Goal: Task Accomplishment & Management: Complete application form

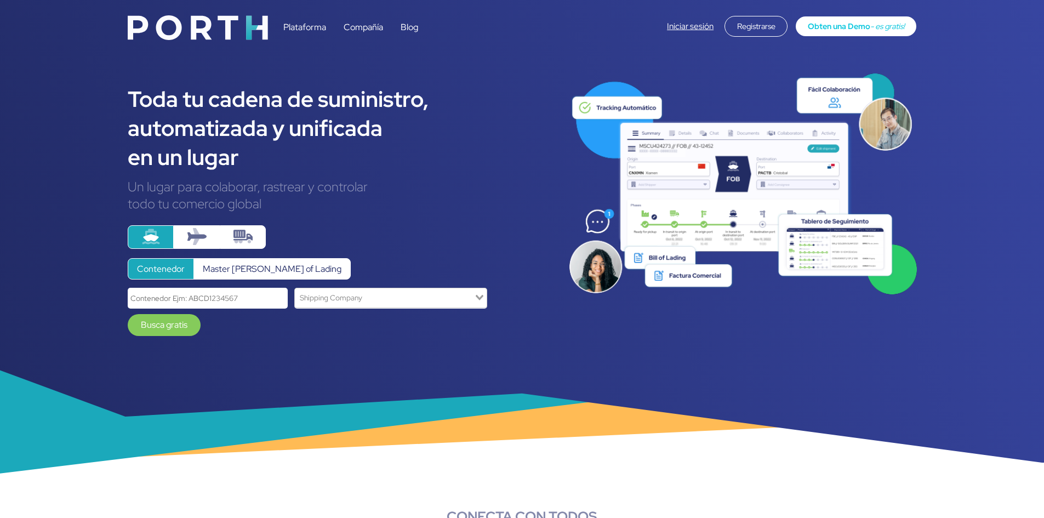
click at [684, 24] on link "Iniciar sesión" at bounding box center [690, 26] width 47 height 11
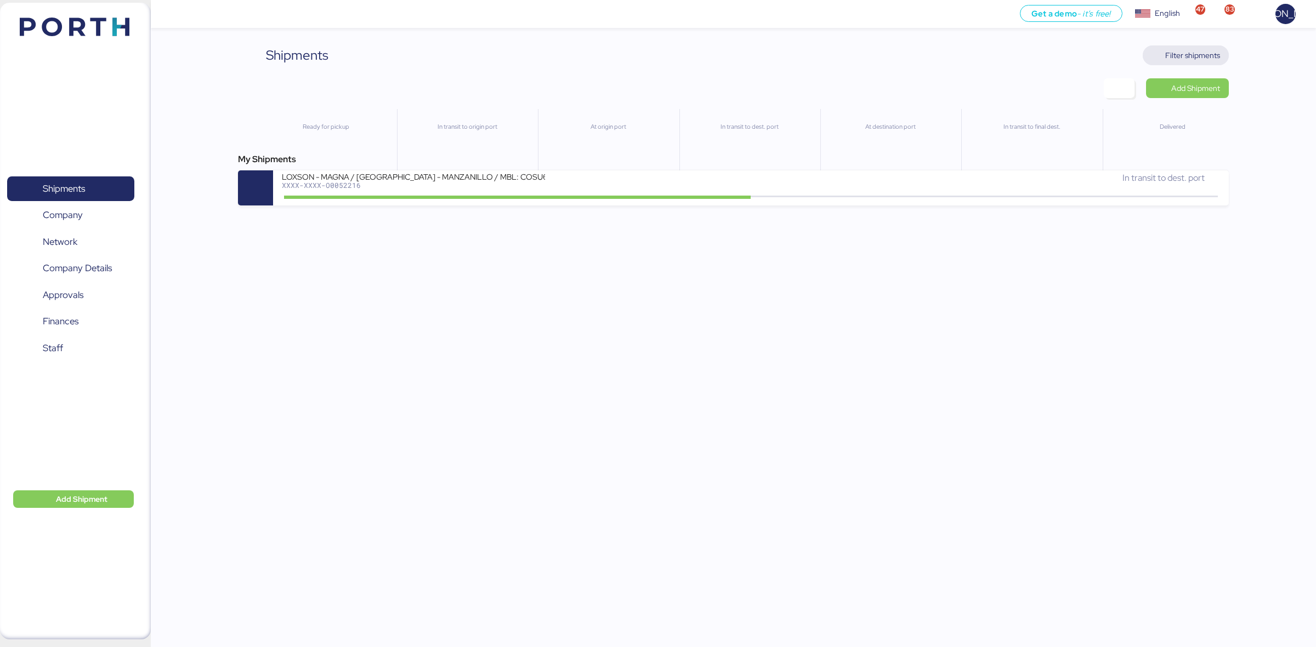
click at [1172, 54] on span "Filter shipments" at bounding box center [1192, 55] width 55 height 13
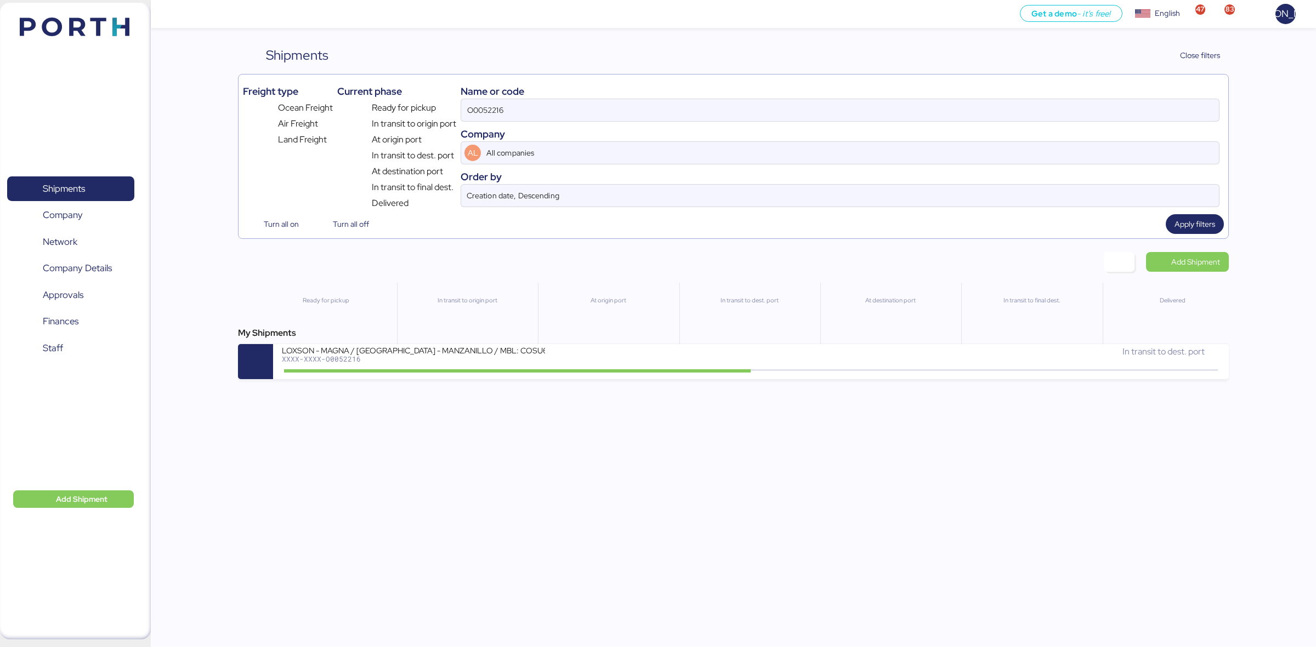
click at [702, 124] on div "Name or code O0052216 Company AL All companies Order by Creation date, Descendi…" at bounding box center [839, 144] width 759 height 131
click at [703, 118] on input "O0052216" at bounding box center [840, 110] width 758 height 22
paste input "8"
type input "O0052218"
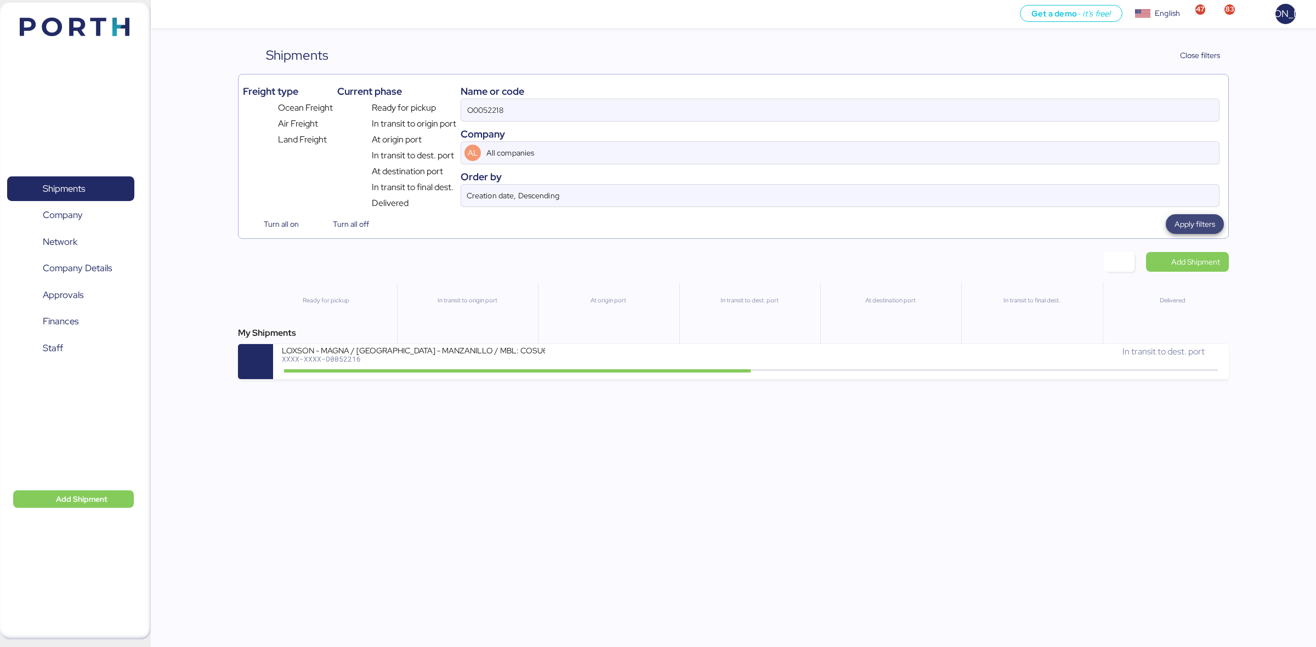
click at [1217, 222] on span "Apply filters" at bounding box center [1194, 224] width 58 height 20
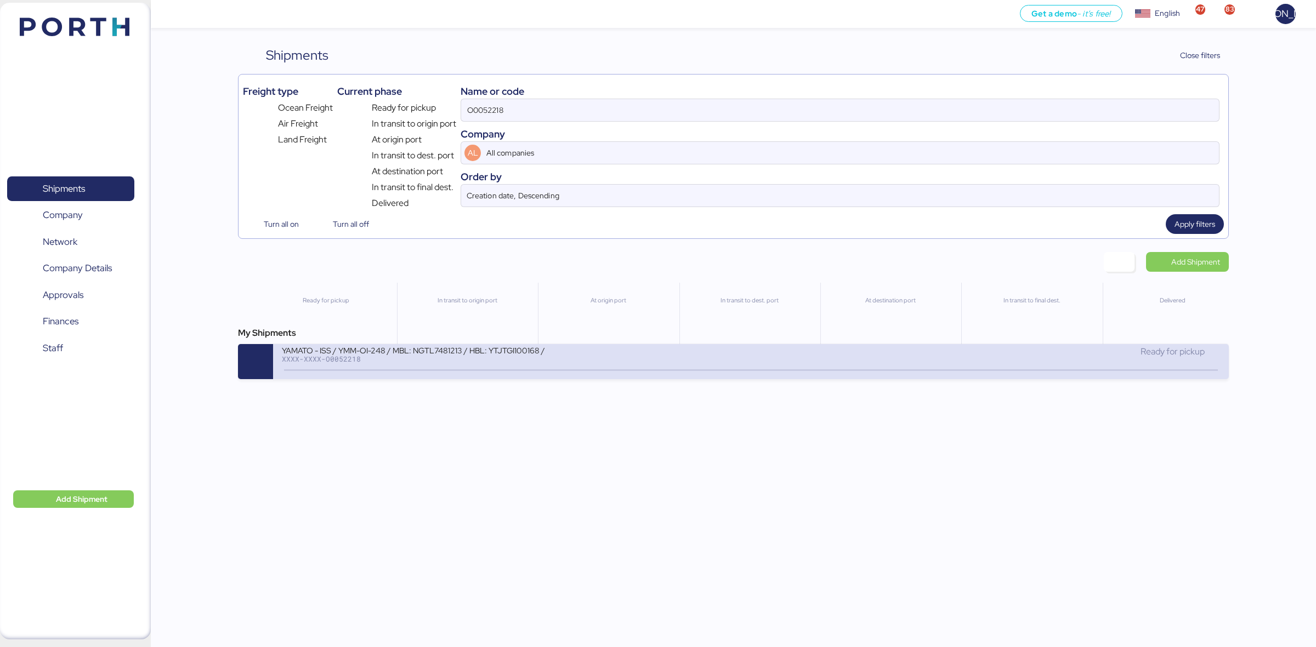
click at [654, 352] on div "YAMATO - ISS / YMM-OI-248 / MBL: NGTL7481213 / HBL: YTJTGI100168 / LCL XXXX-XXX…" at bounding box center [516, 357] width 469 height 24
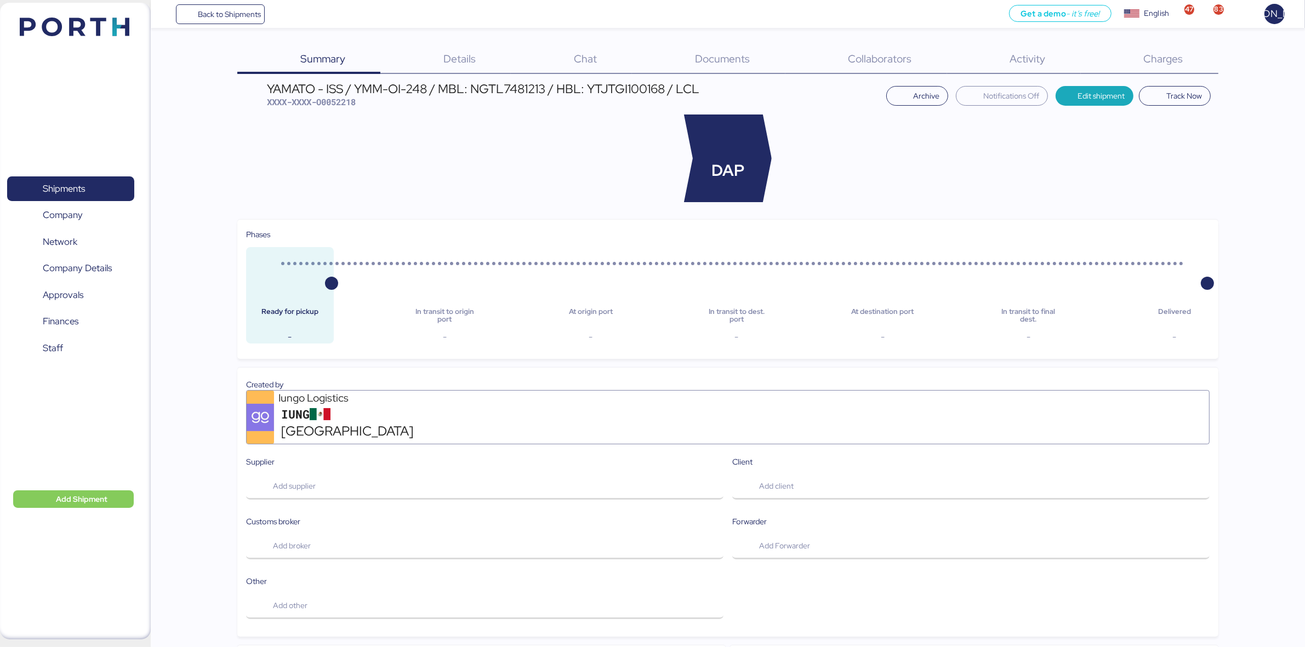
click at [703, 62] on span "Documents" at bounding box center [722, 59] width 55 height 14
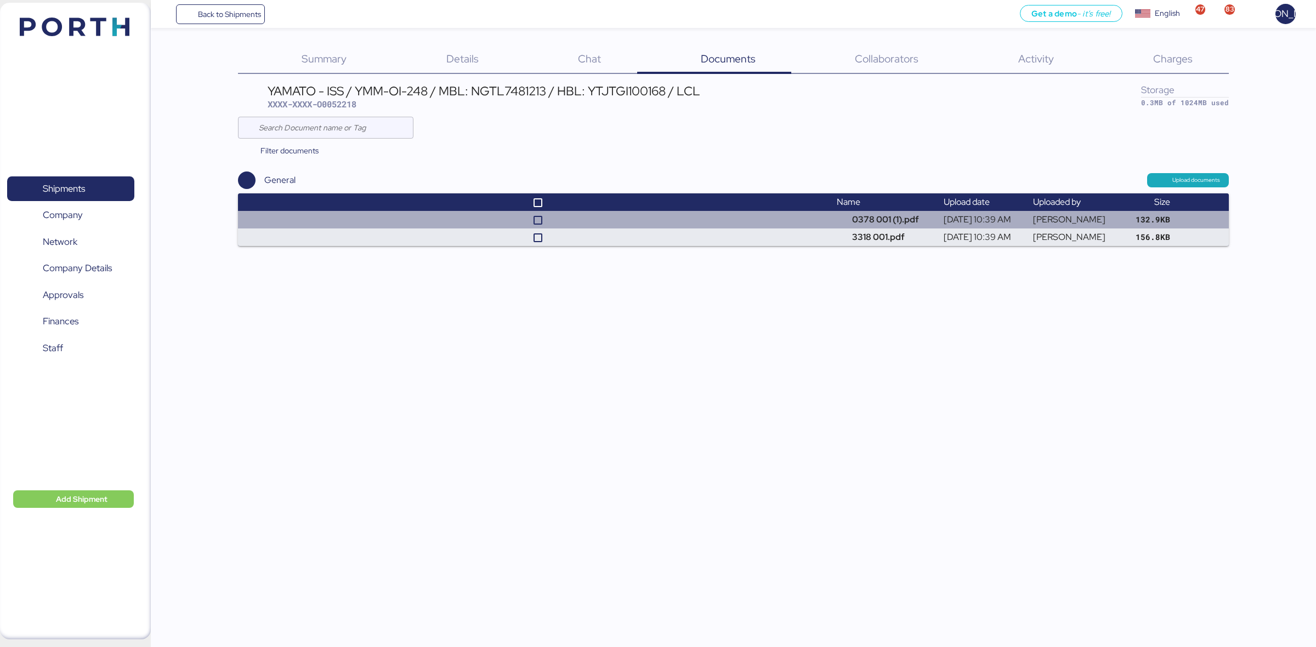
click at [818, 223] on td at bounding box center [535, 220] width 594 height 18
click at [692, 220] on td at bounding box center [535, 220] width 594 height 18
click at [883, 227] on td "0378 001 (1).pdf" at bounding box center [885, 220] width 107 height 18
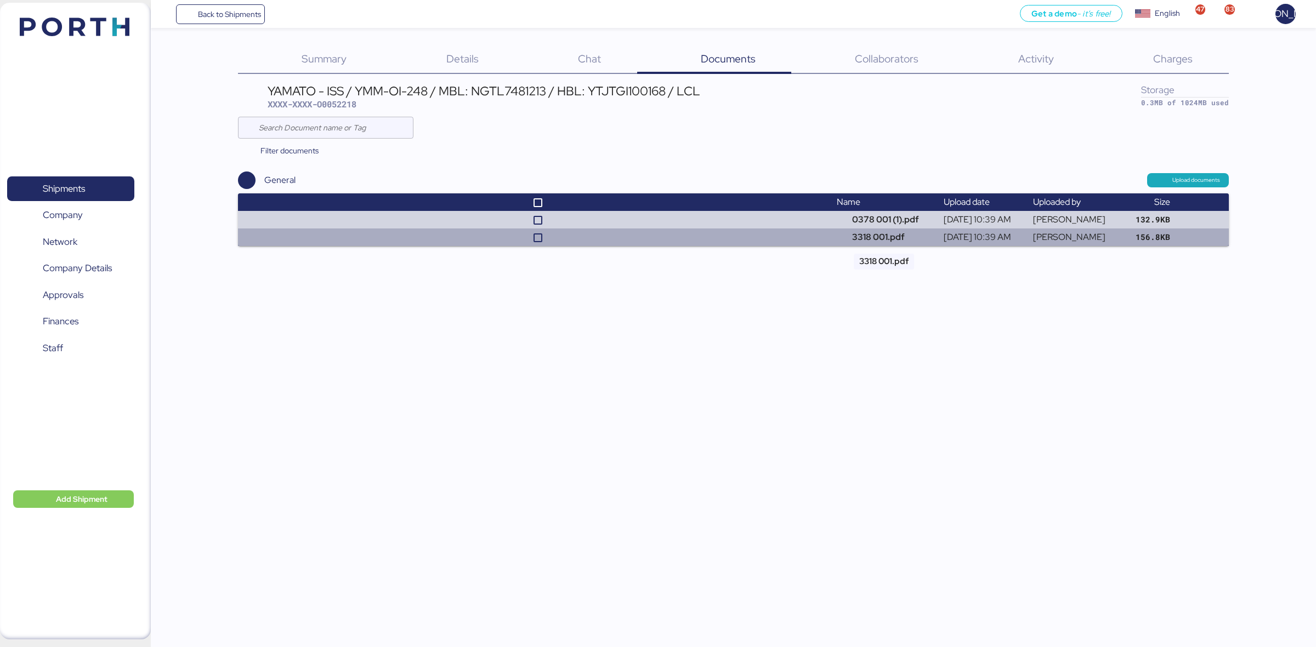
click at [867, 234] on td "3318 001.pdf" at bounding box center [885, 238] width 107 height 18
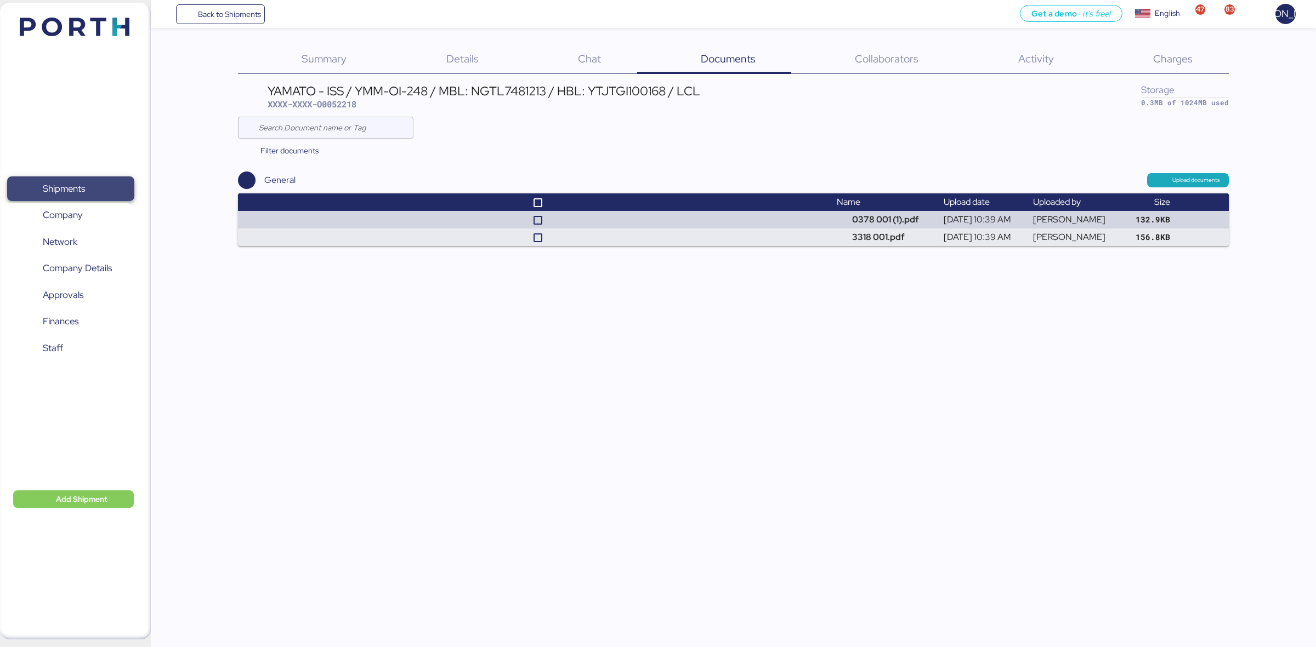
click at [93, 191] on span "Shipments" at bounding box center [71, 189] width 118 height 16
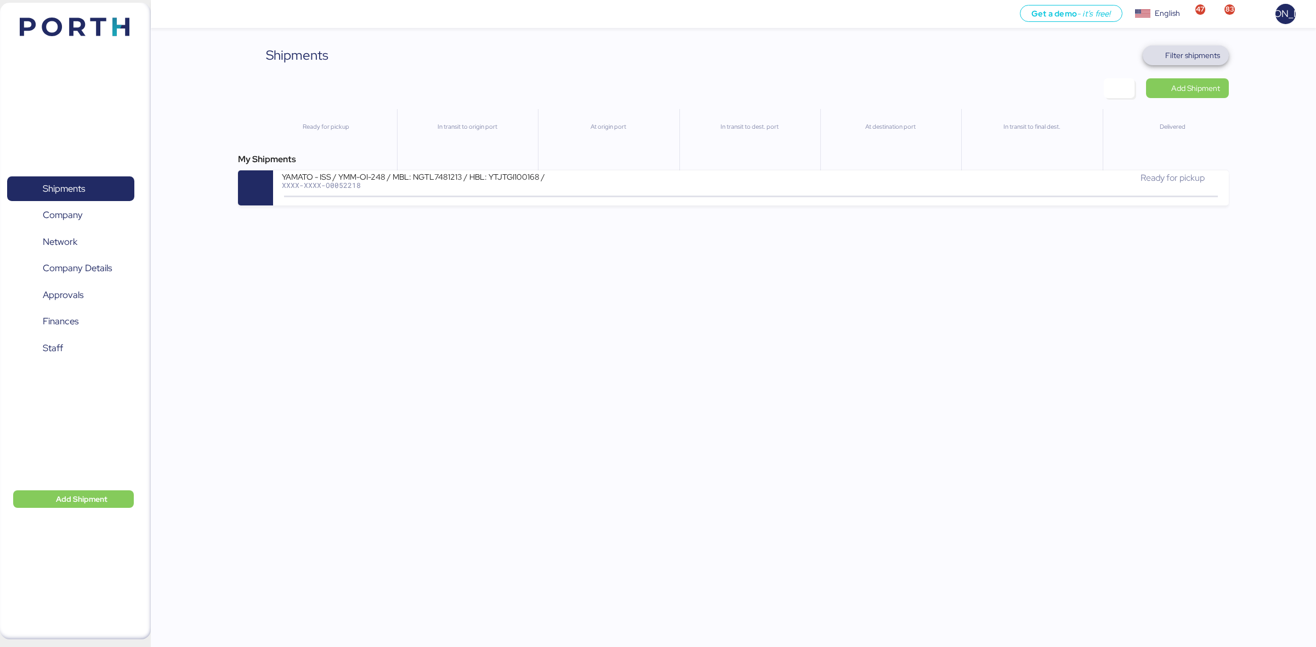
click at [1210, 65] on span "Filter shipments" at bounding box center [1185, 55] width 86 height 20
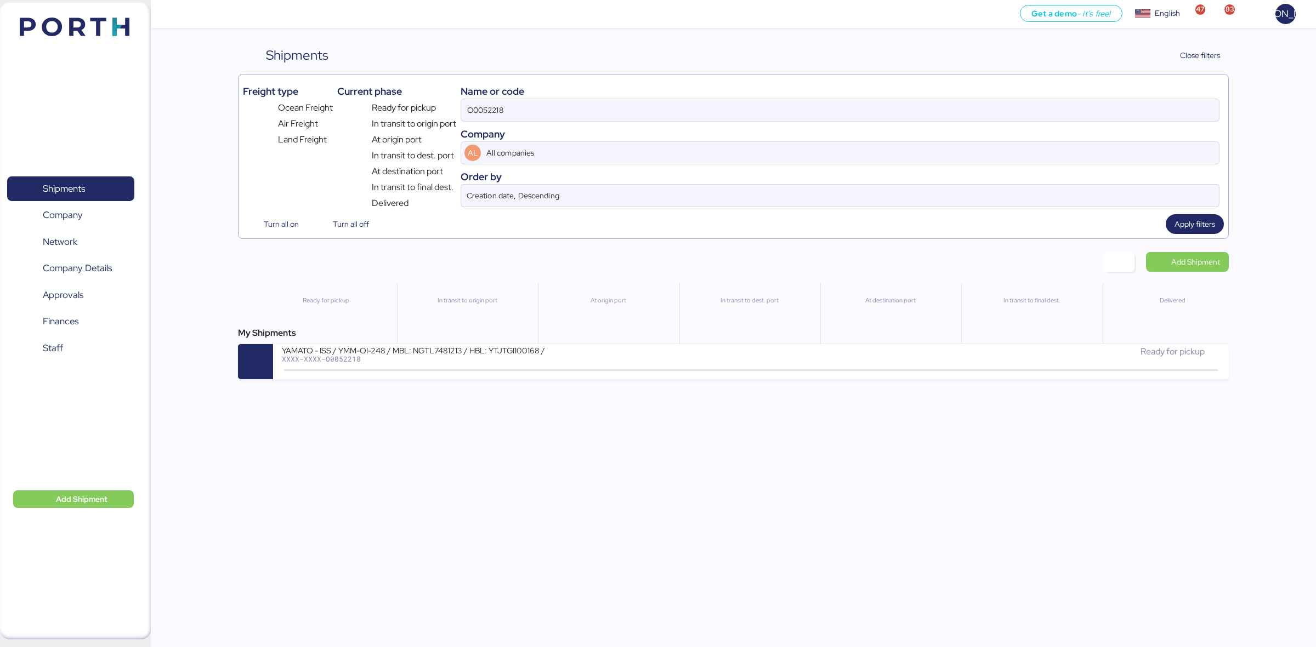
click at [577, 122] on div "O0052218" at bounding box center [839, 110] width 759 height 23
click at [577, 121] on input "O0052218" at bounding box center [840, 110] width 758 height 22
click at [587, 113] on input "O0052218" at bounding box center [840, 110] width 758 height 22
paste input "9"
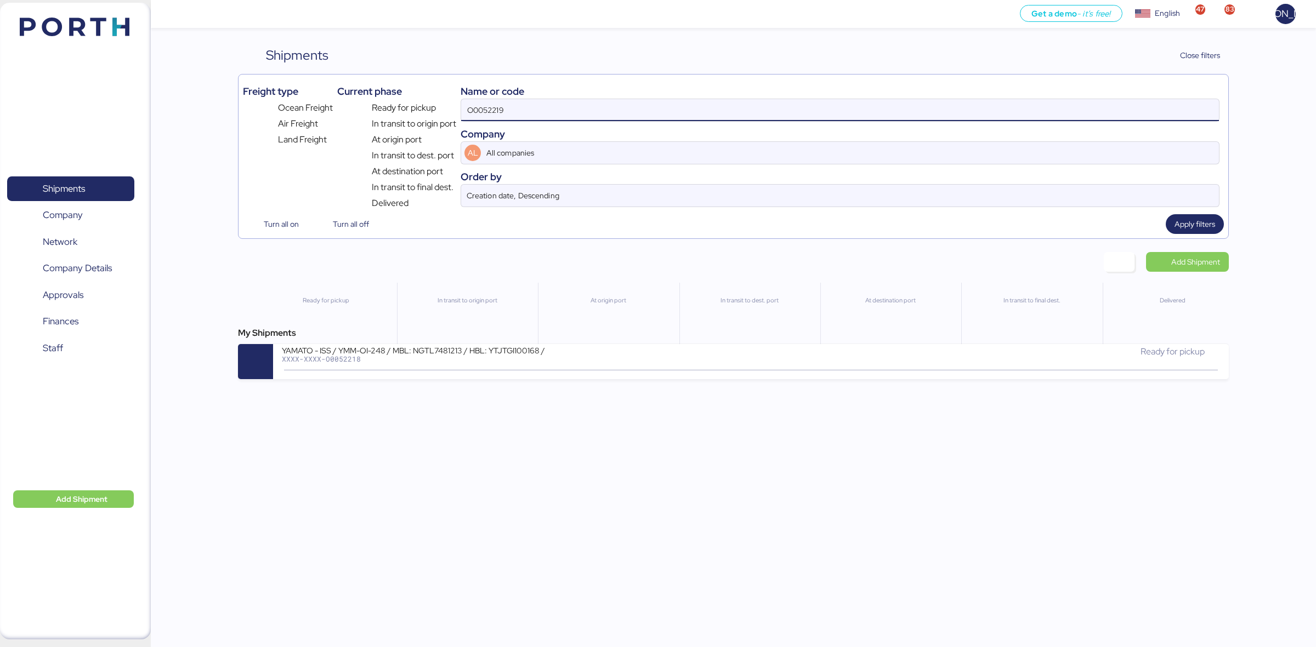
type input "O0052219"
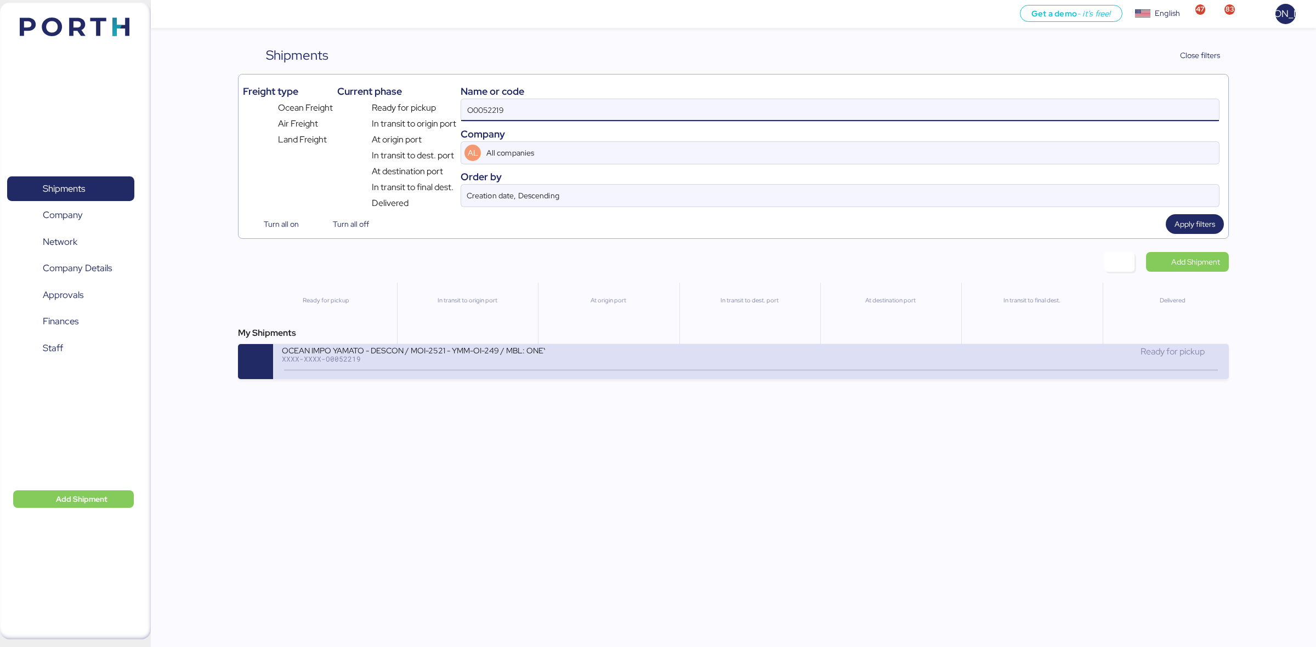
click at [678, 369] on div "OCEAN IMPO YAMATO - DESCON / MOI-2521 - YMM-OI-249 / MBL: ONEYTYOFF9545600 - HB…" at bounding box center [516, 357] width 469 height 24
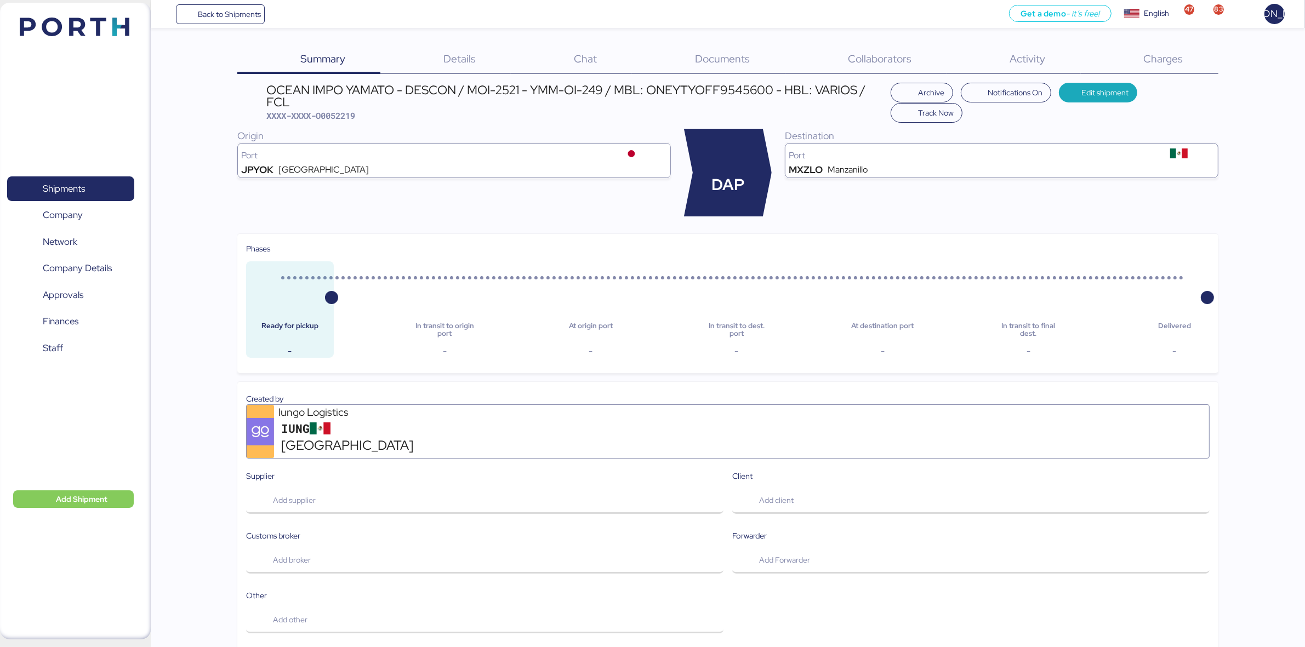
click at [754, 61] on div "Documents 0" at bounding box center [708, 59] width 153 height 29
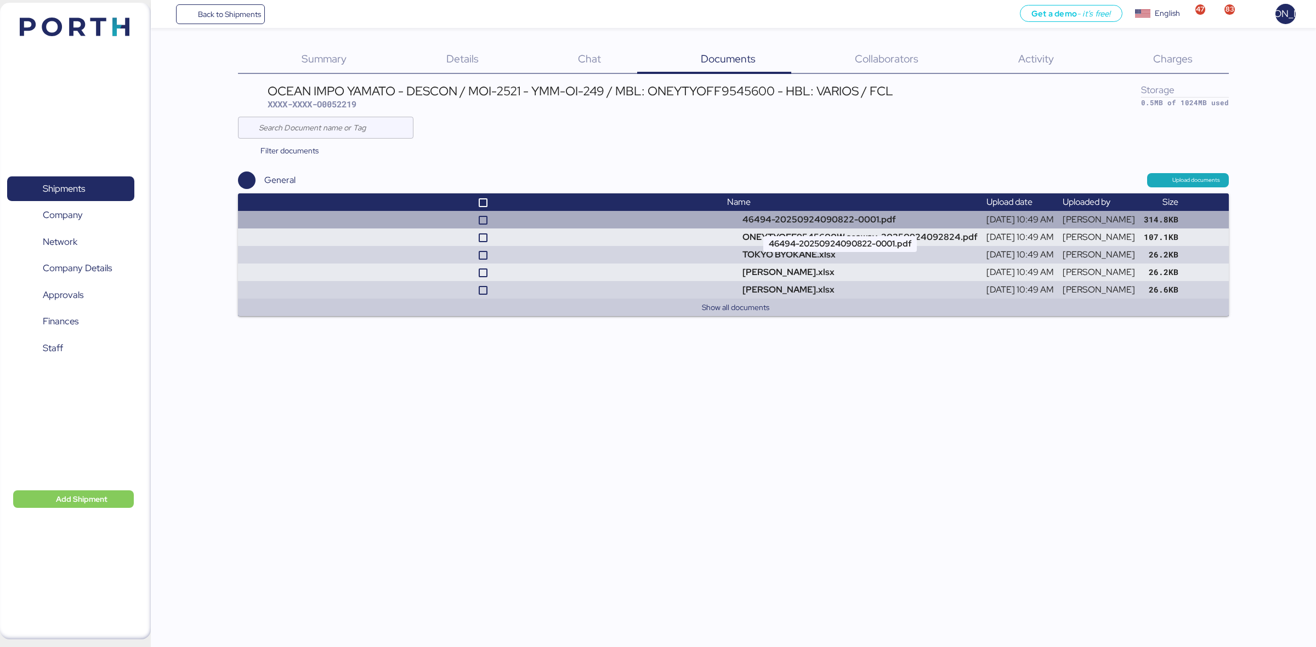
click at [782, 214] on td "46494-20250924090822-0001.pdf" at bounding box center [851, 220] width 259 height 18
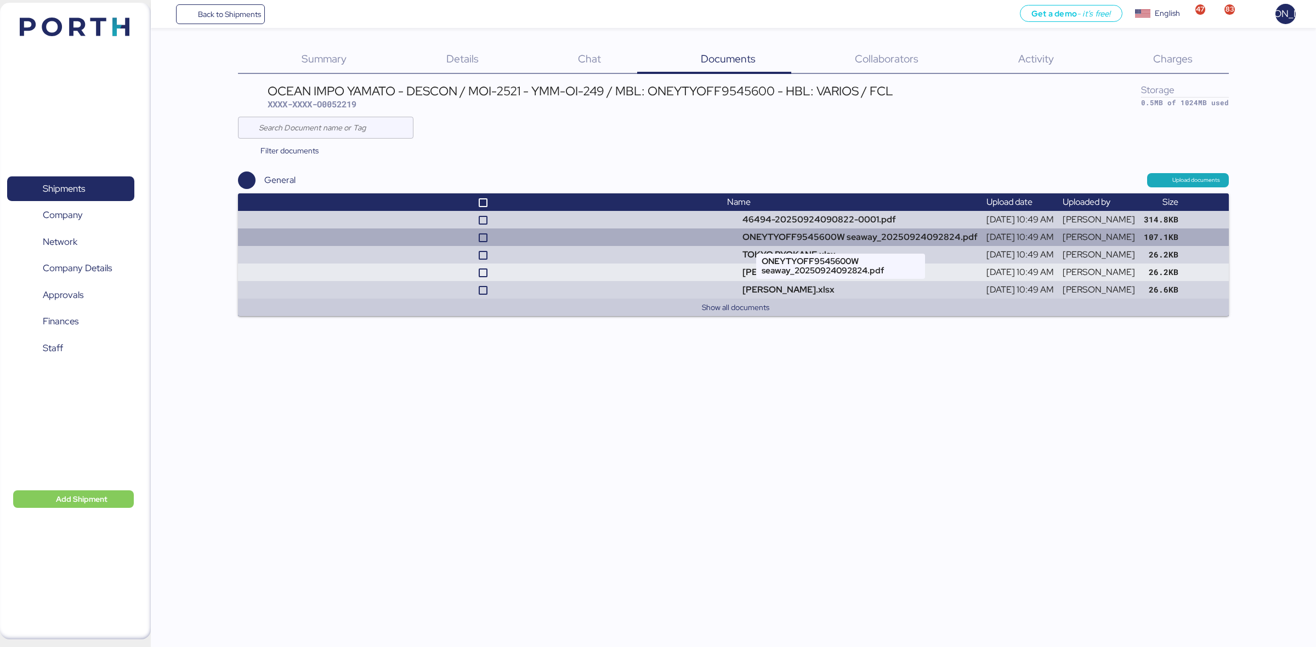
click at [755, 234] on td "ONEYTYOFF9545600W seaway_20250924092824.pdf" at bounding box center [851, 238] width 259 height 18
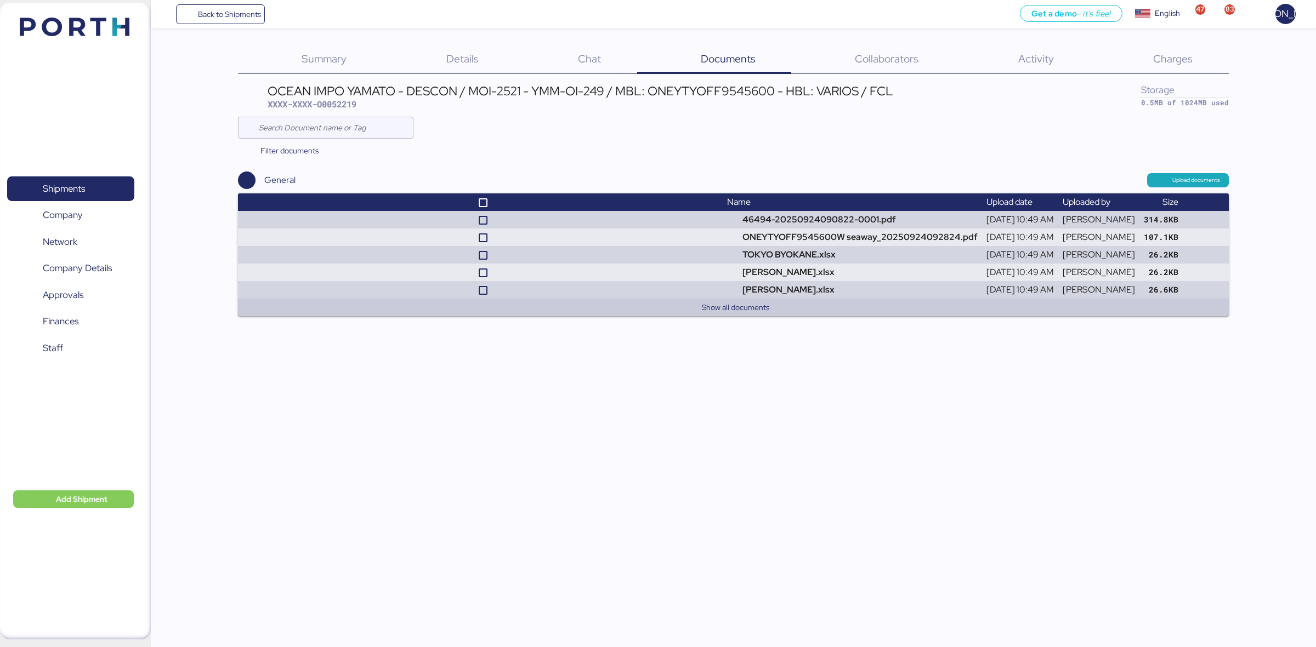
click at [351, 59] on div "Summary 0" at bounding box center [310, 59] width 144 height 29
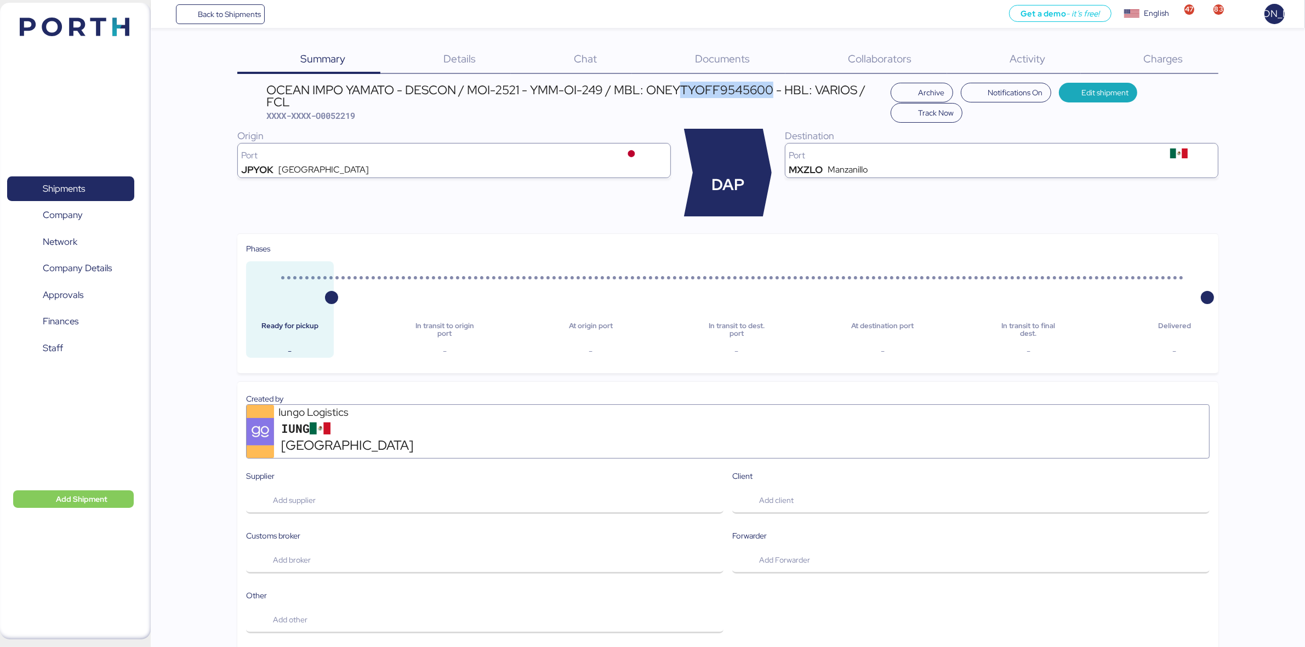
drag, startPoint x: 684, startPoint y: 89, endPoint x: 776, endPoint y: 92, distance: 92.7
click at [776, 92] on div "OCEAN IMPO YAMATO - DESCON / MOI-2521 - YMM-OI-249 / MBL: ONEYTYOFF9545600 - HB…" at bounding box center [575, 96] width 619 height 25
copy div "TYOFF9545600"
click at [185, 9] on span "Back to Shipments" at bounding box center [221, 14] width 82 height 20
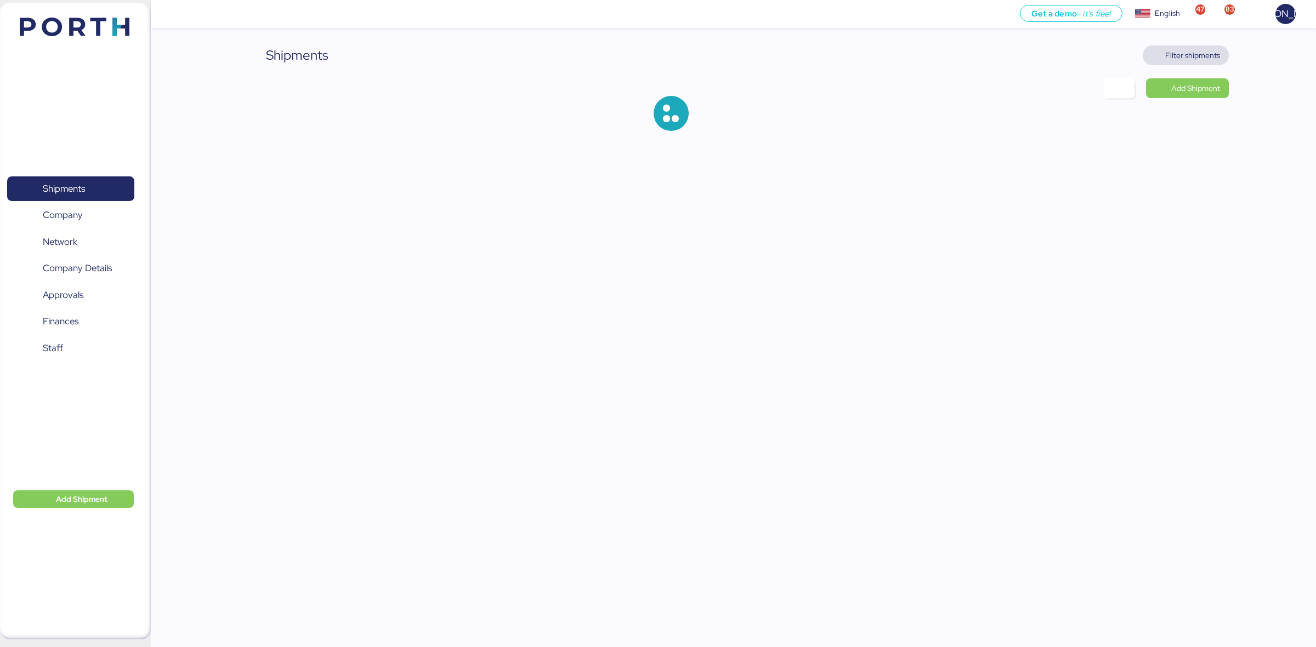
click at [1177, 48] on span "Filter shipments" at bounding box center [1185, 55] width 69 height 15
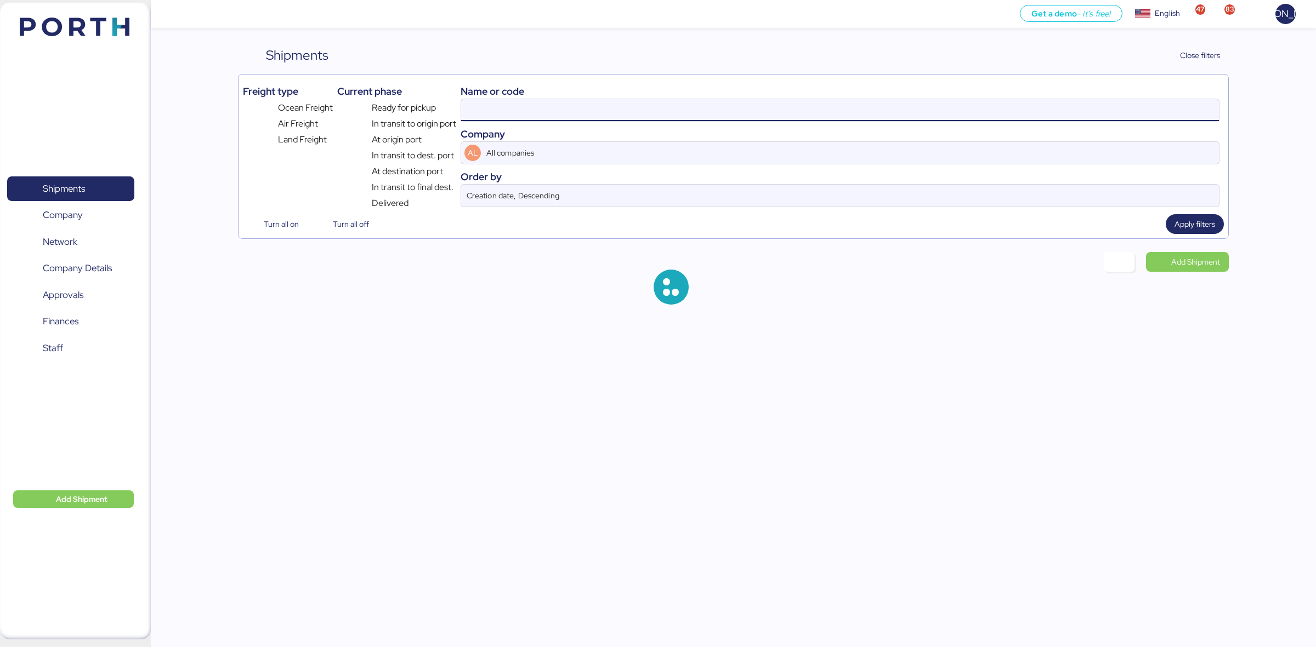
click at [702, 104] on input at bounding box center [840, 110] width 758 height 22
paste input "O0051963"
type input "O0051963"
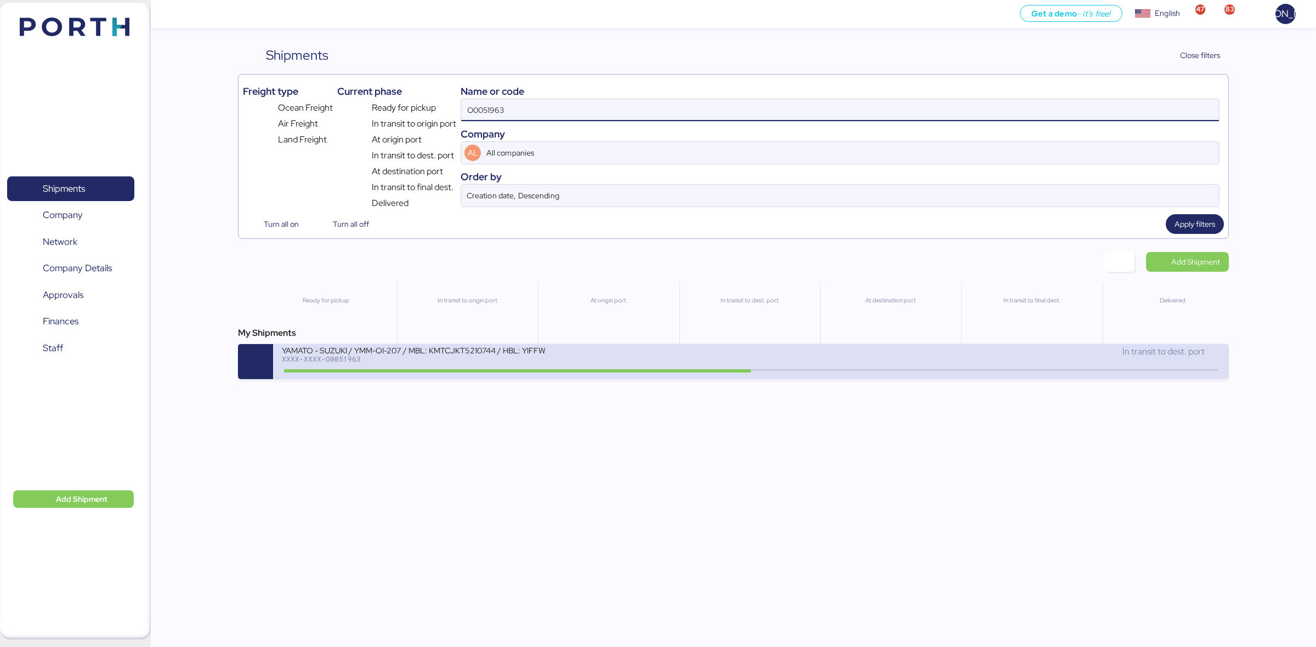
click at [574, 379] on div "YAMATO - SUZUKI / YMM-OI-207 / MBL: KMTCJKT5210744 / HBL: YIFFW0155195 / FCL XX…" at bounding box center [750, 361] width 955 height 35
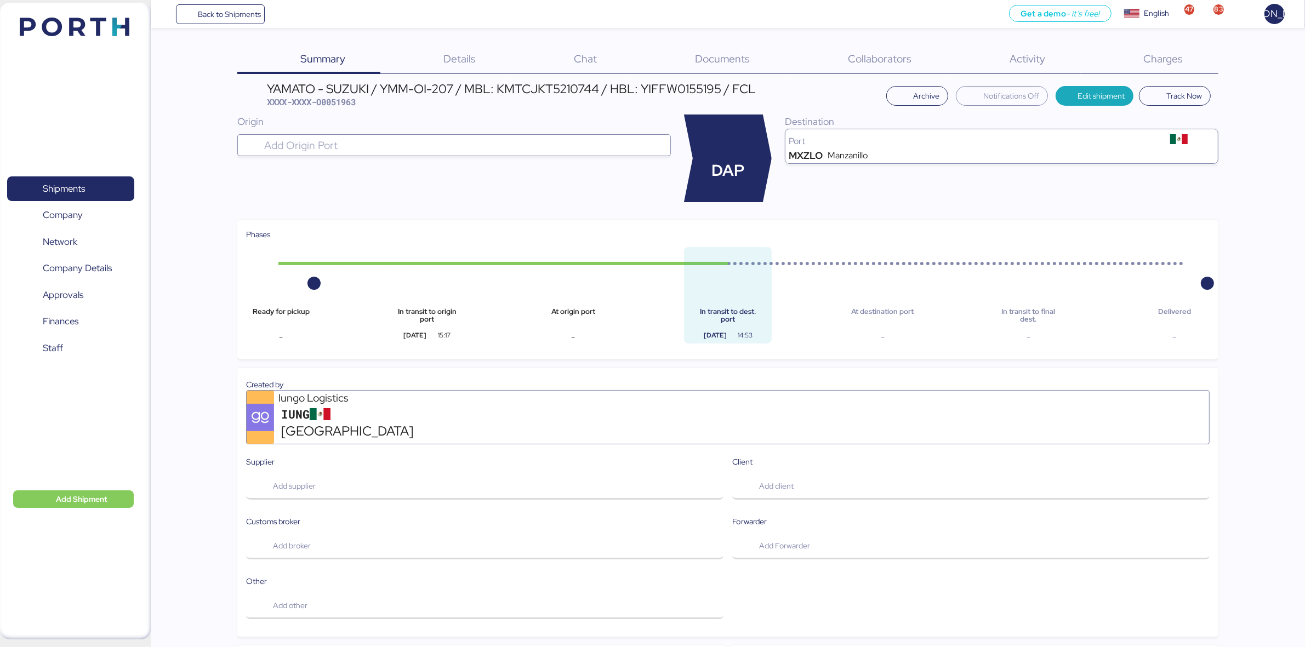
click at [412, 185] on div "Origin" at bounding box center [454, 159] width 434 height 88
click at [724, 67] on div "Documents 0" at bounding box center [708, 59] width 153 height 29
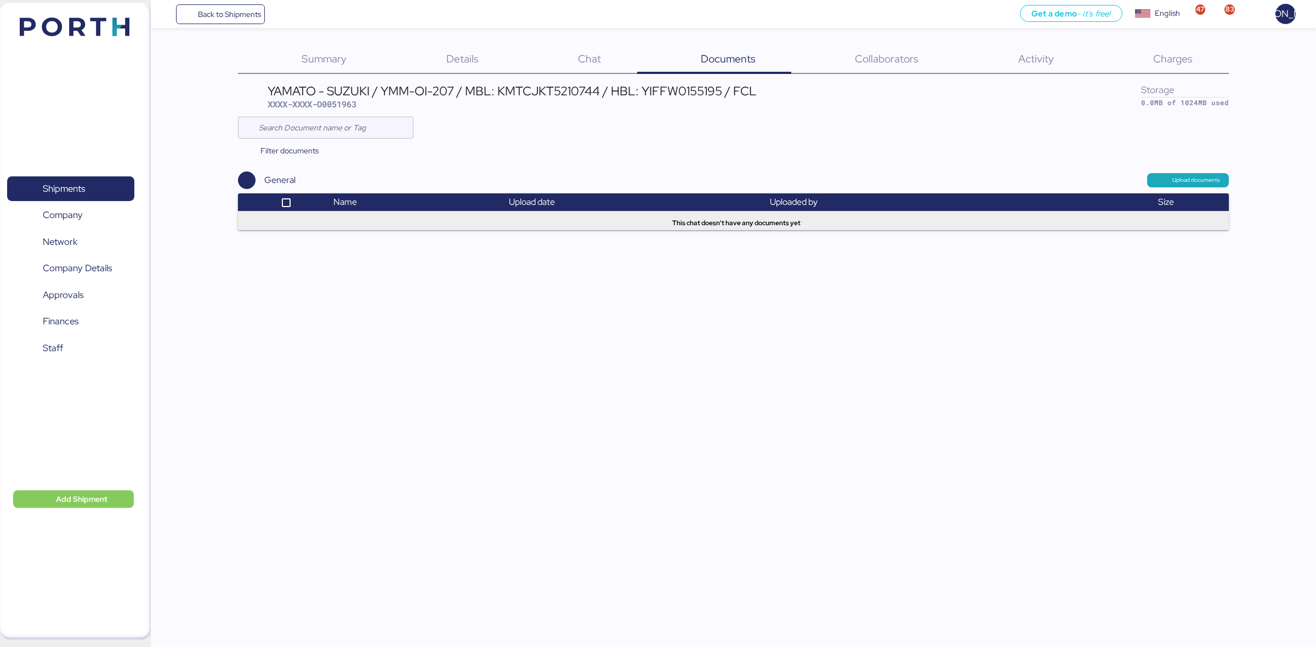
click at [573, 80] on div "Summary 0 Details 0 Chat 0 Documents 0 Collaborators 0 Activity 0 Charges 0 YAM…" at bounding box center [733, 137] width 990 height 185
click at [533, 94] on div "YAMATO - SUZUKI / YMM-OI-207 / MBL: KMTCJKT5210744 / HBL: YIFFW0155195 / FCL" at bounding box center [512, 91] width 489 height 12
copy div "KMTCJKT5210744"
click at [516, 87] on div "YAMATO - SUZUKI / YMM-OI-207 / MBL: KMTCJKT5210744 / HBL: YIFFW0155195 / FCL" at bounding box center [512, 91] width 489 height 12
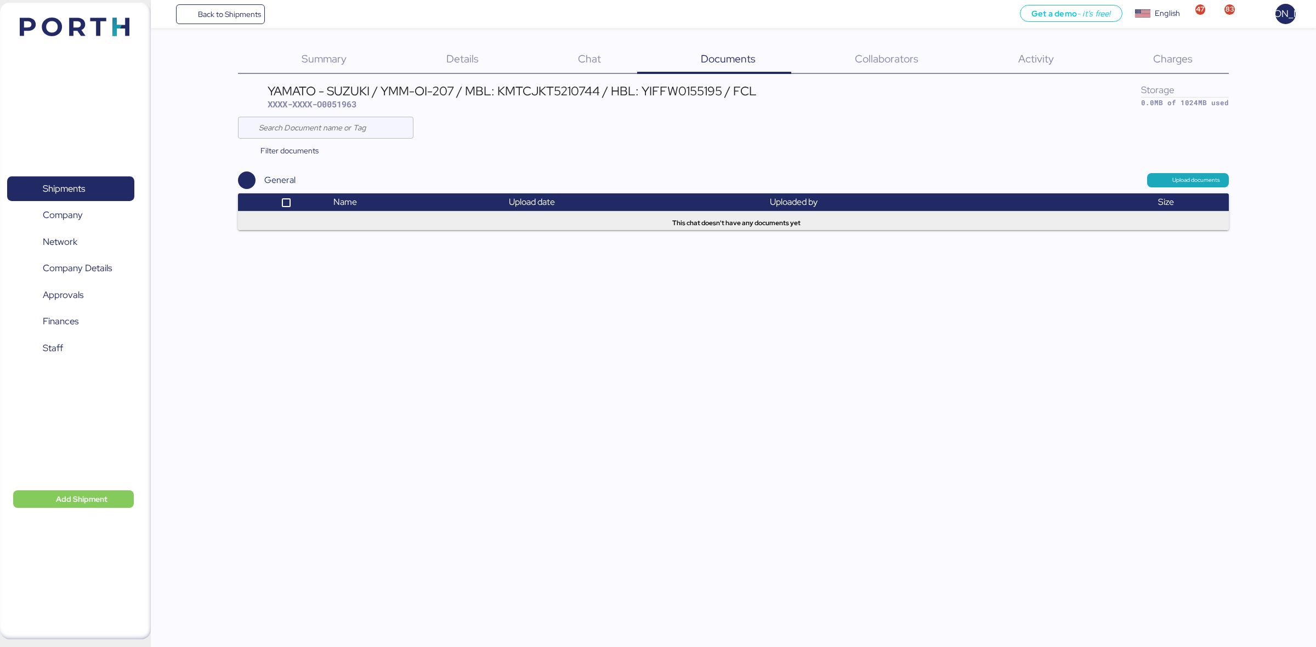
click at [423, 382] on div "Back to Shipments Get a demo - it’s free! Get a demo English Inglés English 47 …" at bounding box center [658, 323] width 1316 height 647
click at [59, 196] on span "Shipments" at bounding box center [64, 189] width 42 height 16
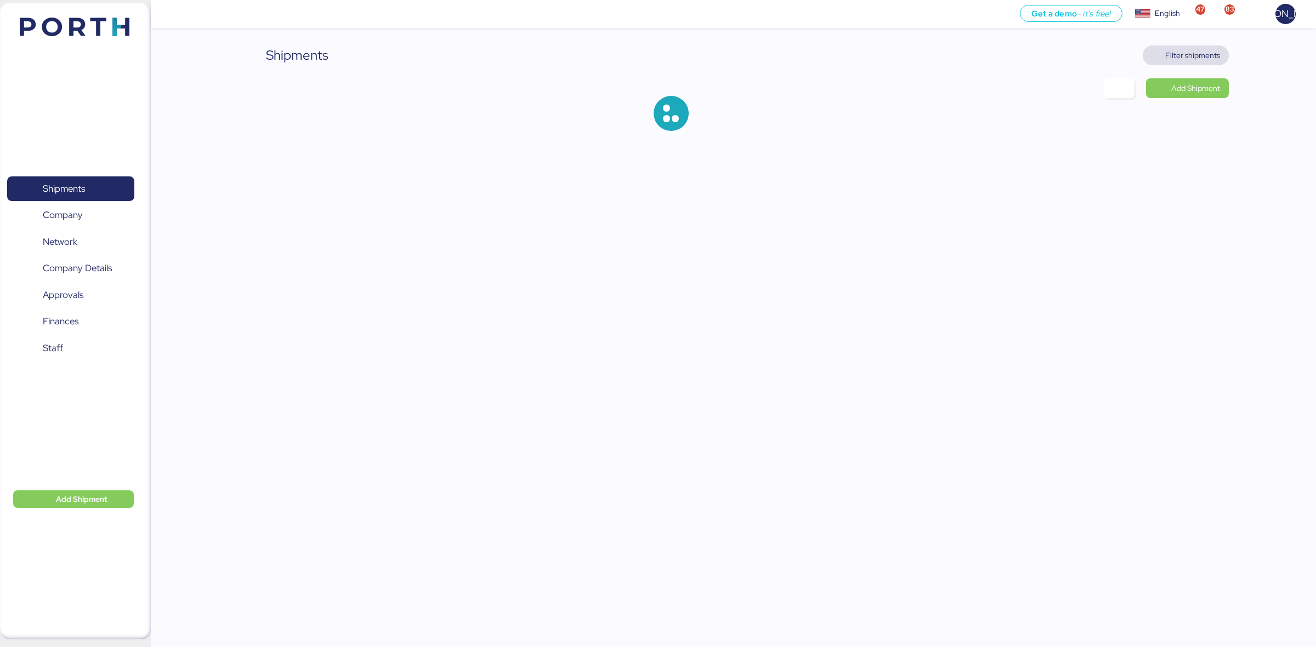
click at [1205, 51] on span "Filter shipments" at bounding box center [1192, 55] width 55 height 13
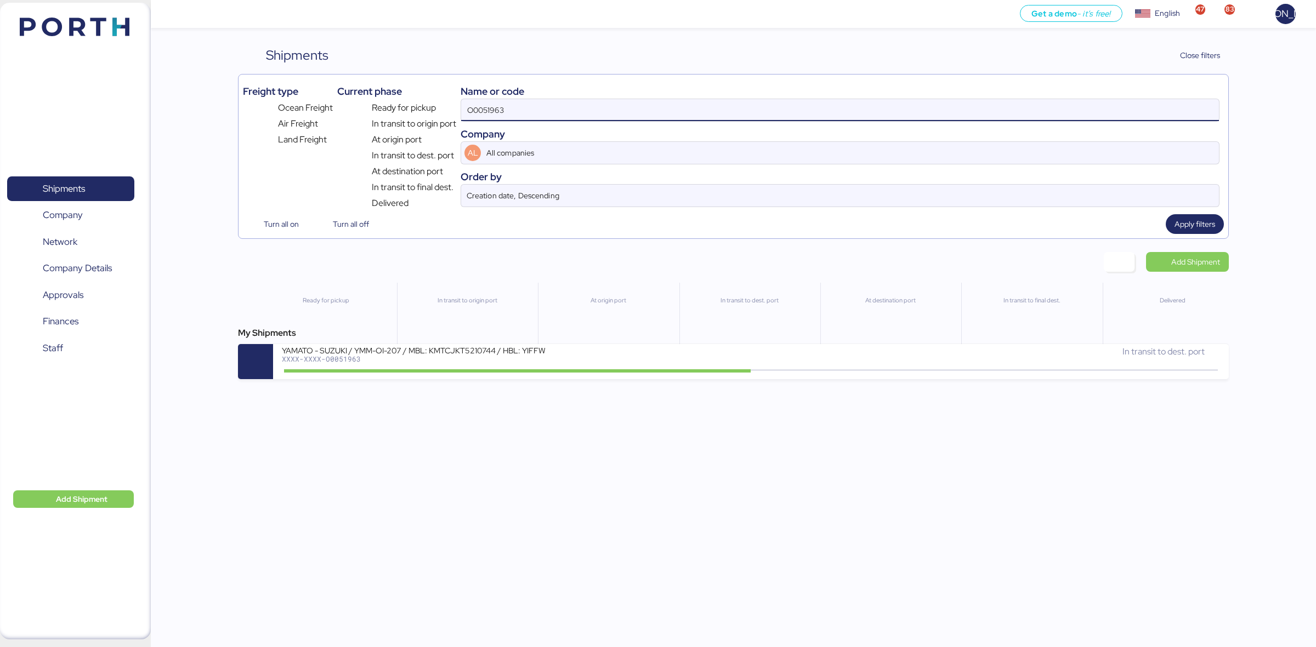
click at [530, 115] on input "O0051963" at bounding box center [840, 110] width 758 height 22
paste input "1"
type input "O0051913"
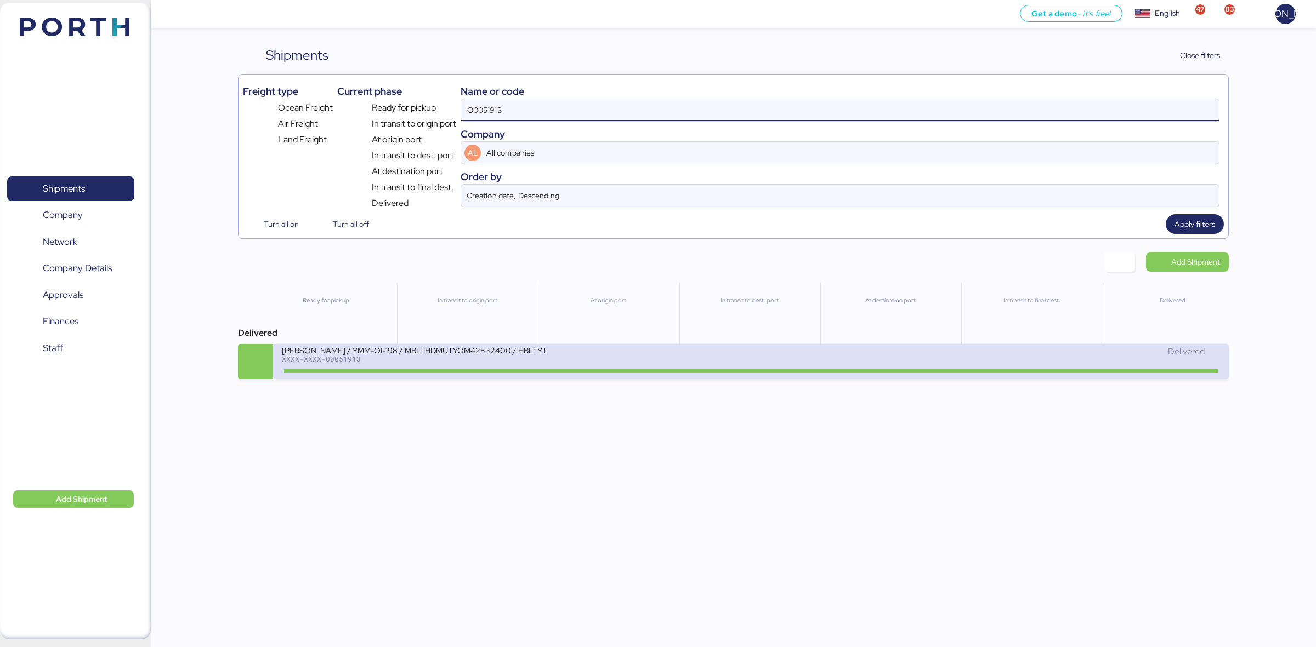
click at [667, 369] on div "[PERSON_NAME] / YMM-OI-198 / MBL: HDMUTYOM42532400 / HBL: YTJNUM012786 / FCL XX…" at bounding box center [516, 357] width 469 height 24
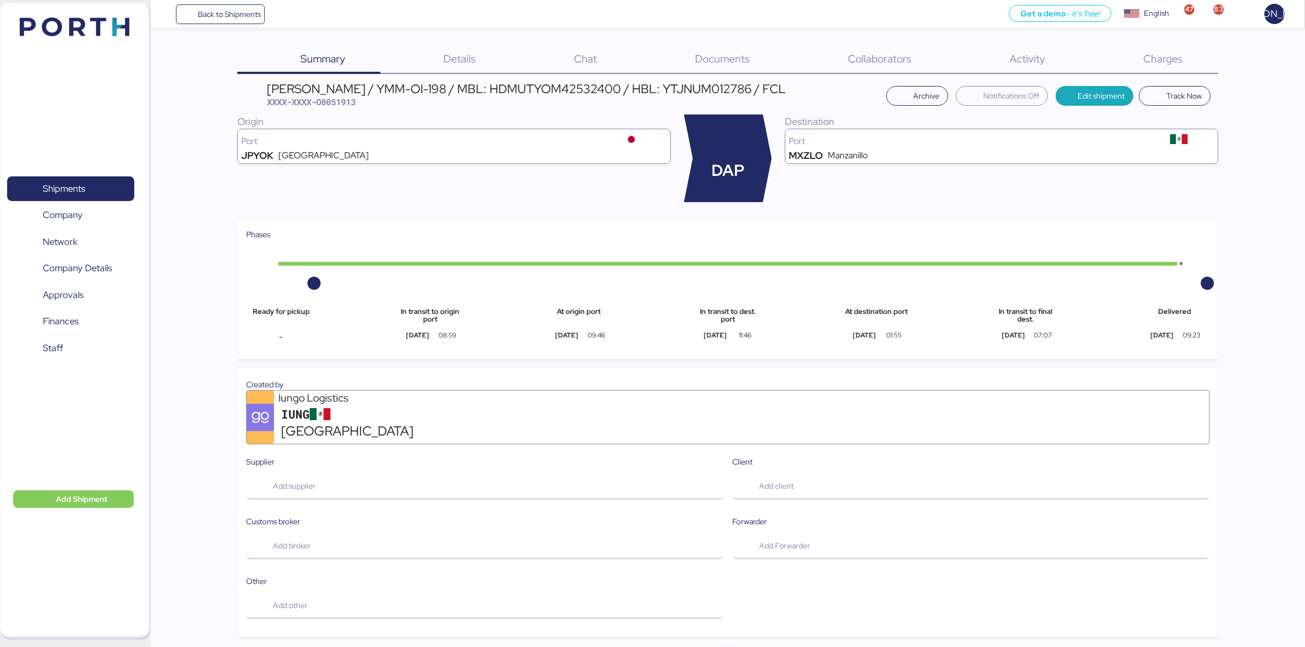
click at [1210, 54] on div "Charges 0" at bounding box center [1150, 59] width 138 height 29
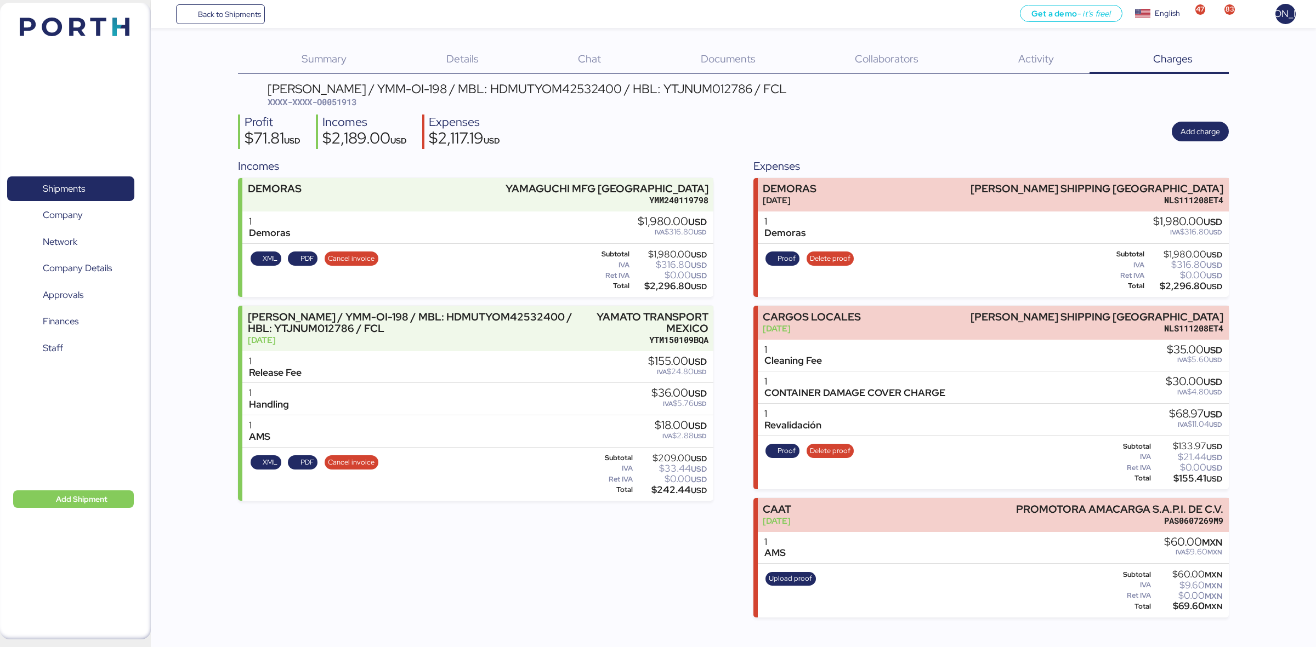
click at [456, 565] on div "Incomes DEMORAS YAMAGUCHI MFG [GEOGRAPHIC_DATA] YMM240119798 1 Demoras $1,980.0…" at bounding box center [475, 388] width 475 height 460
click at [81, 185] on span "Shipments" at bounding box center [64, 189] width 42 height 16
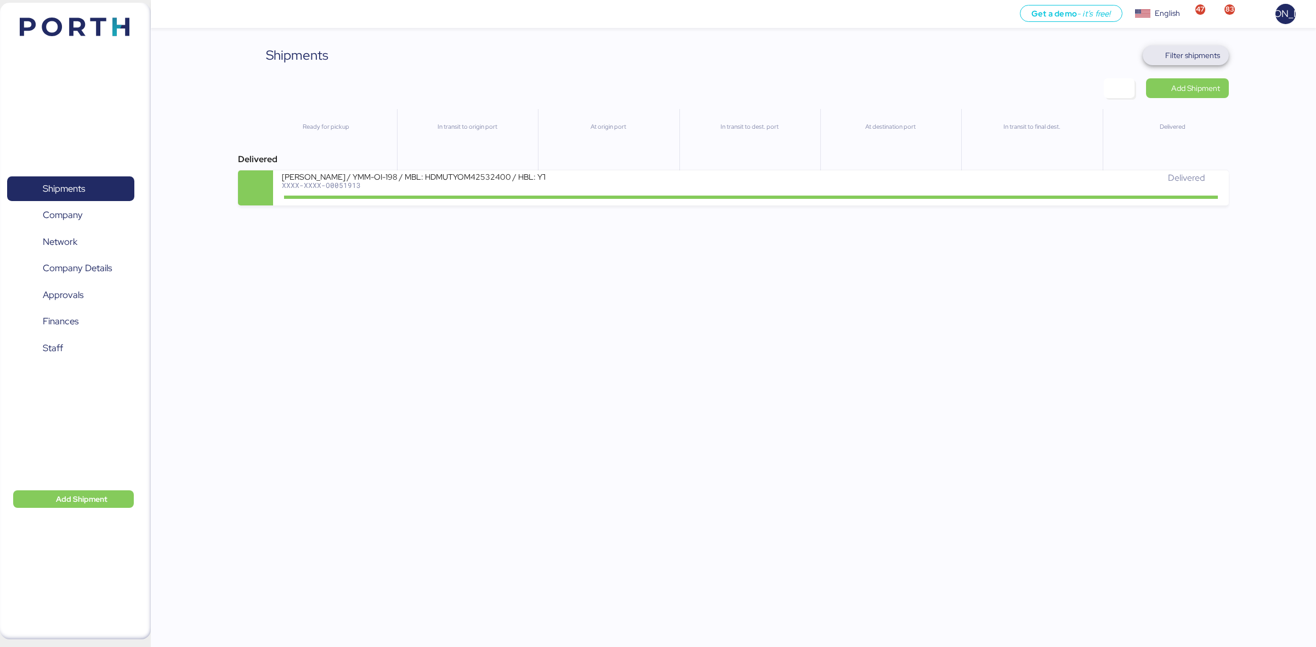
click at [1184, 53] on span "Filter shipments" at bounding box center [1192, 55] width 55 height 13
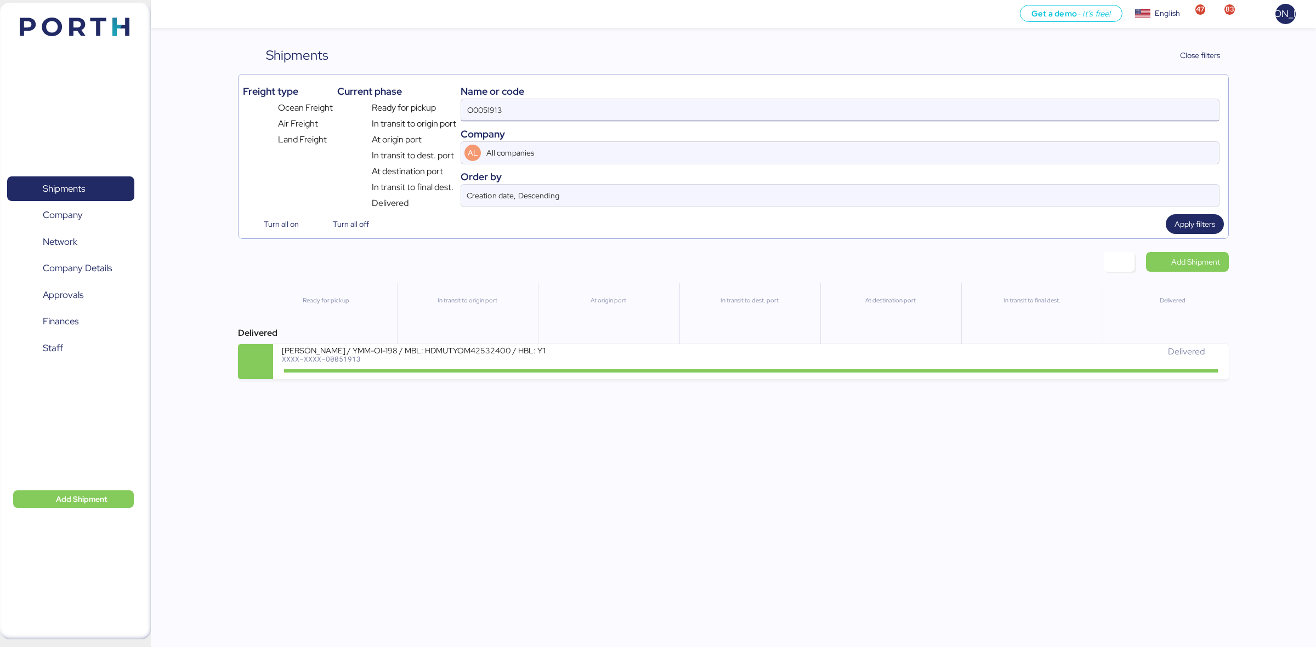
click at [571, 112] on input "O0051913" at bounding box center [840, 110] width 758 height 22
paste input "77"
type input "O0051977"
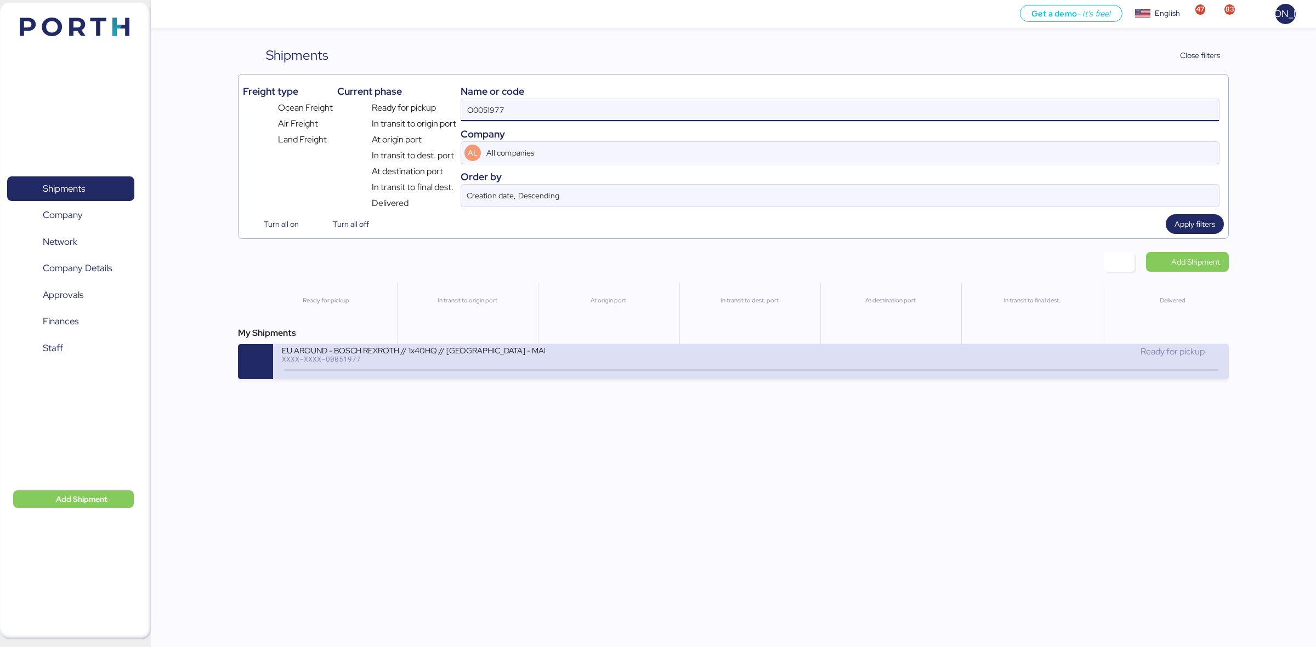
click at [695, 366] on div "EU AROUND - BOSCH REXROTH // 1x40HQ // [GEOGRAPHIC_DATA] - MANZANILLO // MBL: 7…" at bounding box center [516, 357] width 469 height 24
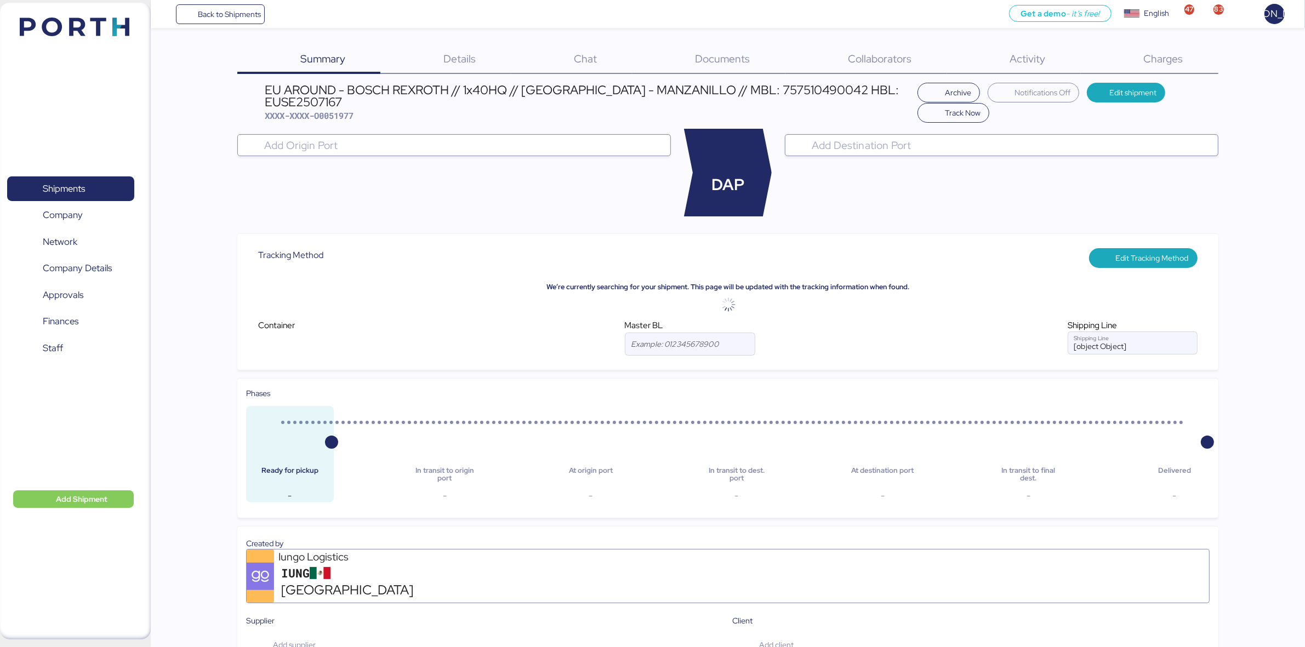
click at [1169, 55] on span "Charges" at bounding box center [1163, 59] width 39 height 14
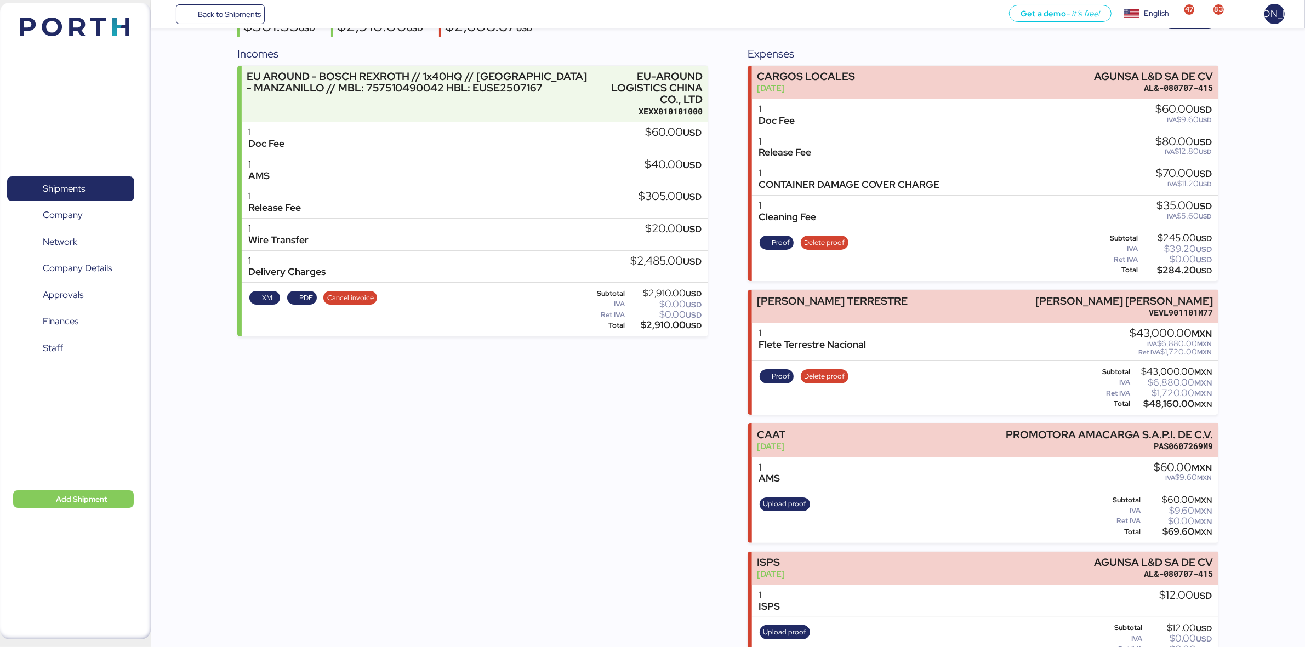
scroll to position [113, 0]
click at [568, 383] on div "Incomes EU AROUND - BOSCH REXROTH // 1x40HQ // [GEOGRAPHIC_DATA] - MANZANILLO /…" at bounding box center [472, 358] width 471 height 626
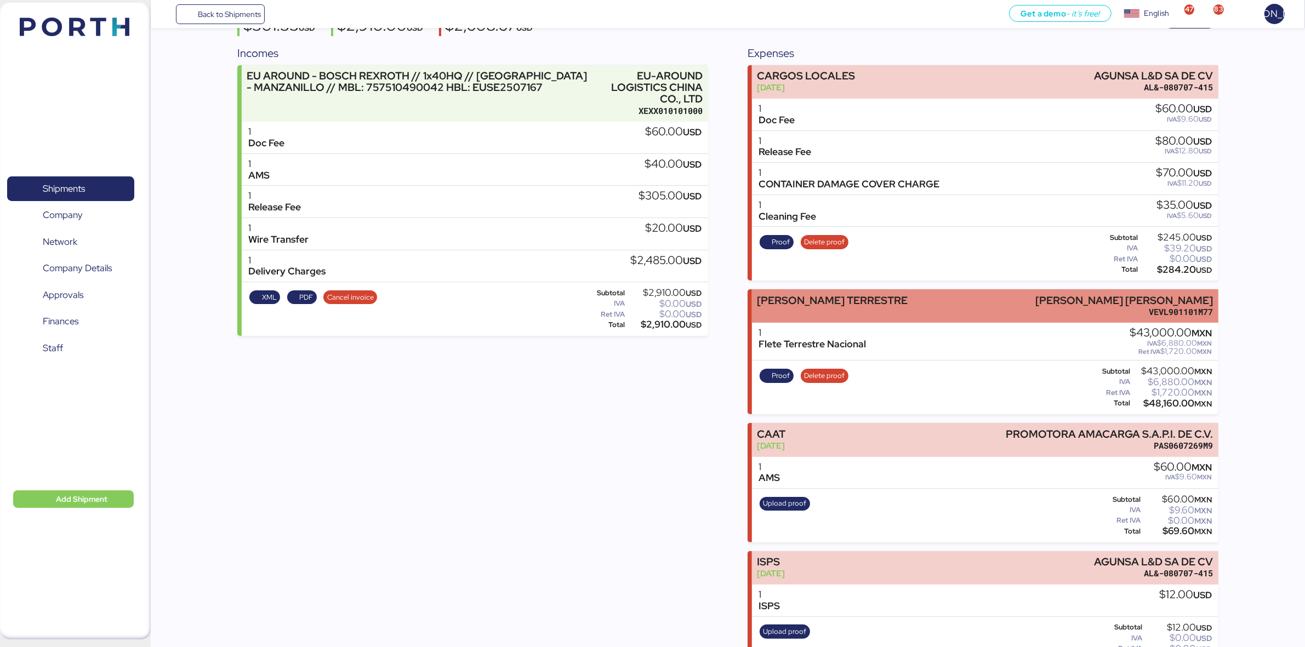
scroll to position [0, 0]
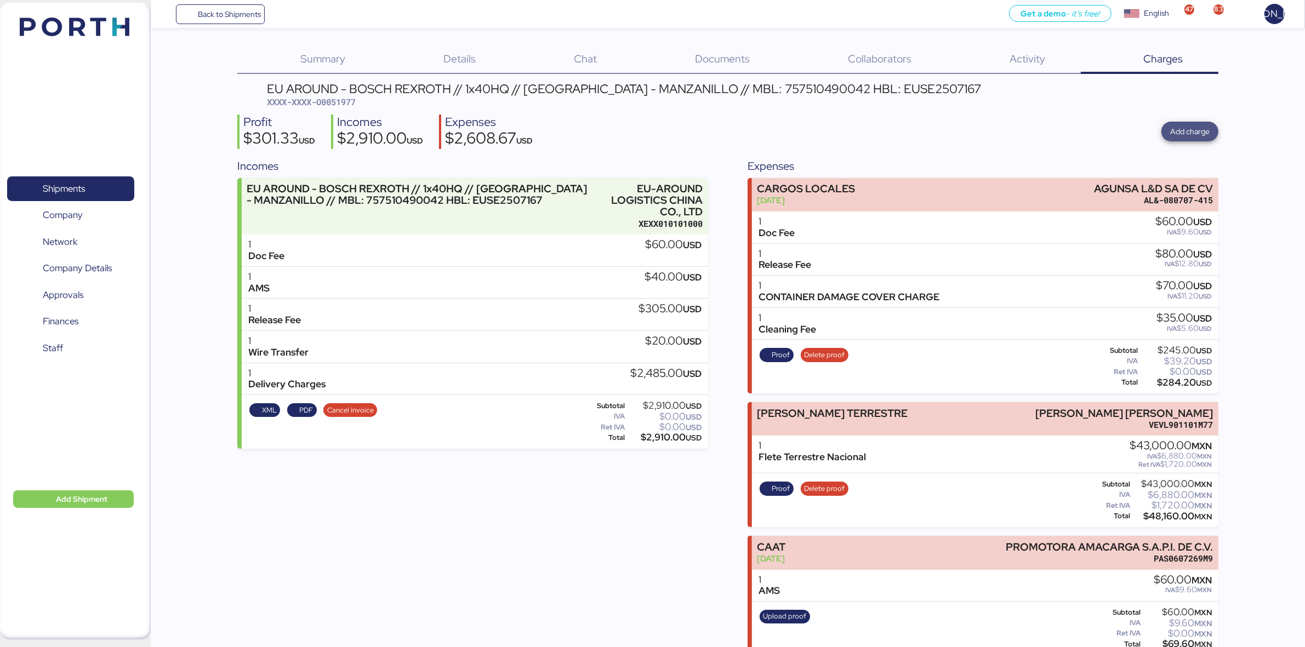
click at [1182, 136] on span "Add charge" at bounding box center [1189, 131] width 39 height 13
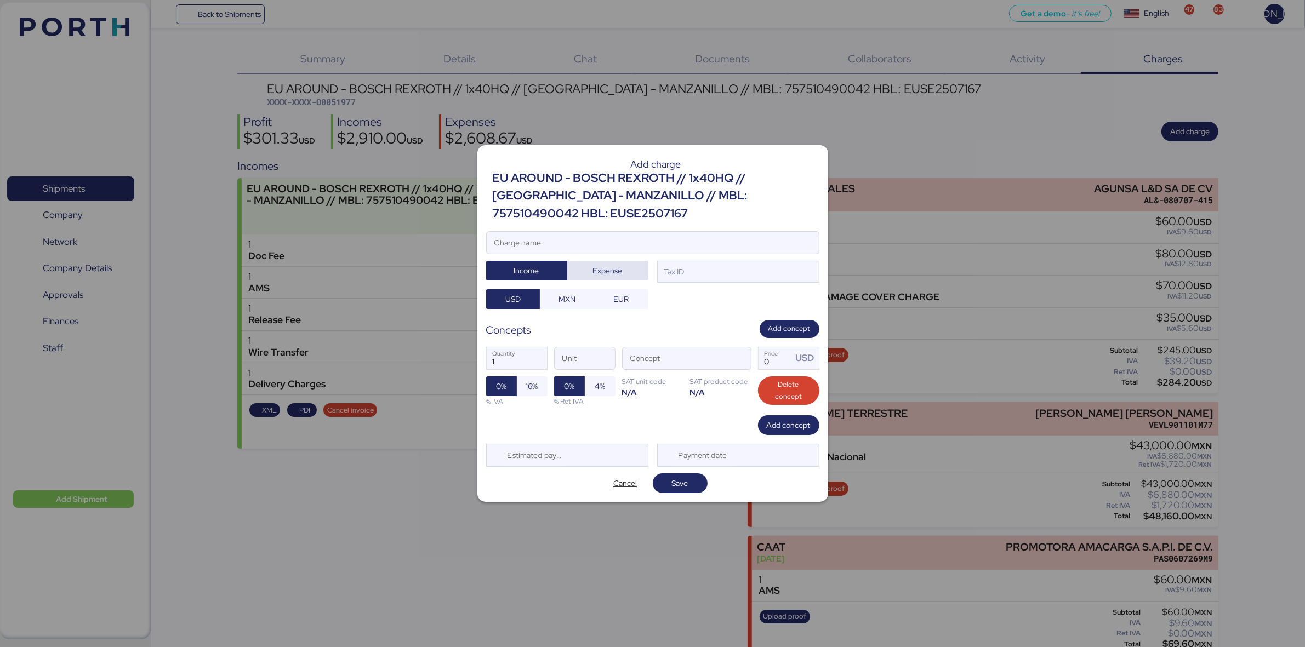
click at [614, 264] on span "Expense" at bounding box center [608, 270] width 30 height 13
click at [684, 232] on input "Charge name" at bounding box center [653, 243] width 332 height 22
type input "S"
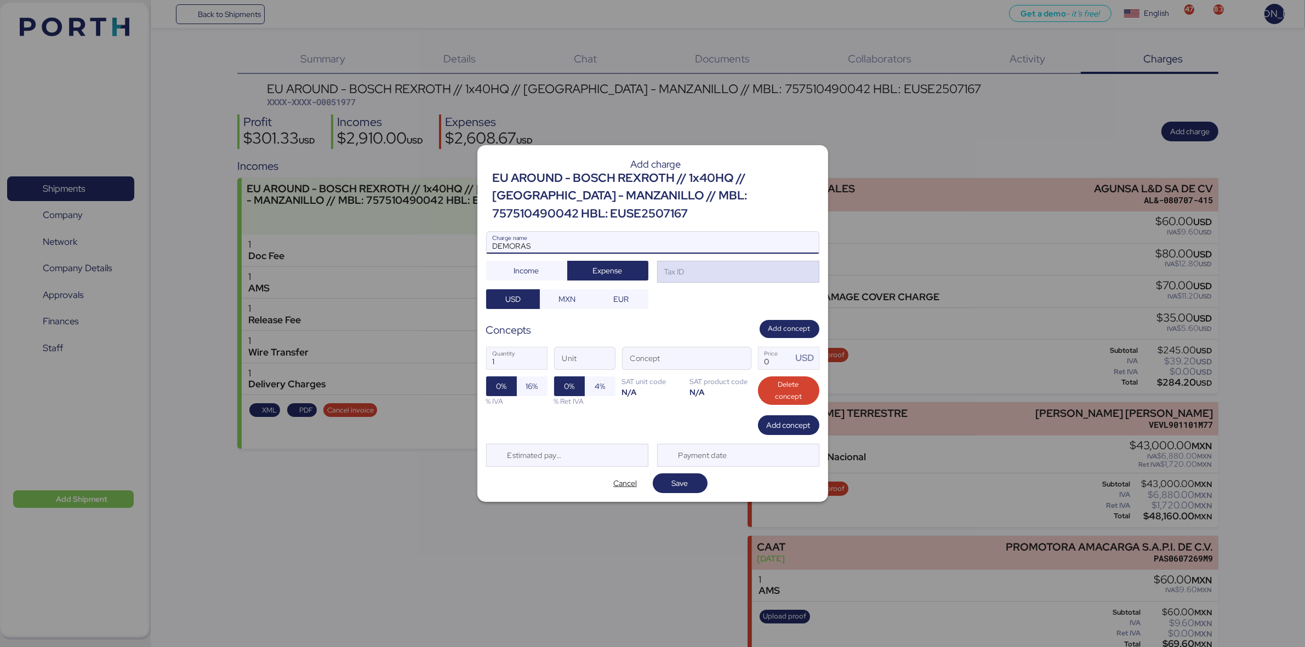
type input "DEMORAS"
click at [704, 261] on div "Tax ID" at bounding box center [738, 272] width 162 height 22
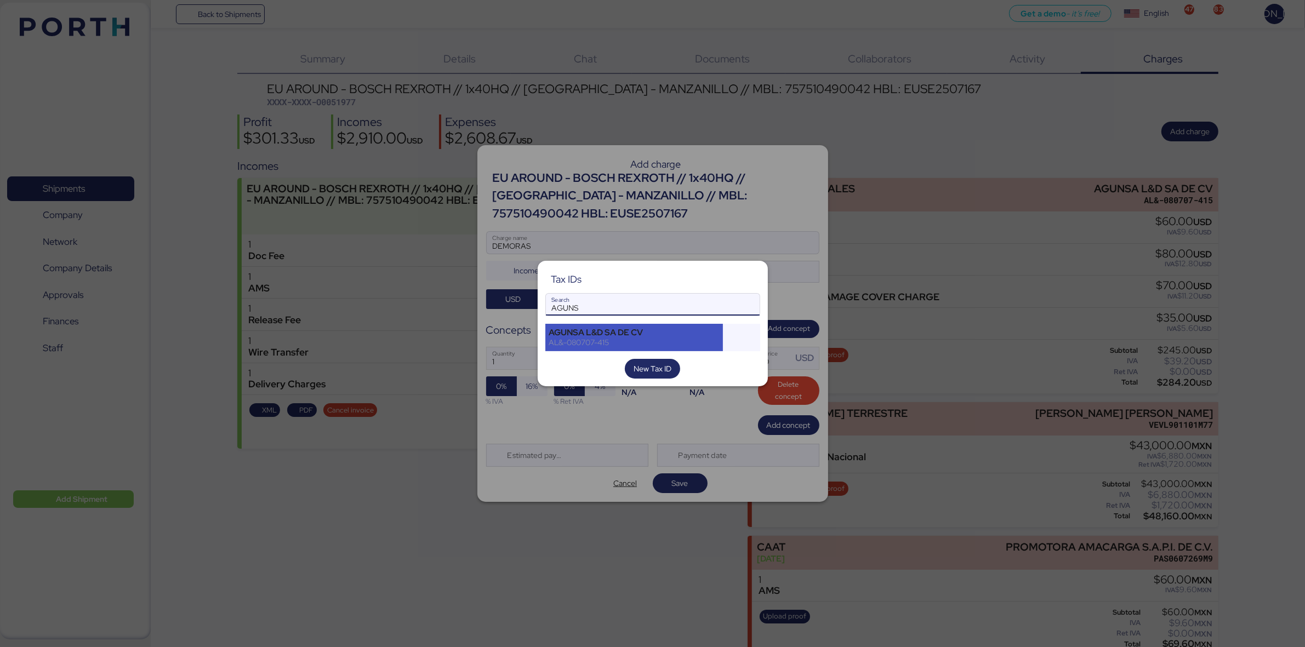
type input "AGUNS"
click at [686, 340] on div "AL&-080707-415" at bounding box center [634, 343] width 170 height 10
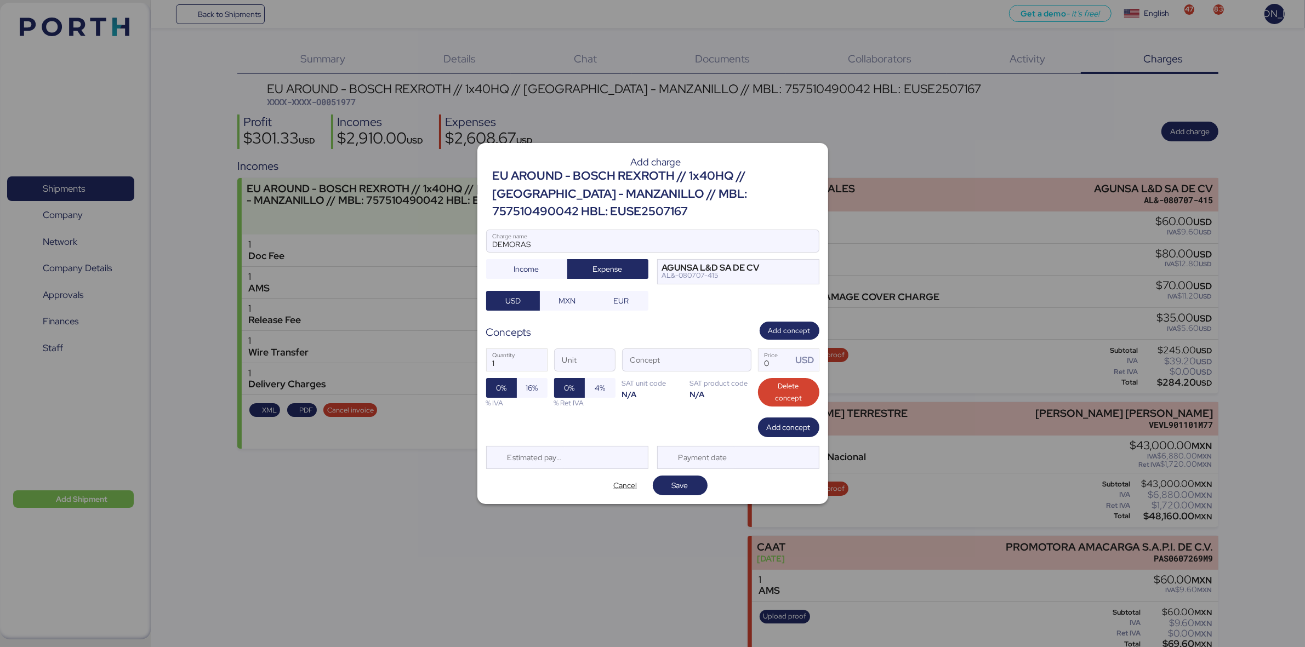
drag, startPoint x: 519, startPoint y: 311, endPoint x: 533, endPoint y: 313, distance: 13.8
click at [519, 312] on div "Add charge EU AROUND - BOSCH REXROTH // 1x40HQ // SHANGHAI - MANZANILLO // MBL:…" at bounding box center [652, 323] width 351 height 361
click at [537, 330] on div "Concepts Add concept" at bounding box center [652, 331] width 333 height 18
click at [648, 363] on div "Concept" at bounding box center [686, 360] width 129 height 23
click at [648, 363] on input "Concept" at bounding box center [674, 360] width 102 height 22
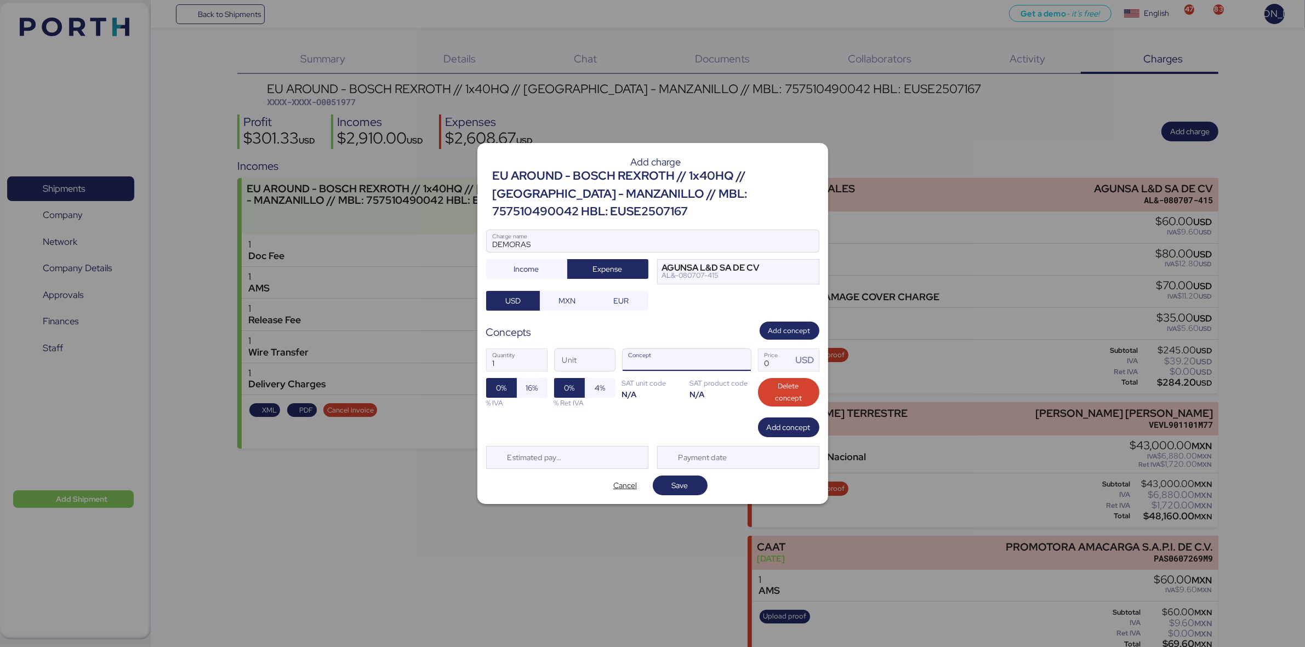
click at [659, 355] on input "Concept" at bounding box center [674, 360] width 102 height 22
click at [740, 352] on span "button" at bounding box center [739, 363] width 23 height 23
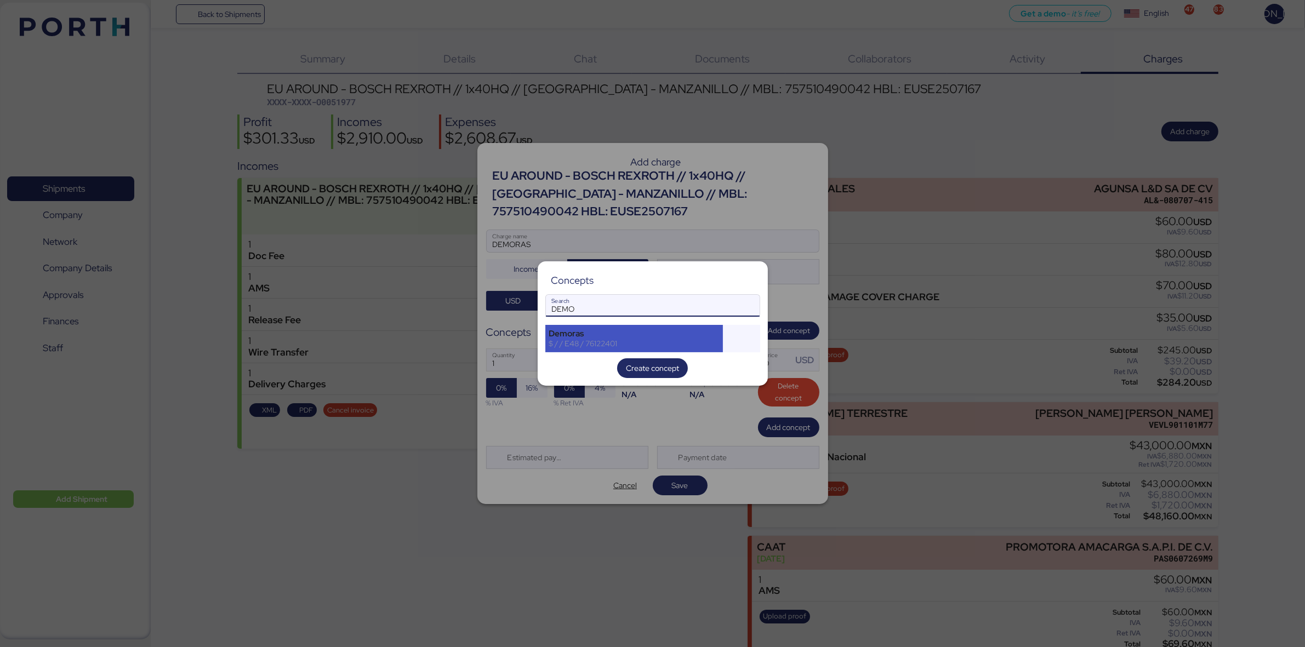
type input "DEMO"
click at [636, 329] on div "Demoras" at bounding box center [634, 334] width 170 height 10
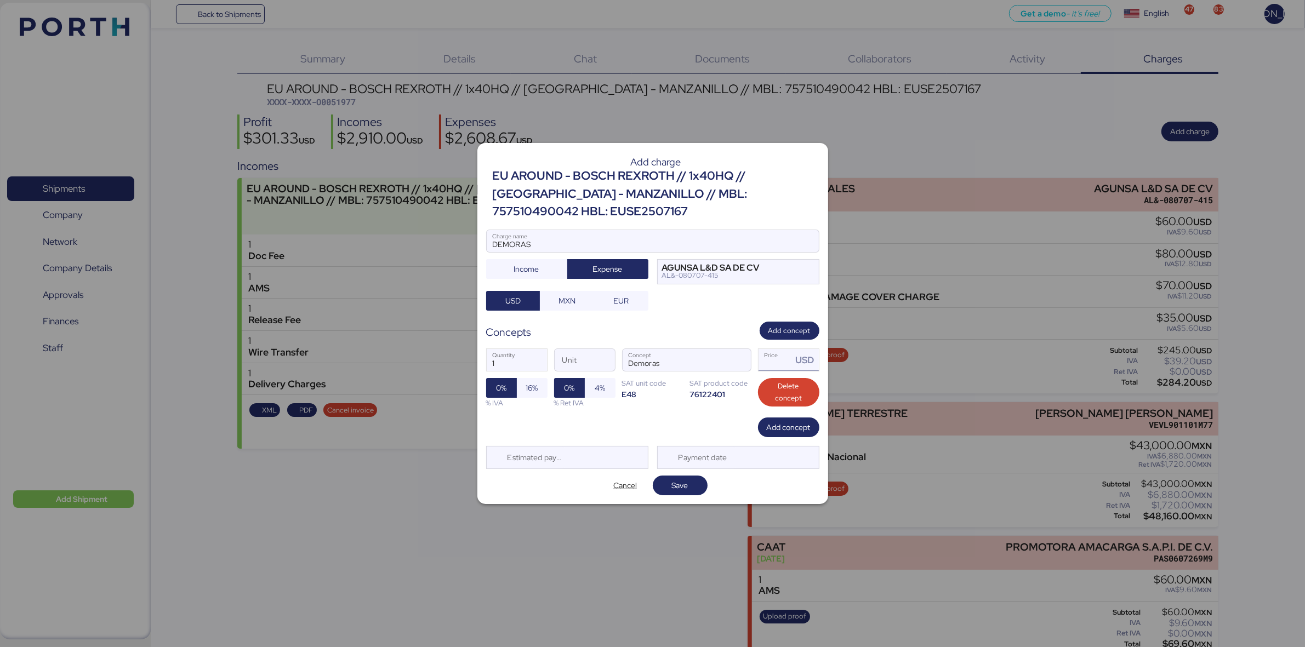
click at [770, 354] on input "Price USD" at bounding box center [776, 360] width 34 height 22
type input "0"
type input "1280"
click at [528, 382] on span "16%" at bounding box center [532, 388] width 12 height 13
click at [688, 479] on span "Save" at bounding box center [680, 485] width 16 height 13
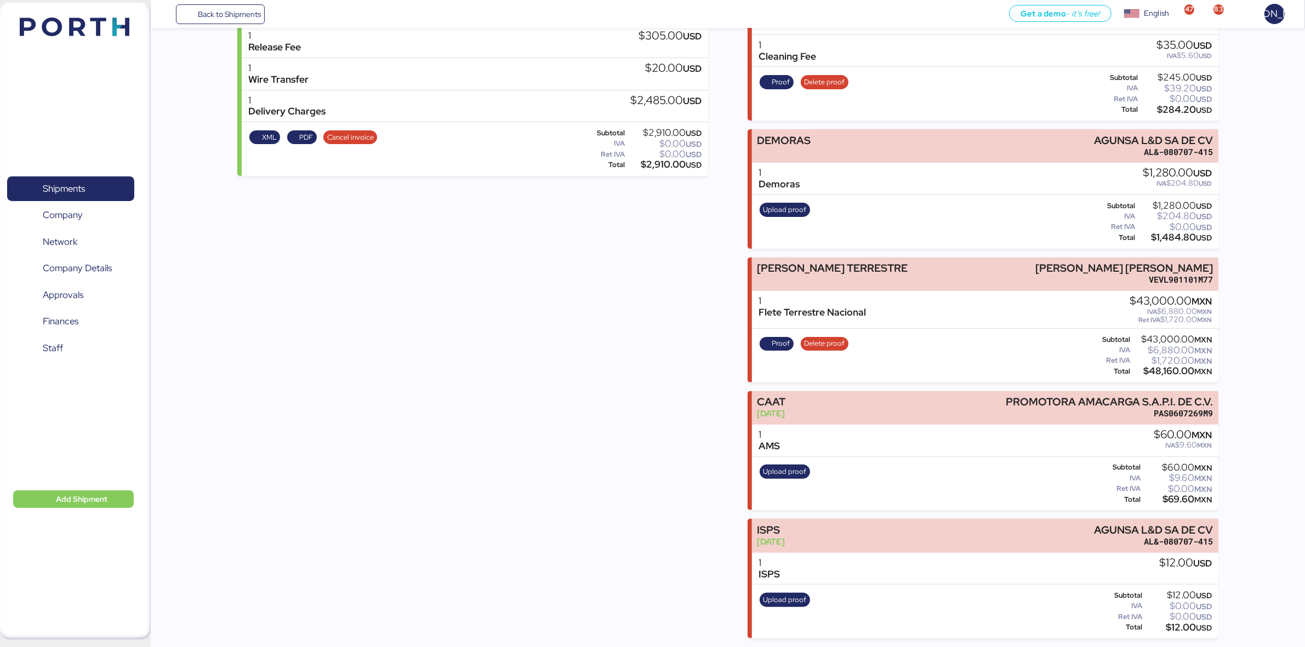
scroll to position [275, 0]
drag, startPoint x: 420, startPoint y: 338, endPoint x: 459, endPoint y: 331, distance: 40.2
click at [420, 338] on div "Incomes EU AROUND - BOSCH REXROTH // 1x40HQ // [GEOGRAPHIC_DATA] - MANZANILLO /…" at bounding box center [472, 262] width 471 height 754
click at [779, 344] on span "Proof" at bounding box center [781, 344] width 18 height 12
click at [782, 207] on span "Upload proof" at bounding box center [785, 210] width 43 height 12
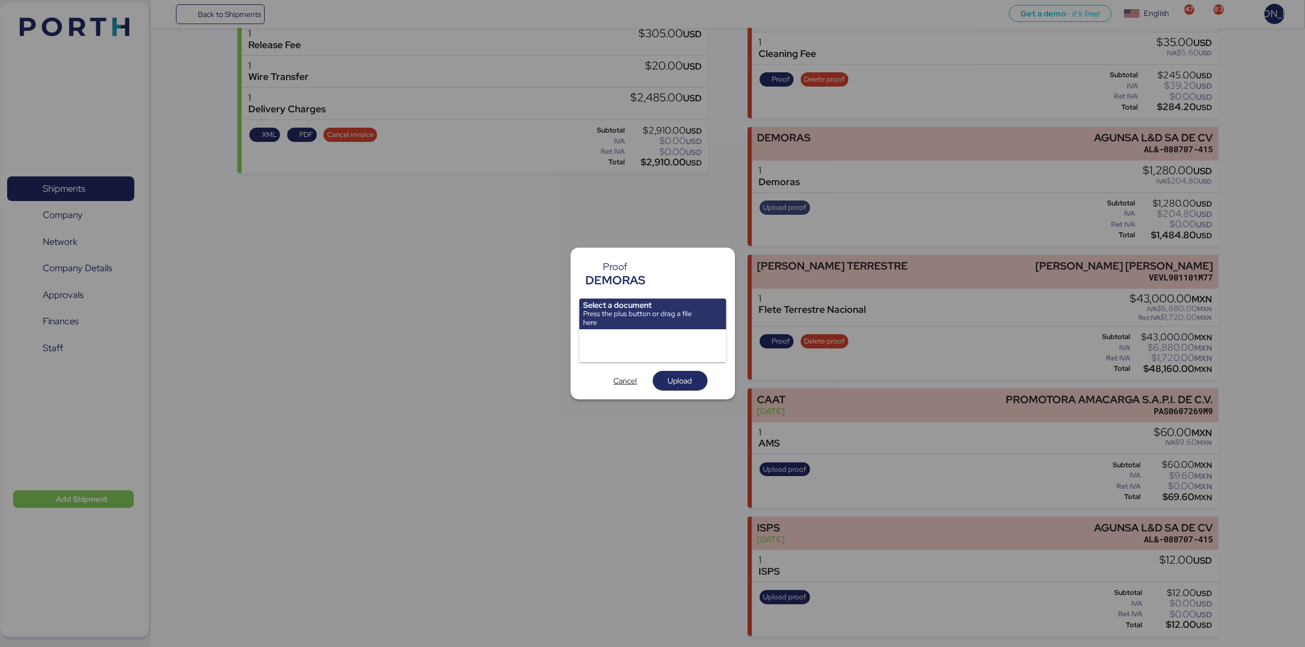
scroll to position [0, 0]
click at [618, 338] on div at bounding box center [652, 345] width 147 height 33
click at [609, 346] on div at bounding box center [652, 345] width 147 height 33
click at [615, 342] on div at bounding box center [652, 345] width 147 height 33
click at [571, 563] on div at bounding box center [652, 323] width 1305 height 647
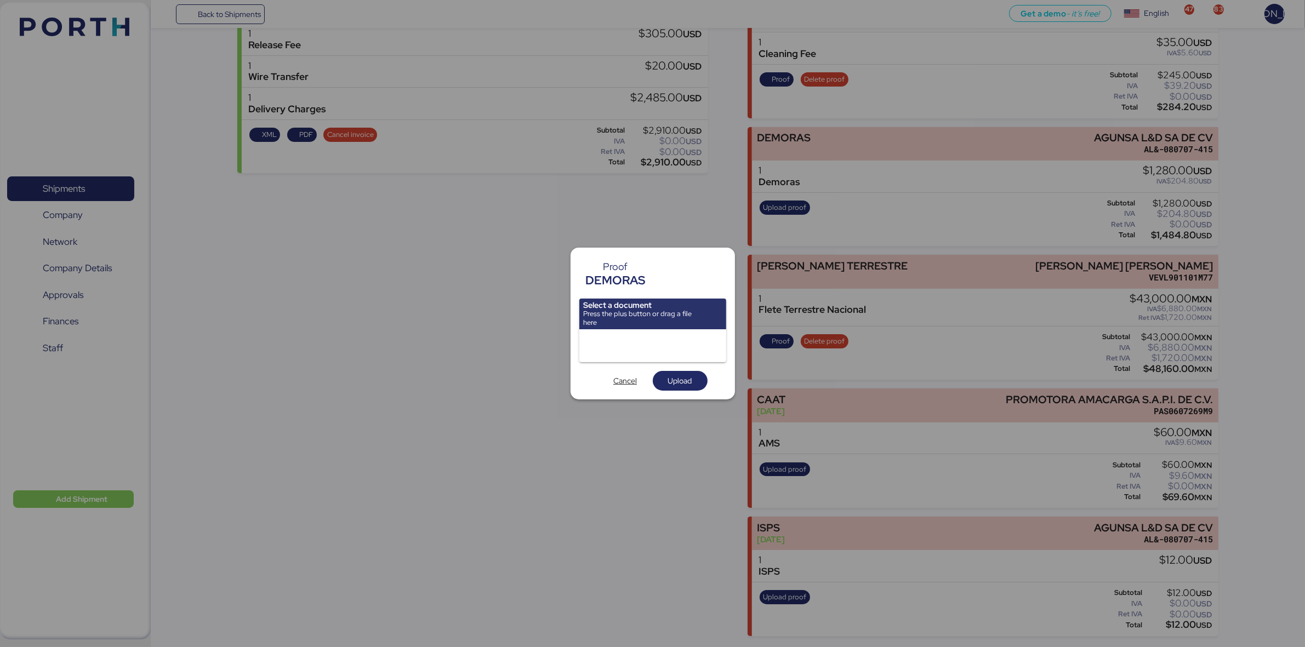
click at [623, 468] on div at bounding box center [652, 323] width 1305 height 647
click at [616, 380] on span "Cancel" at bounding box center [625, 380] width 24 height 13
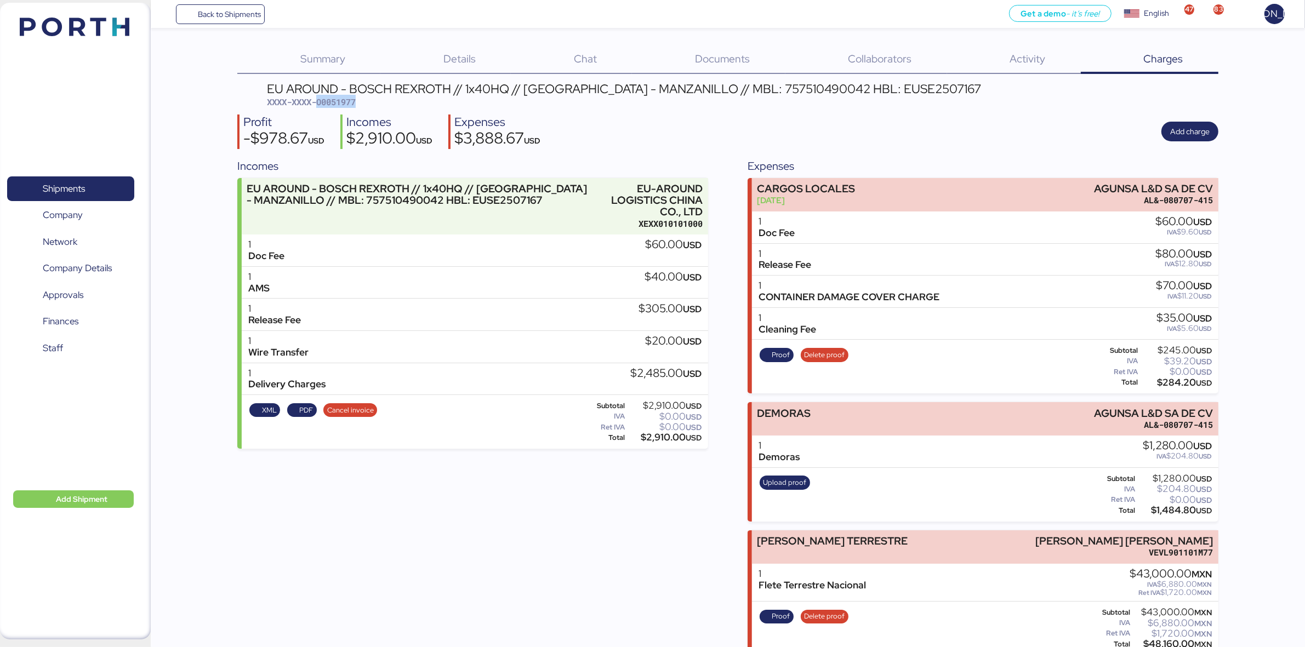
drag, startPoint x: 366, startPoint y: 100, endPoint x: 317, endPoint y: 101, distance: 49.4
click at [317, 101] on div "EU AROUND - BOSCH REXROTH // 1x40HQ // [GEOGRAPHIC_DATA] - MANZANILLO // MBL: 7…" at bounding box center [624, 96] width 714 height 26
copy span "O0051977"
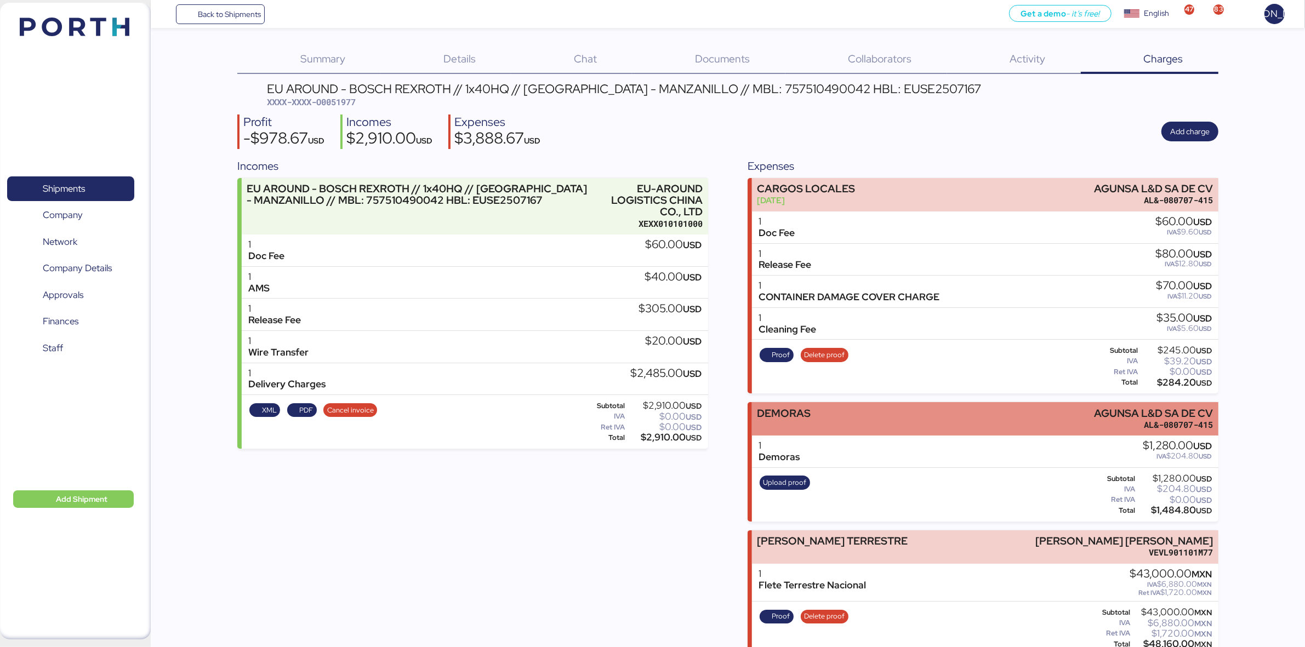
drag, startPoint x: 491, startPoint y: 577, endPoint x: 894, endPoint y: 425, distance: 430.6
click at [491, 577] on div "Incomes EU AROUND - BOSCH REXROTH // 1x40HQ // [GEOGRAPHIC_DATA] - MANZANILLO /…" at bounding box center [472, 535] width 471 height 754
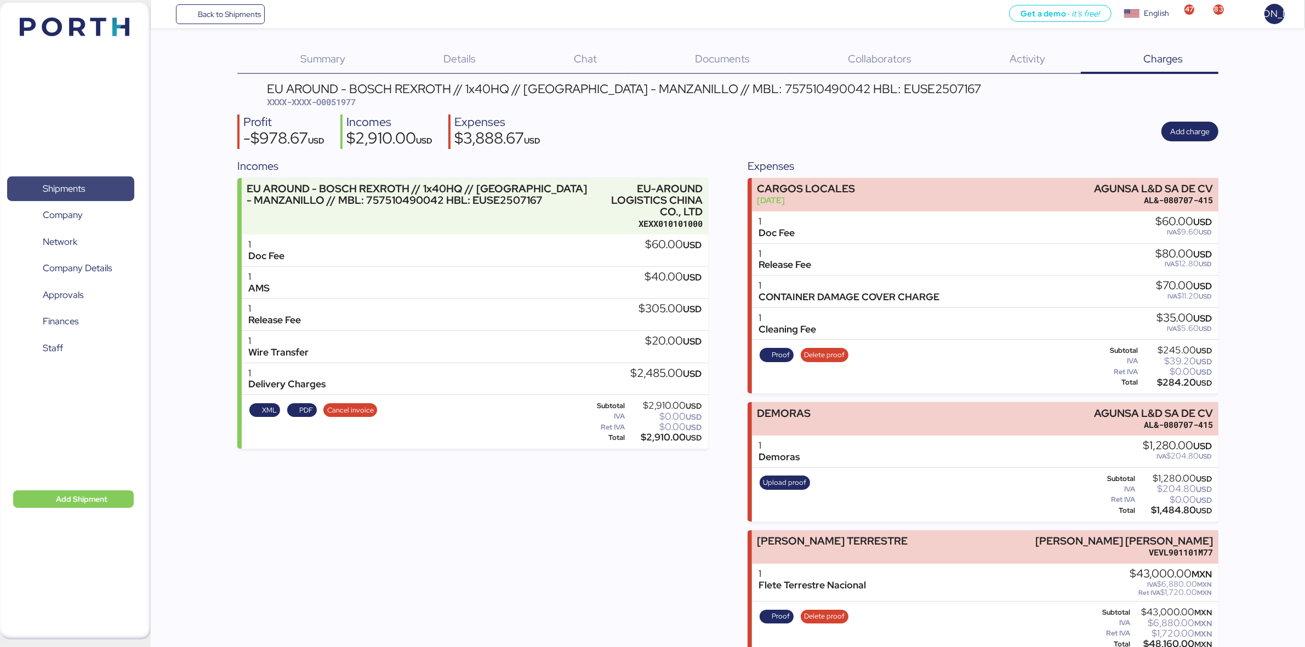
click at [47, 185] on span "Shipments" at bounding box center [64, 189] width 42 height 16
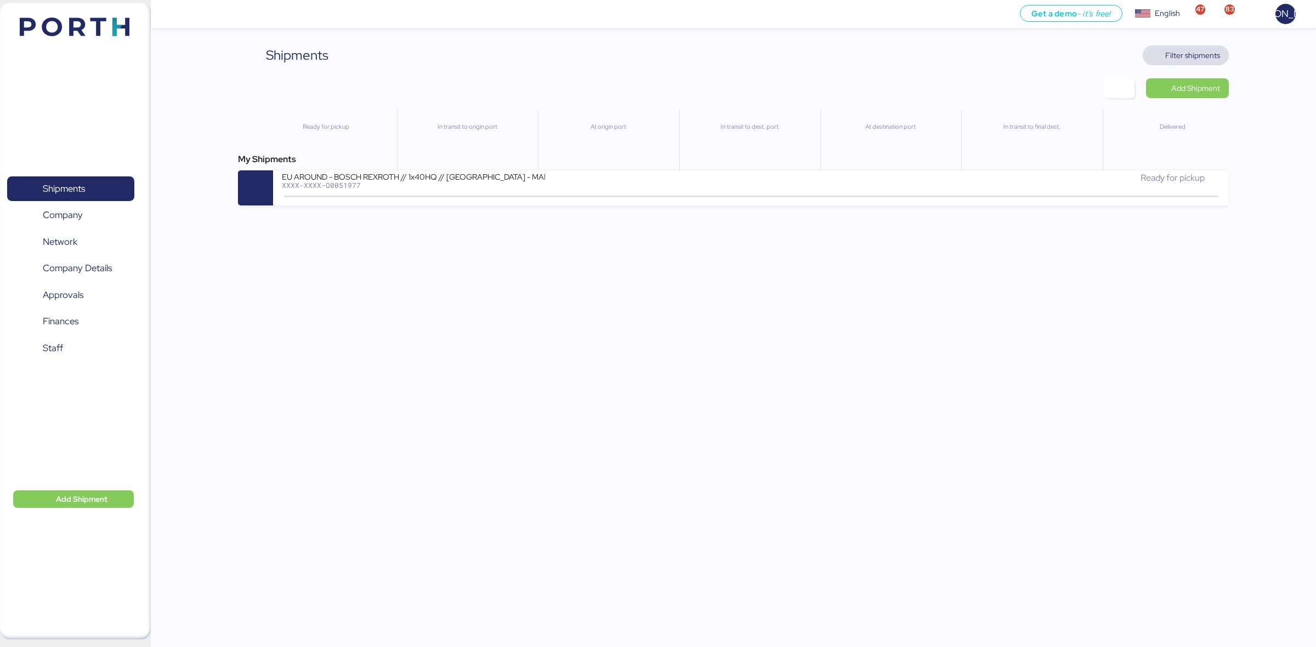
click at [1184, 53] on span "Filter shipments" at bounding box center [1192, 55] width 55 height 13
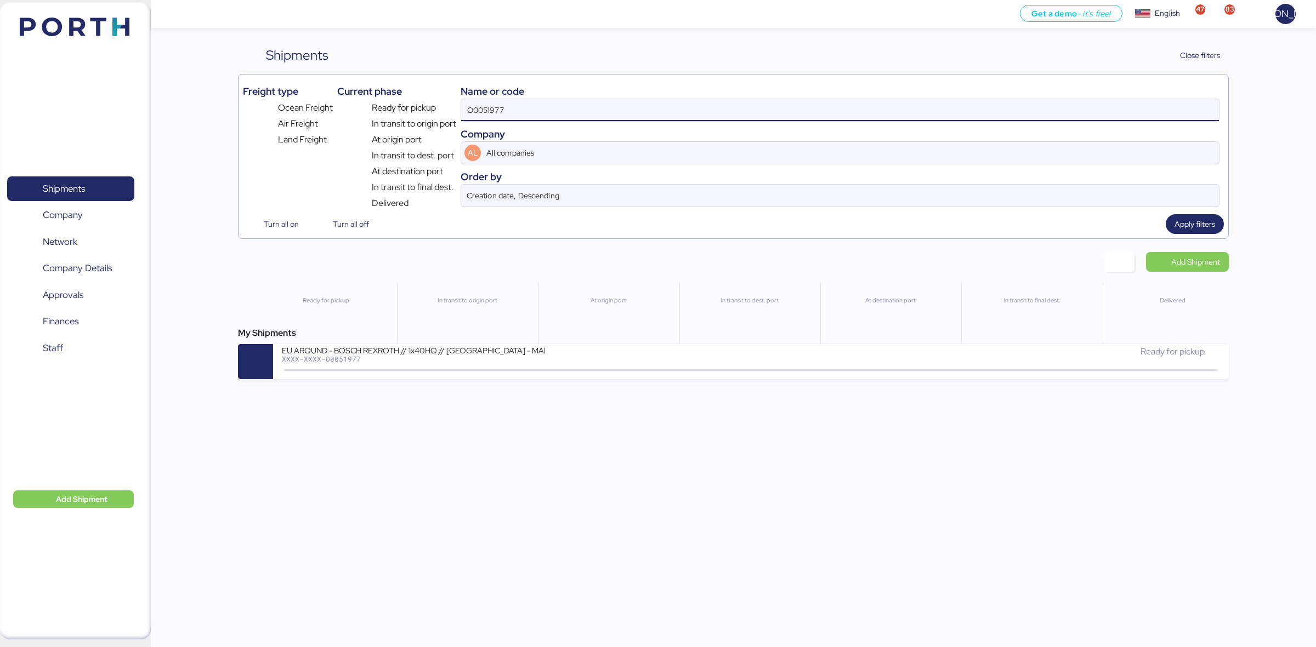
click at [686, 108] on input "O0051977" at bounding box center [840, 110] width 758 height 22
paste input "CC1JKTMZ025950"
type input "CC1JKTMZ025950"
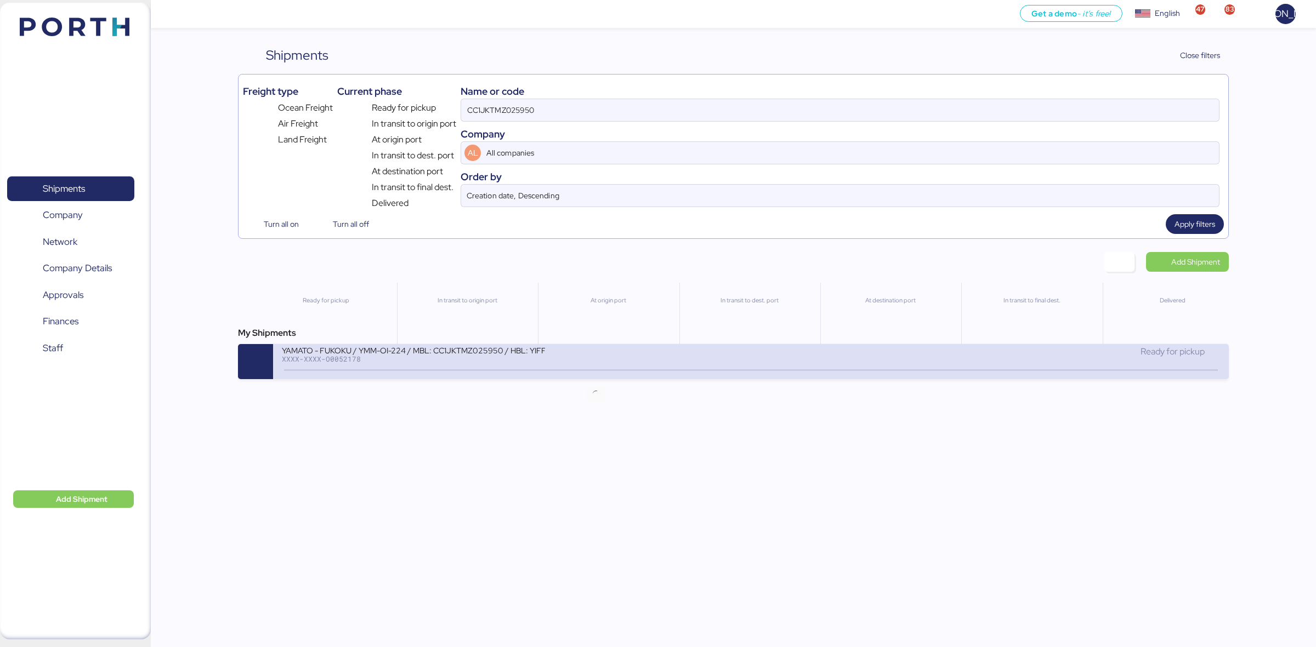
click at [600, 370] on icon at bounding box center [596, 371] width 53 height 12
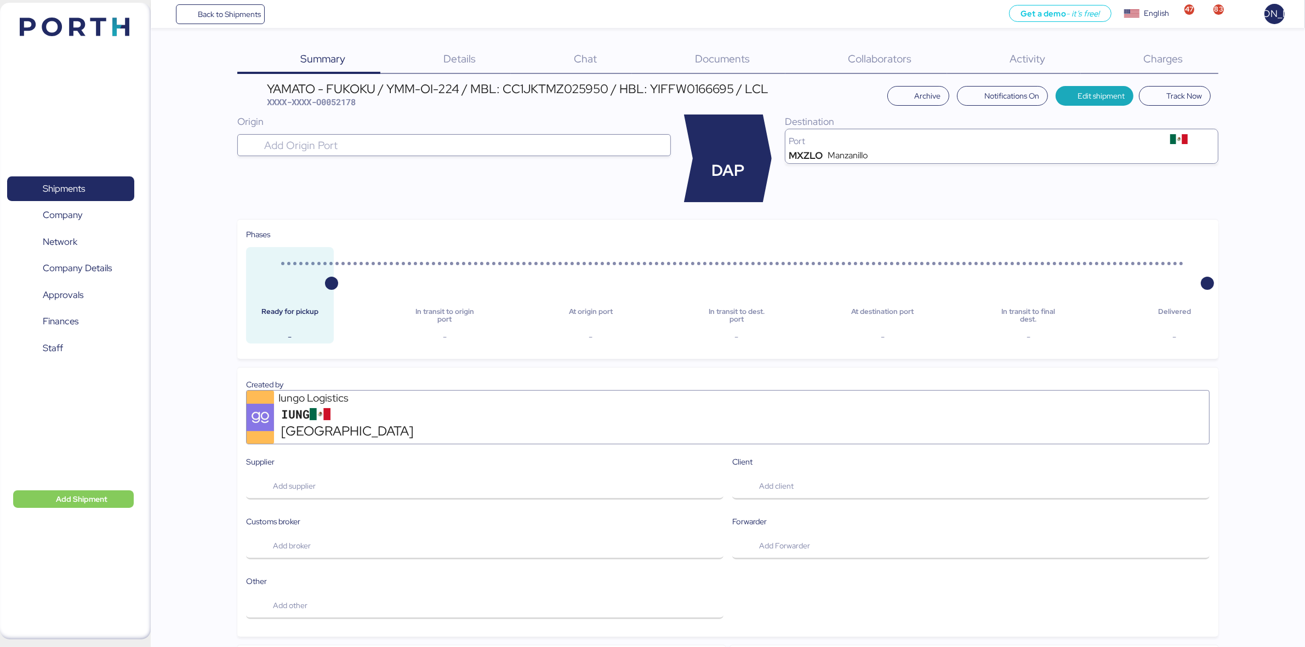
click at [479, 61] on div "Details 0" at bounding box center [445, 59] width 130 height 29
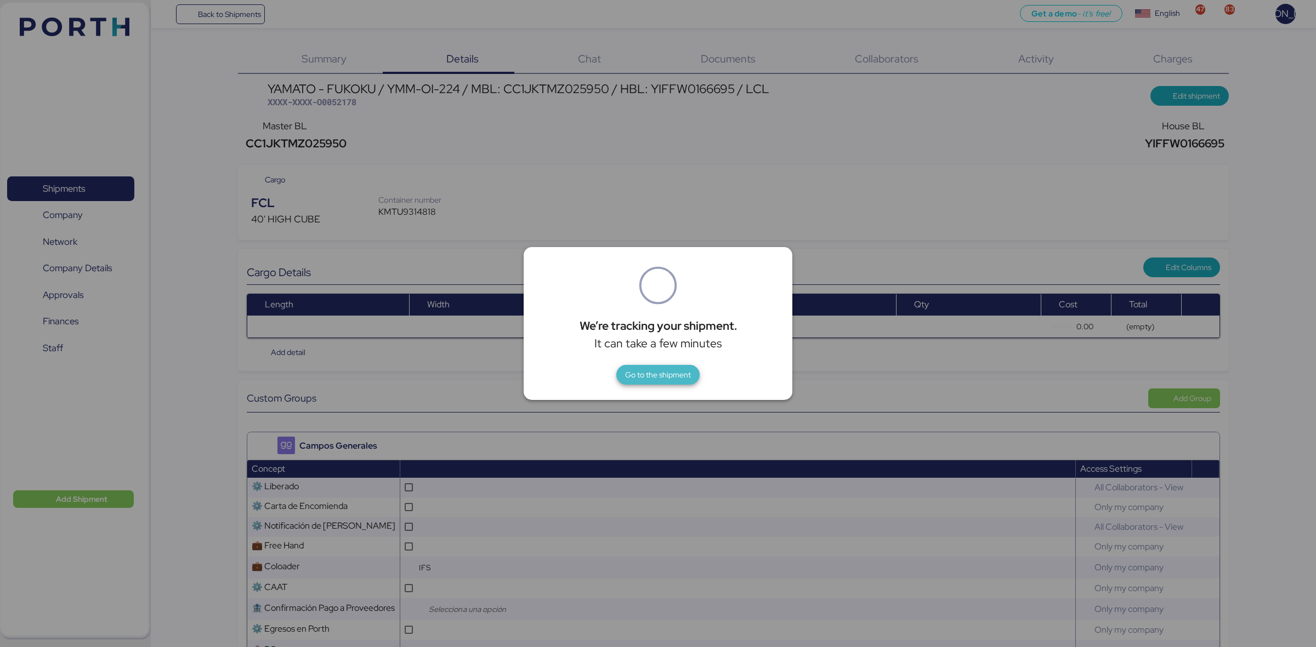
click at [662, 379] on span "Go to the shipment" at bounding box center [658, 374] width 66 height 13
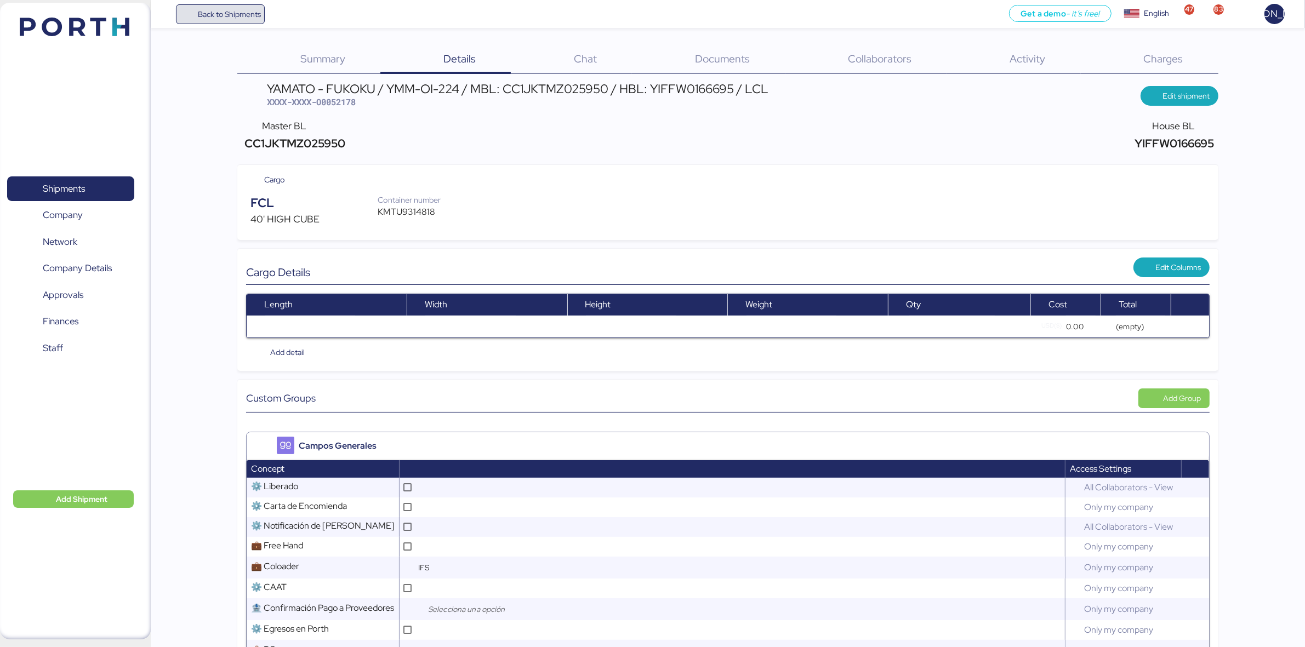
drag, startPoint x: 225, startPoint y: 6, endPoint x: 277, endPoint y: 15, distance: 52.8
click at [225, 6] on span "Back to Shipments" at bounding box center [221, 14] width 82 height 20
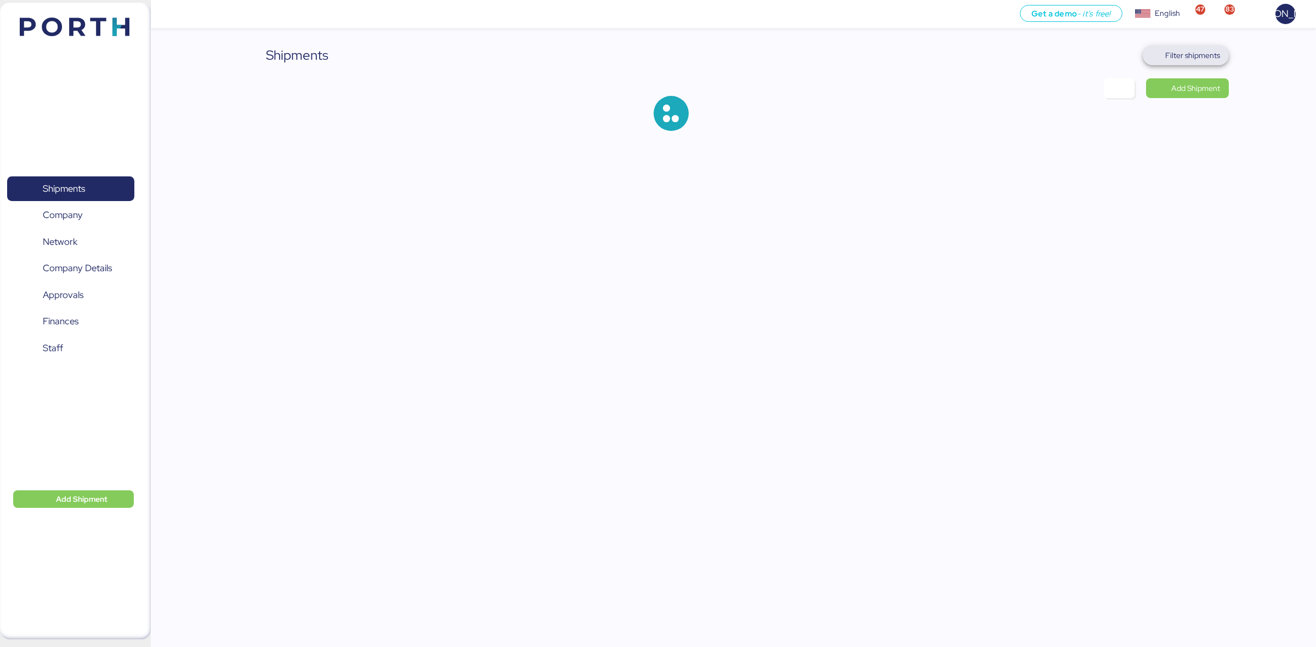
click at [1198, 50] on span "Filter shipments" at bounding box center [1192, 55] width 55 height 13
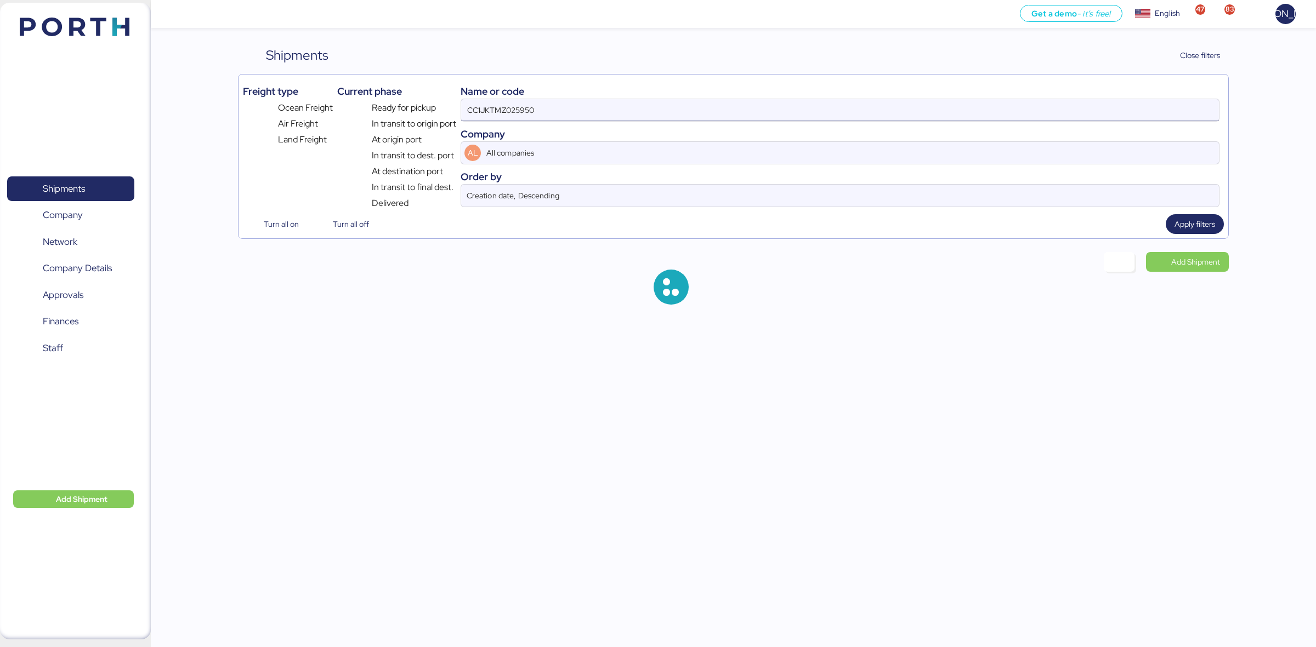
click at [594, 118] on input "CC1JKTMZ025950" at bounding box center [840, 110] width 758 height 22
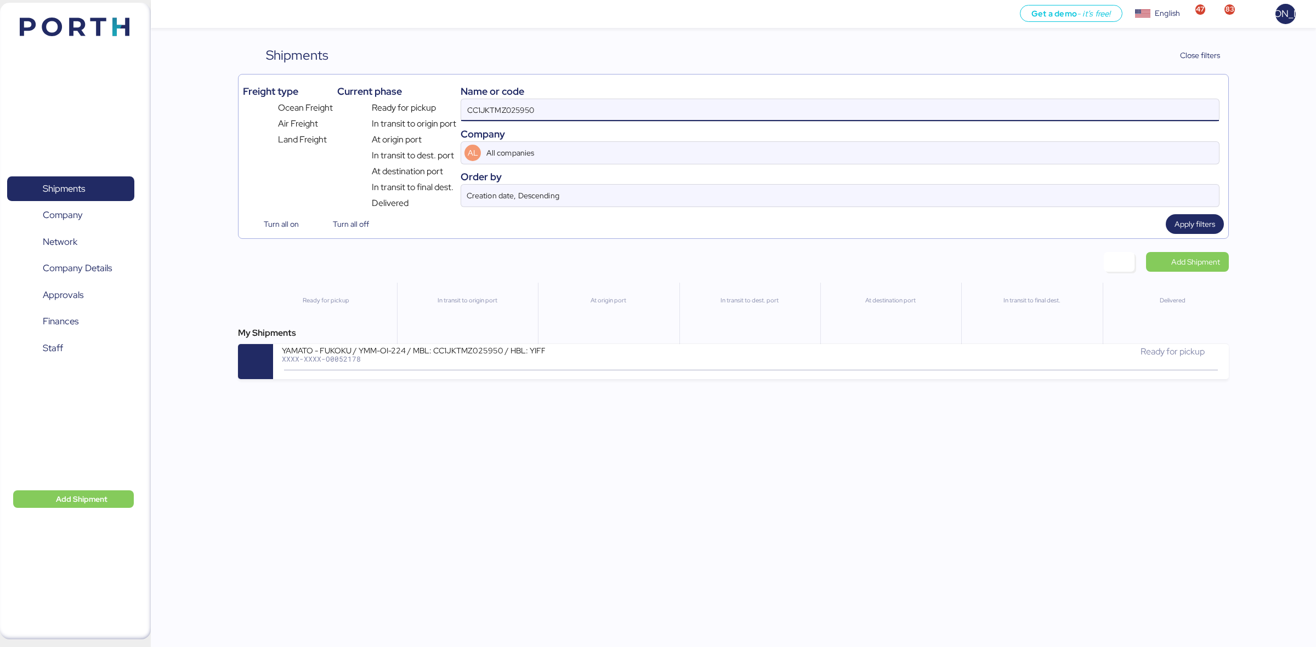
click at [594, 118] on input "CC1JKTMZ025950" at bounding box center [840, 110] width 758 height 22
paste input "TYOM42532400"
type input "TYOM42532400"
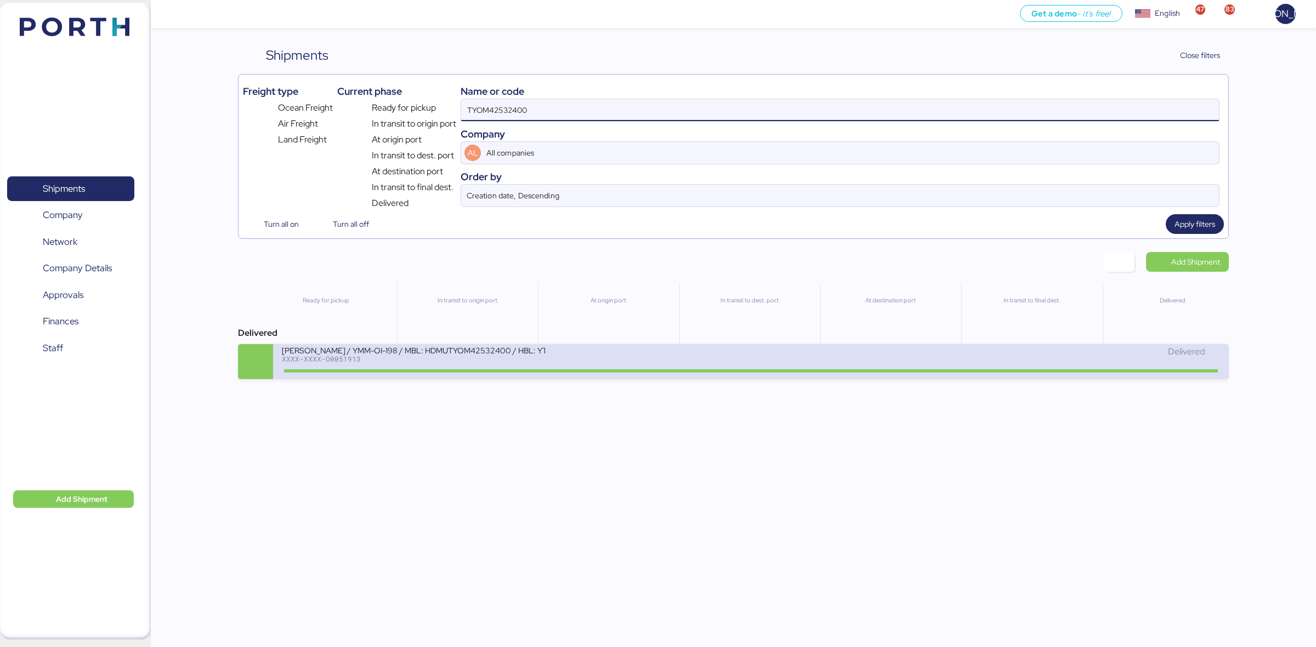
click at [684, 366] on div "[PERSON_NAME] / YMM-OI-198 / MBL: HDMUTYOM42532400 / HBL: YTJNUM012786 / FCL XX…" at bounding box center [516, 357] width 469 height 24
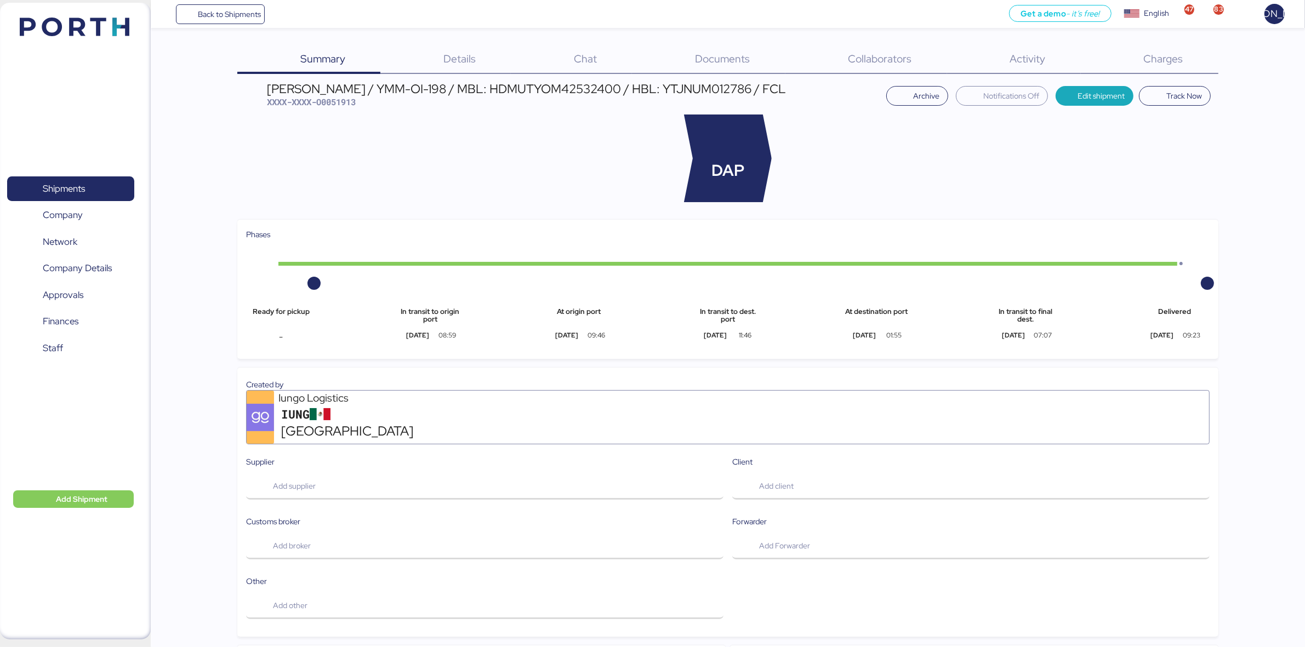
click at [1171, 56] on span "Charges" at bounding box center [1163, 59] width 39 height 14
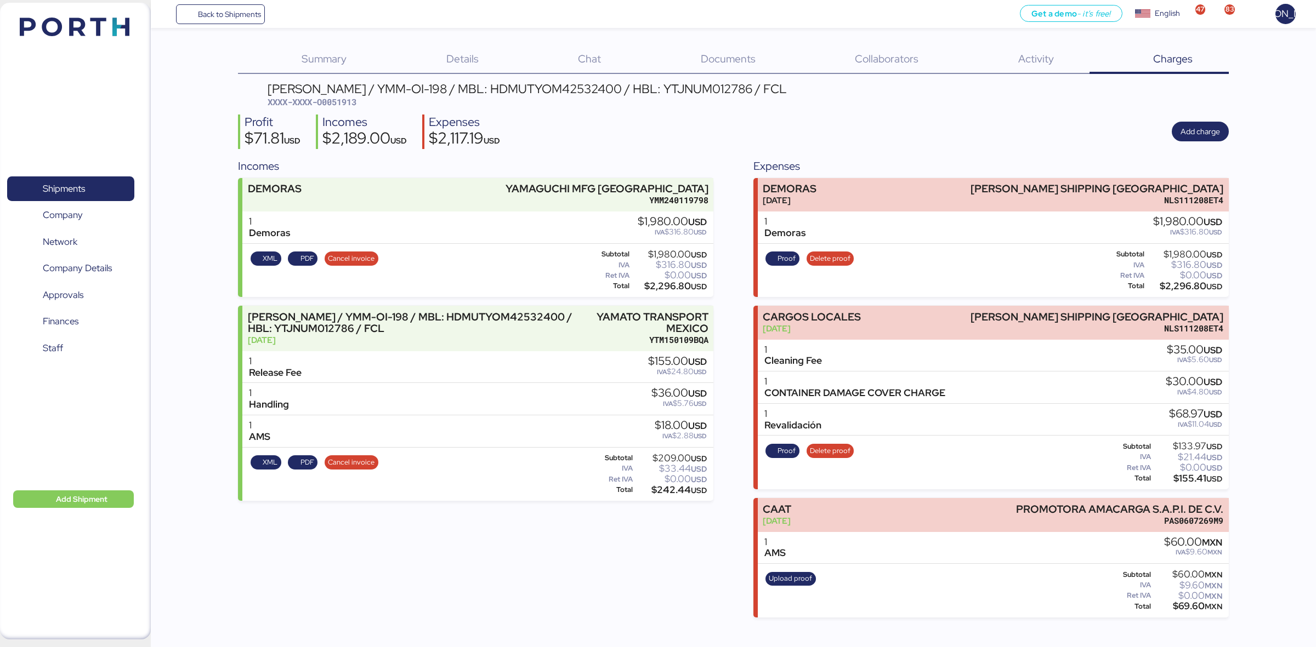
click at [356, 98] on span "XXXX-XXXX-O0051913" at bounding box center [312, 101] width 89 height 11
copy span "O0051913"
click at [78, 191] on span "Shipments" at bounding box center [64, 189] width 42 height 16
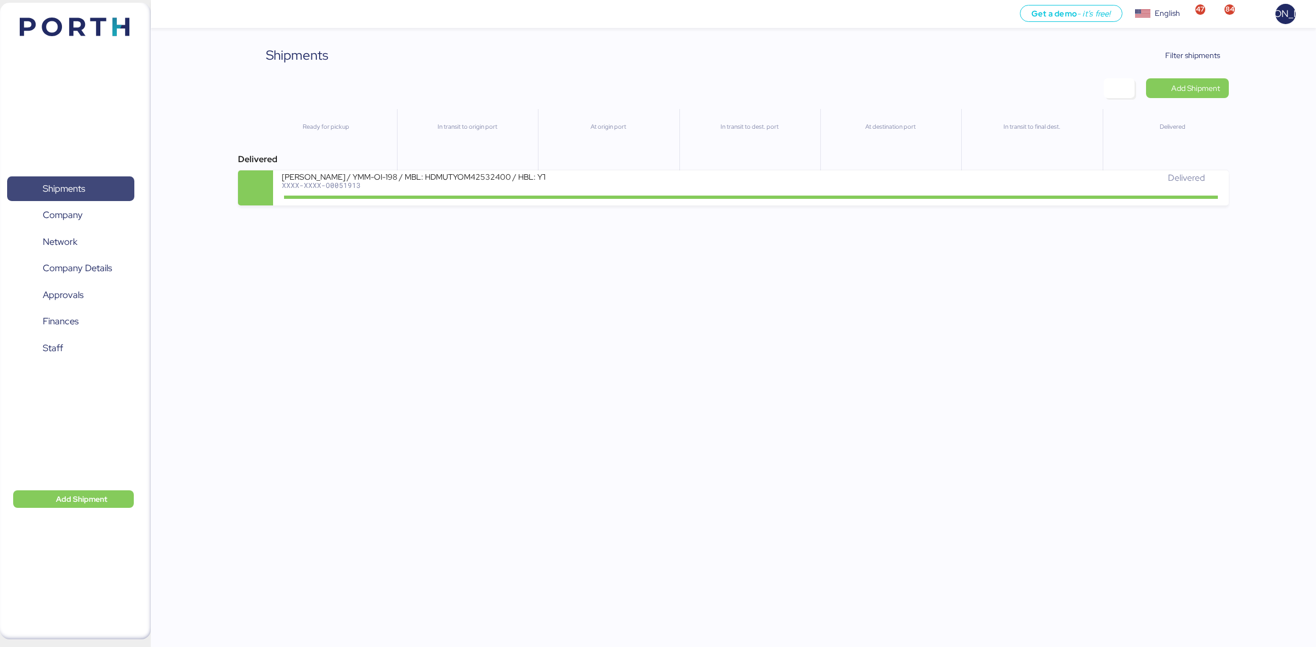
click at [20, 187] on span "Shipments" at bounding box center [71, 189] width 118 height 16
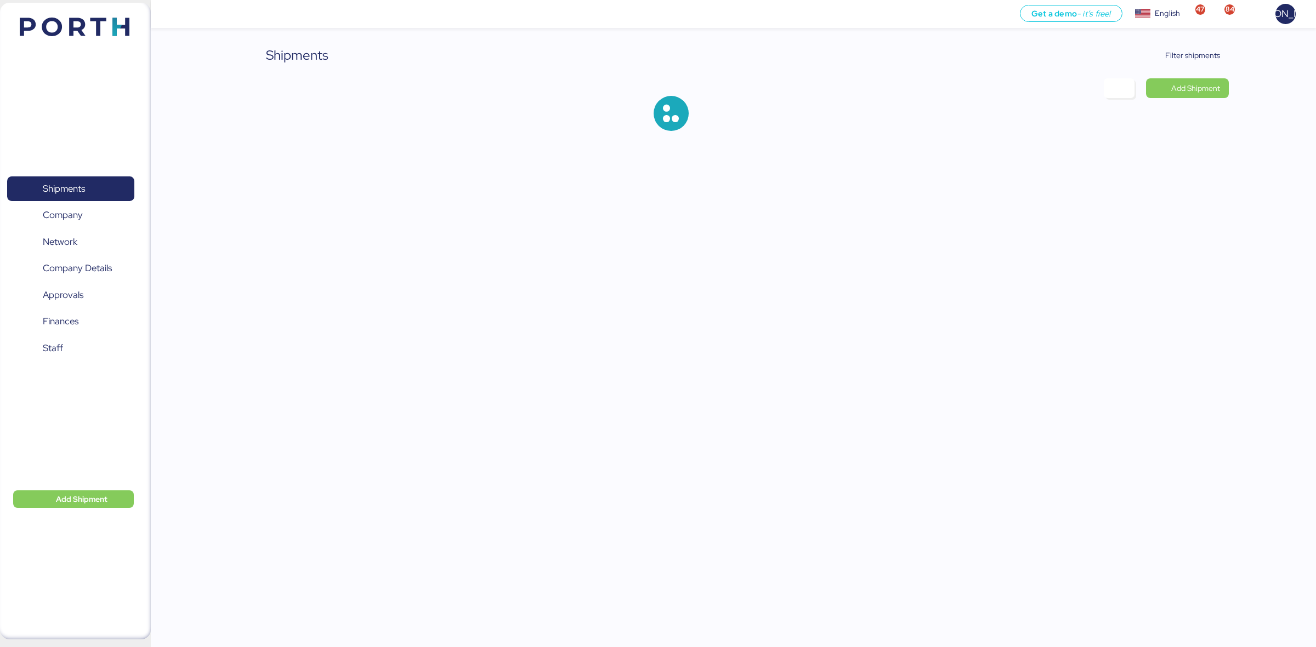
click at [1179, 100] on div at bounding box center [733, 113] width 990 height 70
click at [1187, 87] on span "Add Shipment" at bounding box center [1195, 88] width 49 height 13
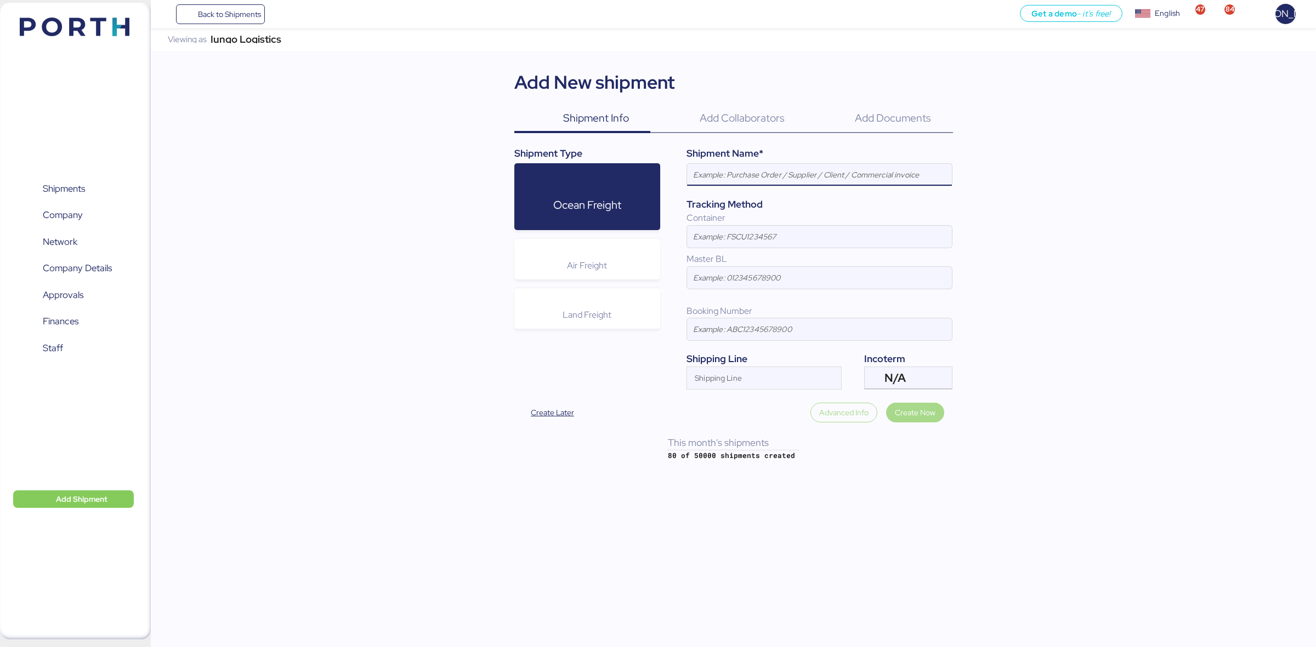
paste input "AVISO DE EXPORTACIÓN // 24000120 - 25000011 - 490 + 491 - 2 x 40HC"
type input "AVISO DE EXPORTACIÓN // 24000120 - 25000011 - 490 + 491 - 2 x 40HC"
click at [771, 283] on input at bounding box center [819, 278] width 265 height 22
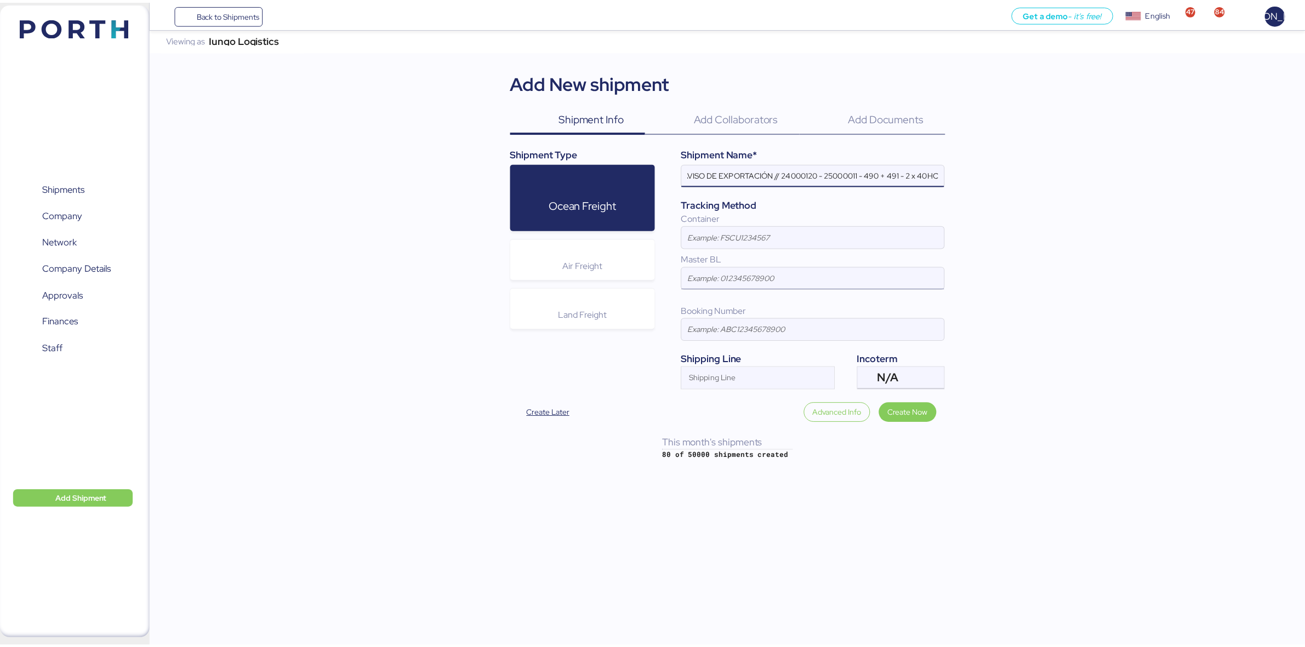
scroll to position [0, 0]
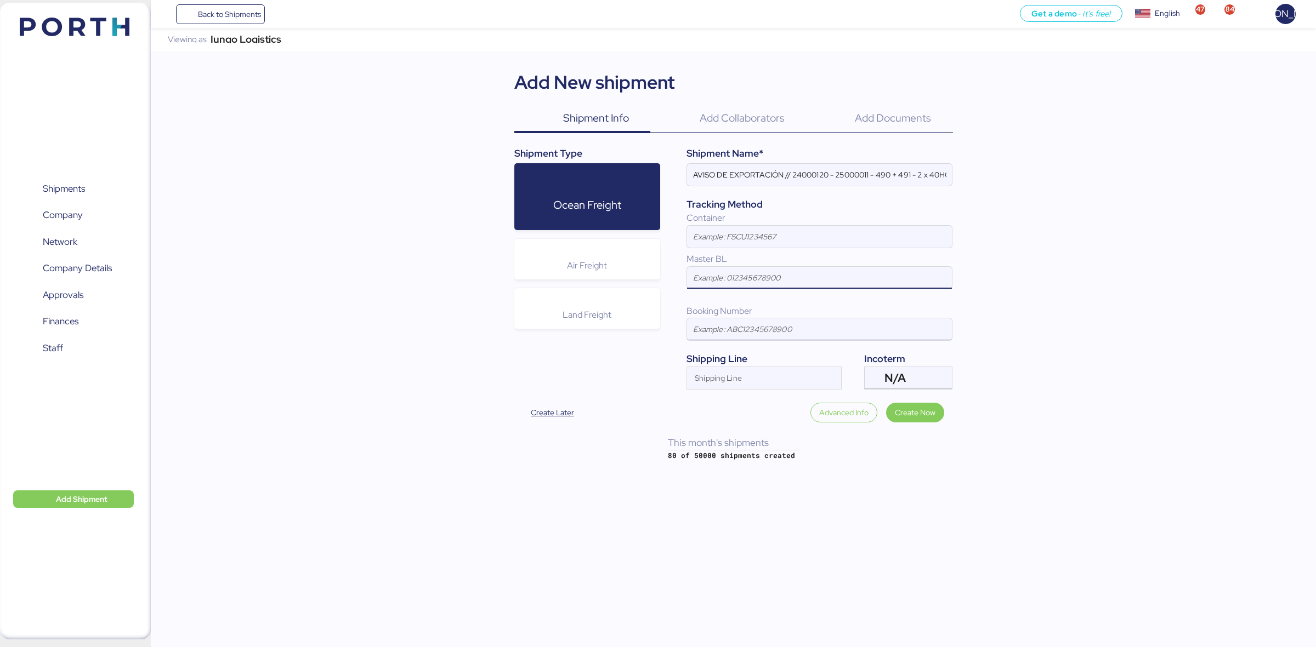
click at [760, 338] on input at bounding box center [819, 329] width 265 height 22
paste input "93127492"
type input "93127492"
click at [747, 379] on input "Shipping Line" at bounding box center [754, 381] width 134 height 13
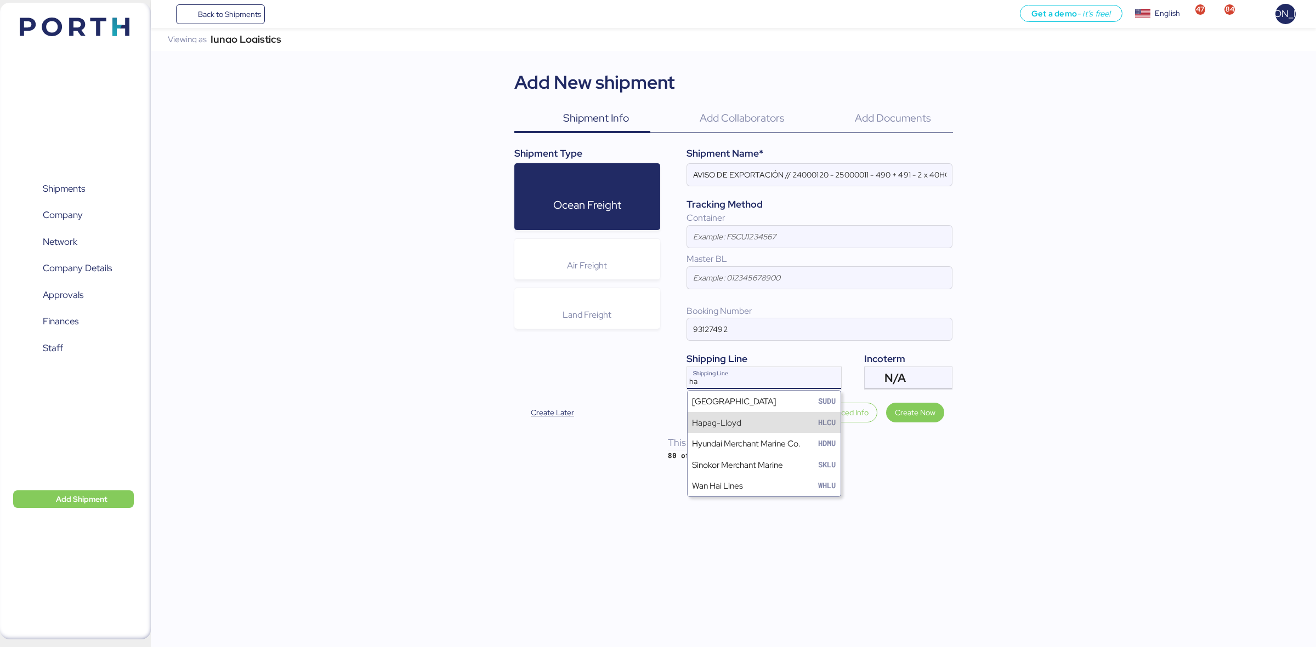
type input "ha"
click at [782, 425] on div "Hapag-[PERSON_NAME]" at bounding box center [763, 422] width 153 height 21
click at [927, 384] on div "N/A" at bounding box center [906, 378] width 45 height 22
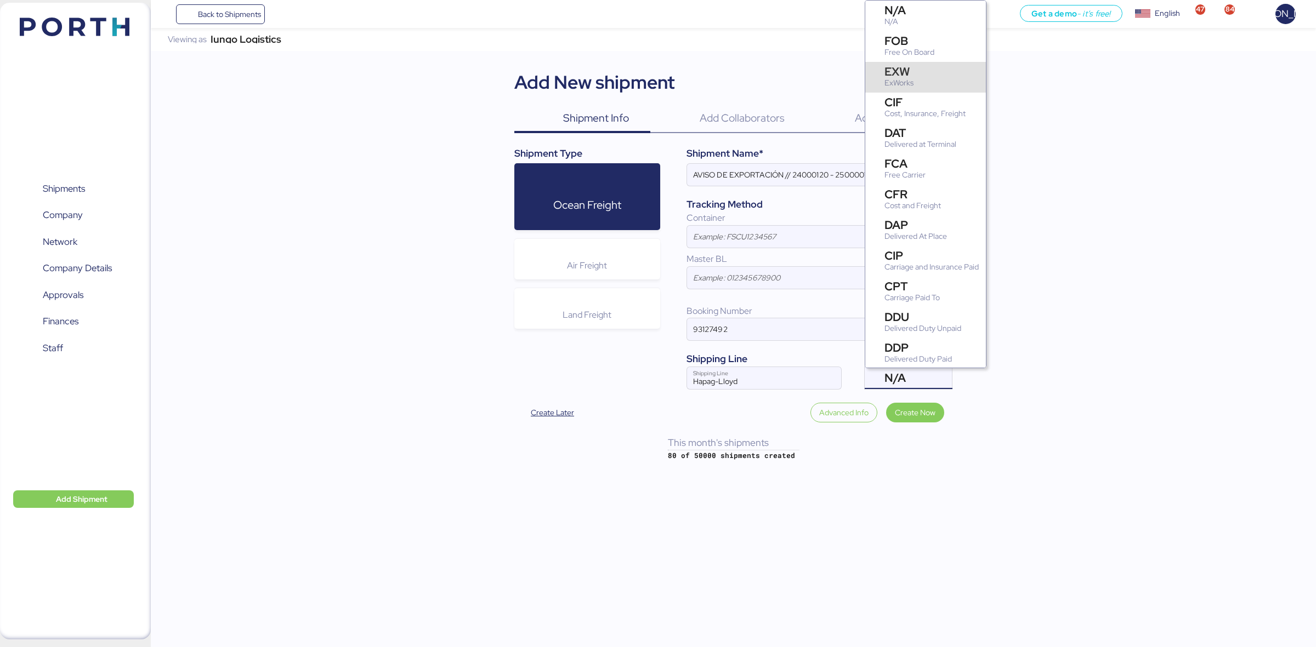
click at [924, 73] on div "EXW ExWorks" at bounding box center [925, 77] width 121 height 31
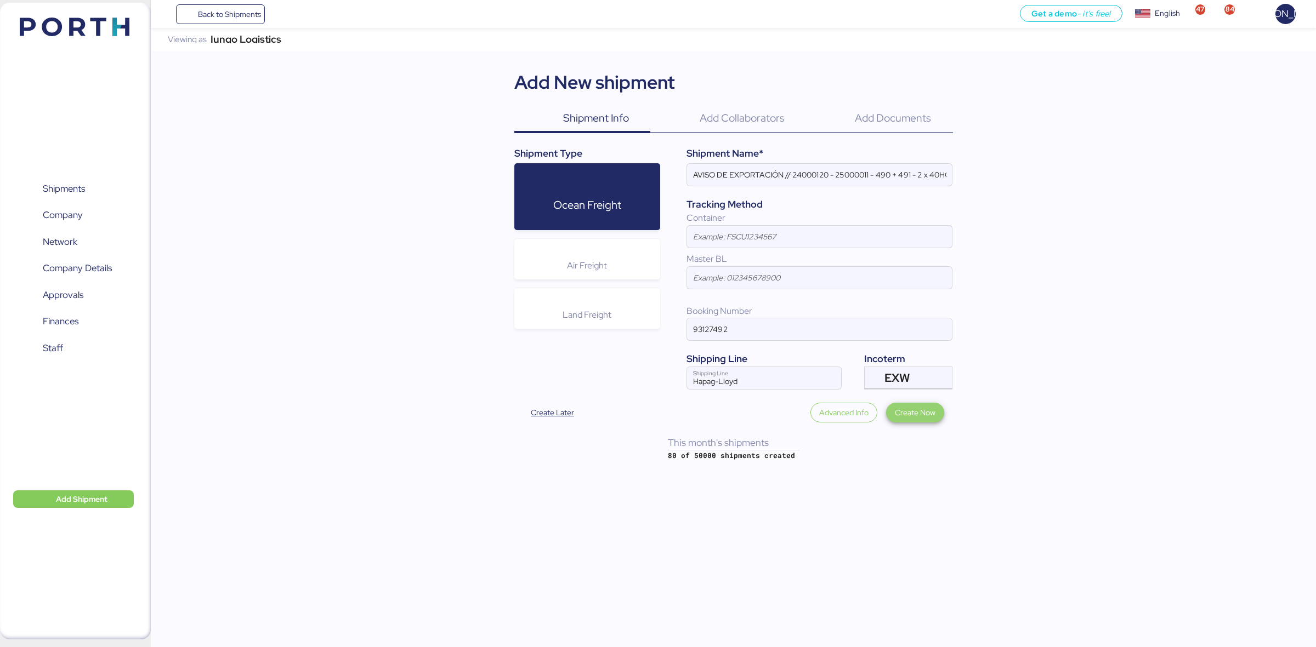
click at [911, 413] on span "Create Now" at bounding box center [915, 412] width 41 height 13
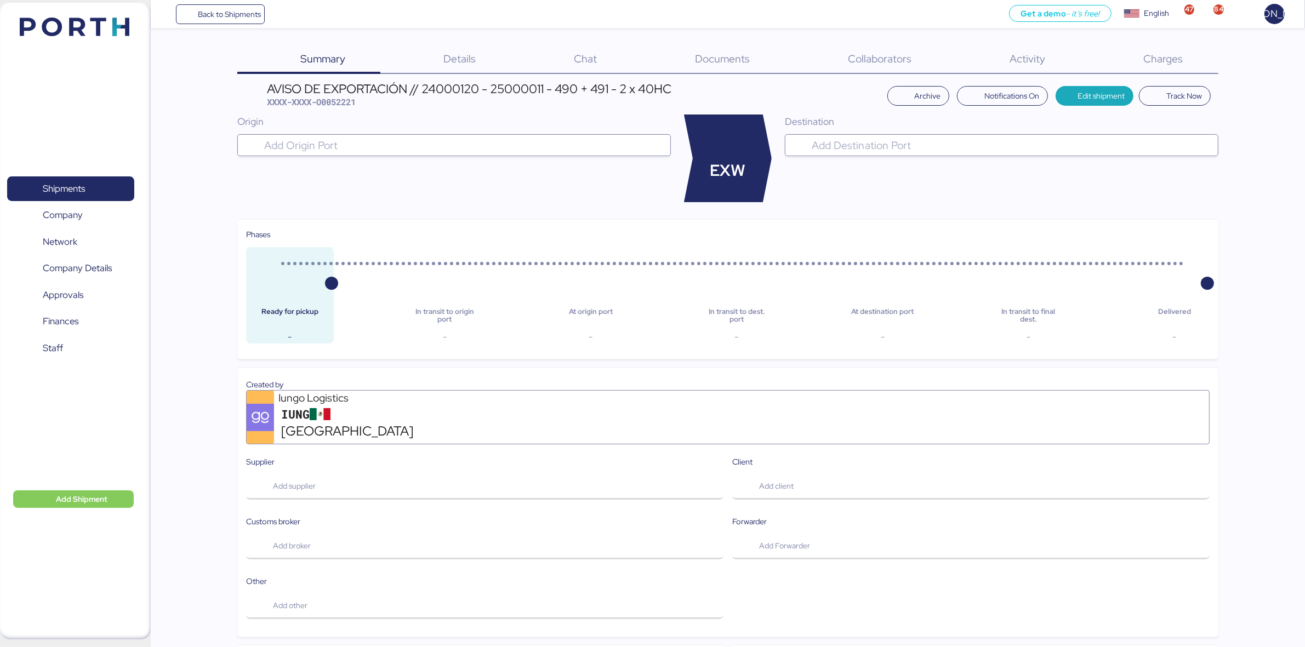
click at [355, 102] on span "XXXX-XXXX-O0052221" at bounding box center [311, 101] width 89 height 11
copy span "O0052221"
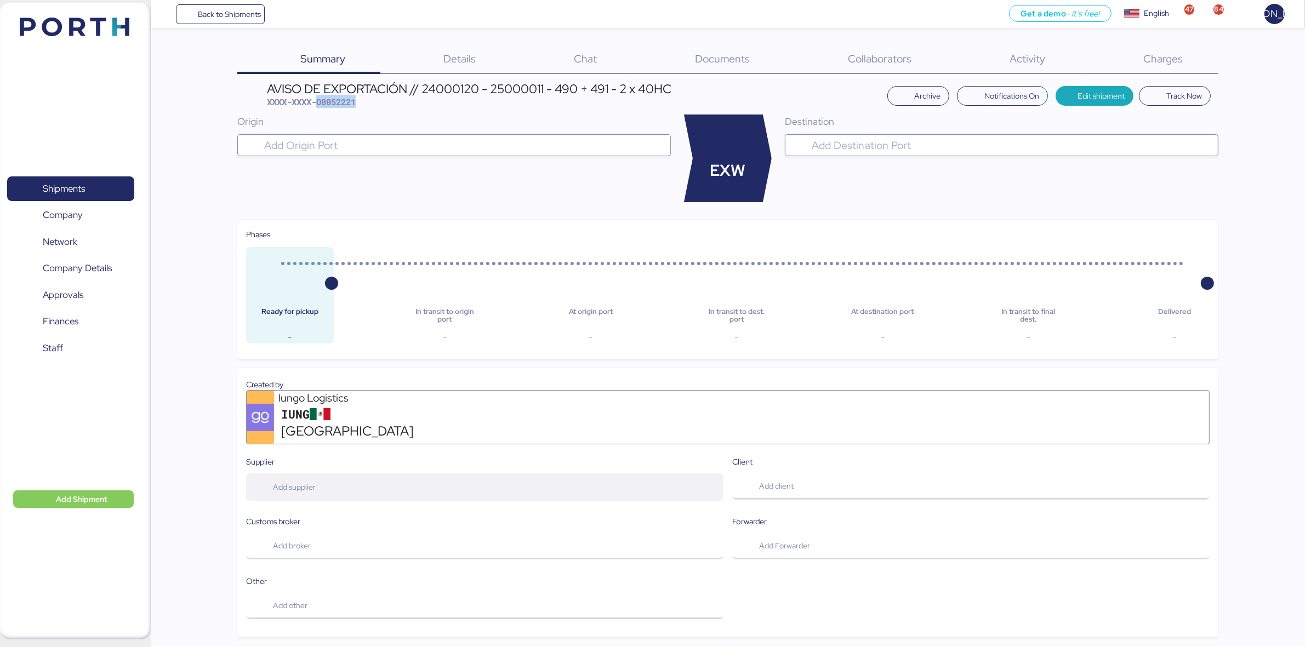
click at [349, 476] on span "Add supplier" at bounding box center [485, 487] width 460 height 23
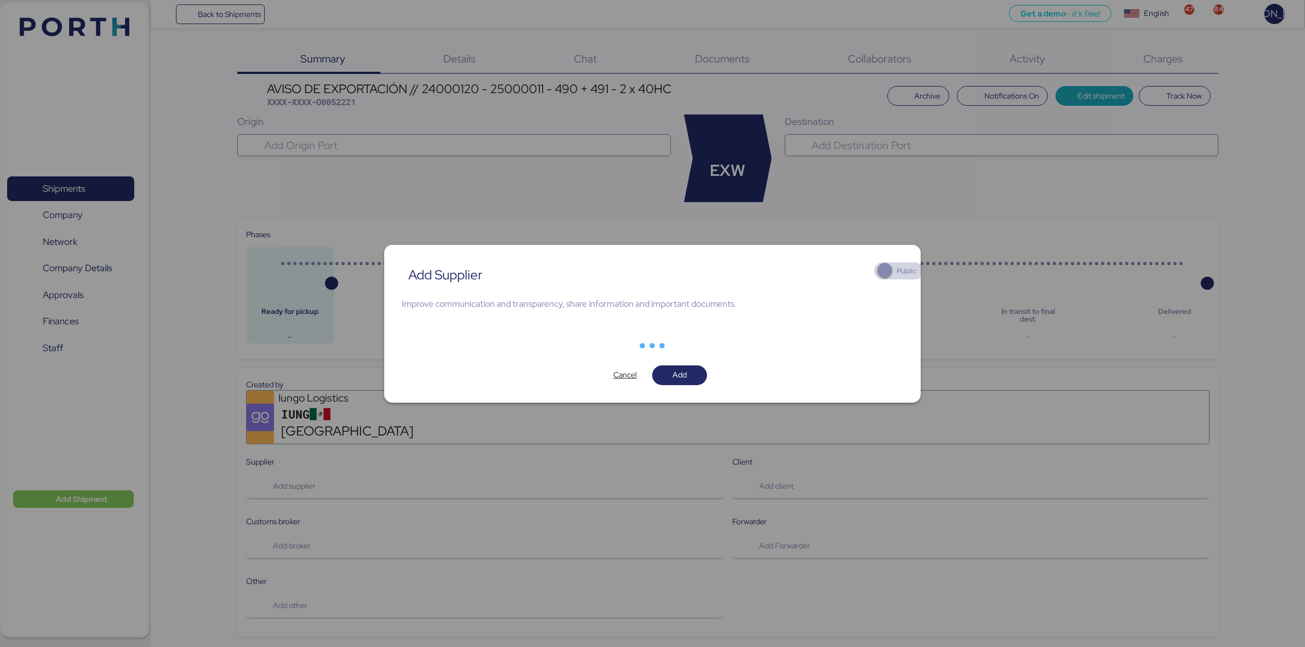
click at [548, 192] on div at bounding box center [652, 323] width 1305 height 647
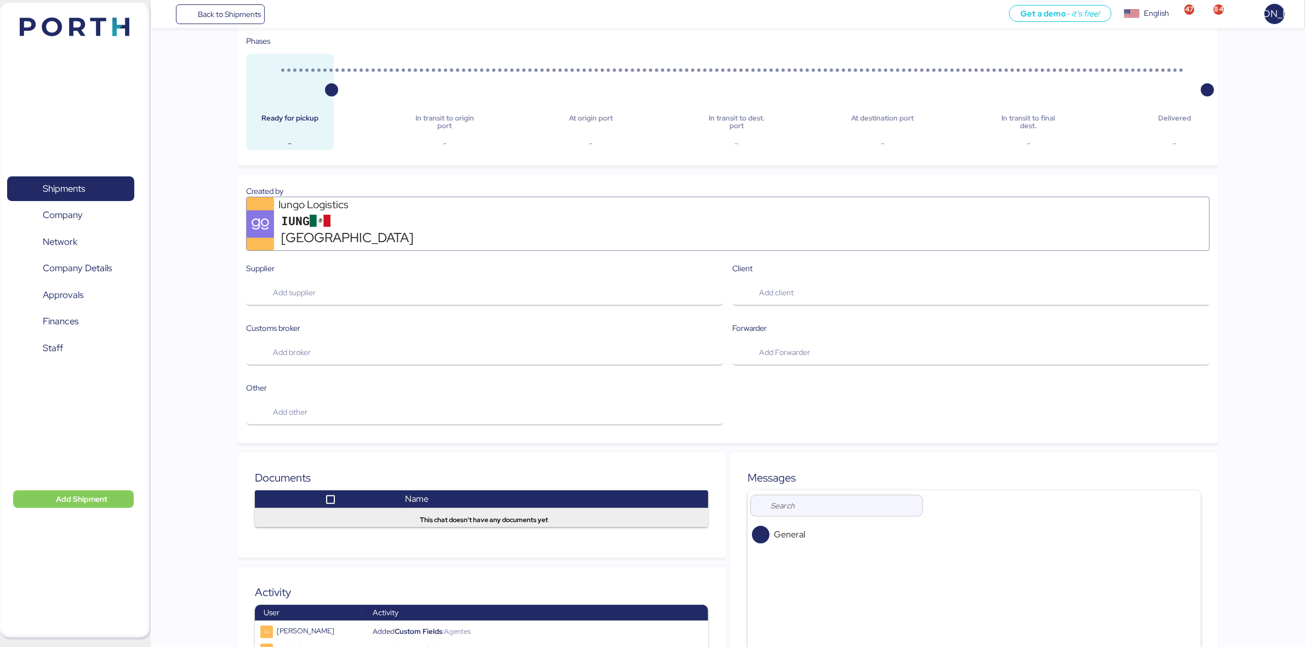
scroll to position [195, 0]
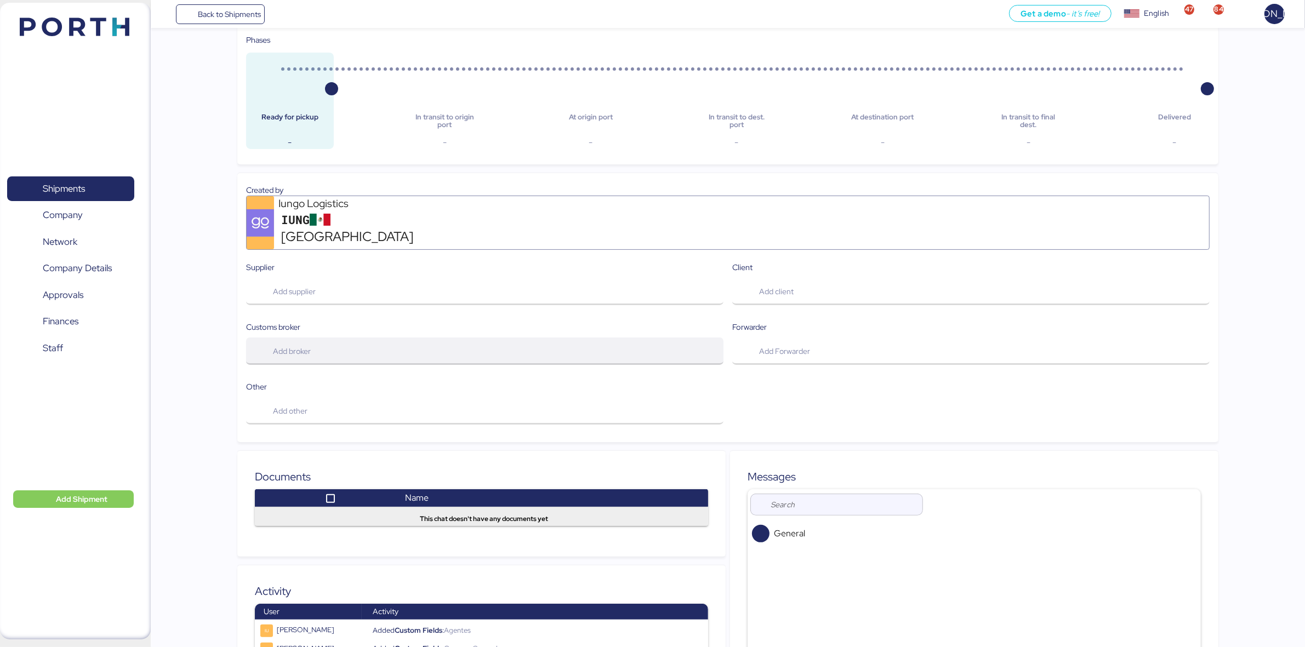
click at [355, 340] on span "Add broker" at bounding box center [485, 351] width 460 height 23
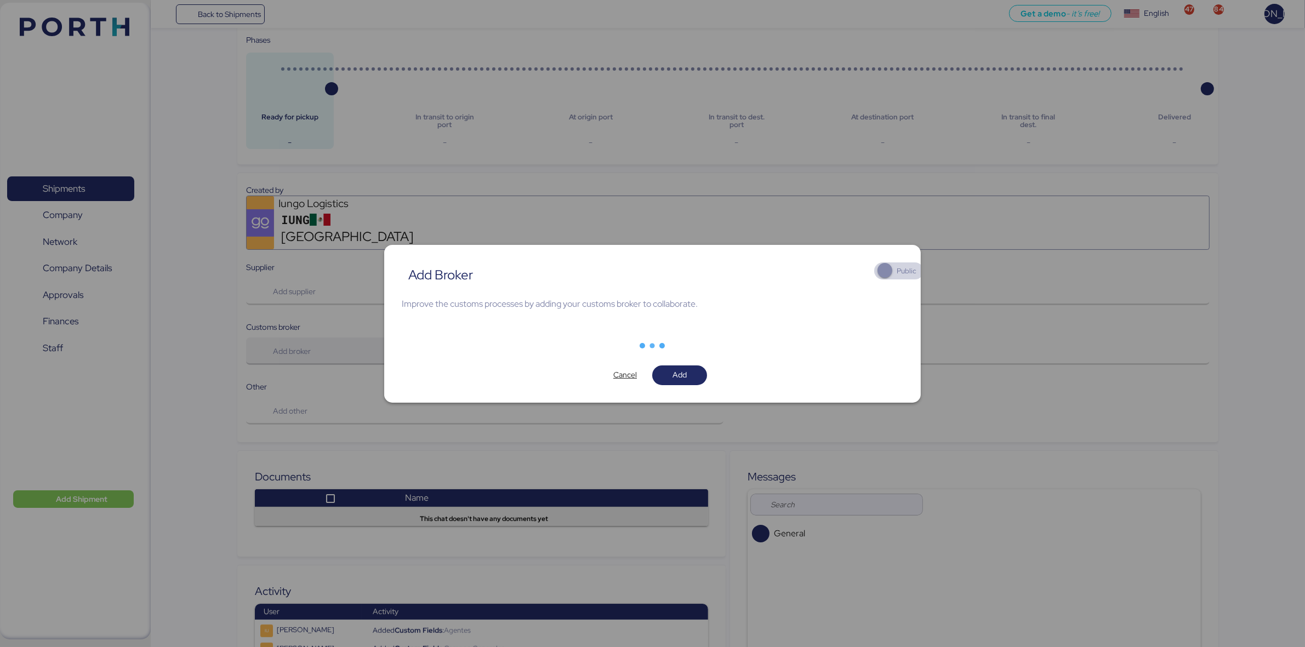
scroll to position [0, 0]
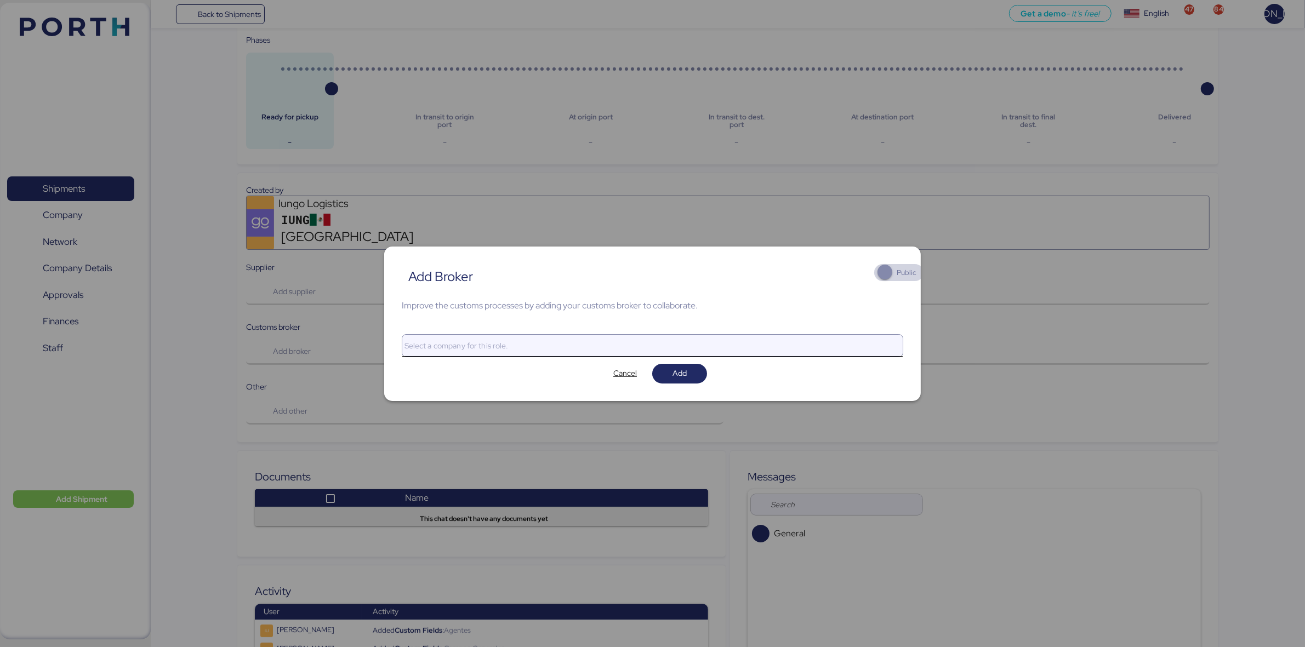
click at [519, 344] on input "search" at bounding box center [642, 345] width 481 height 13
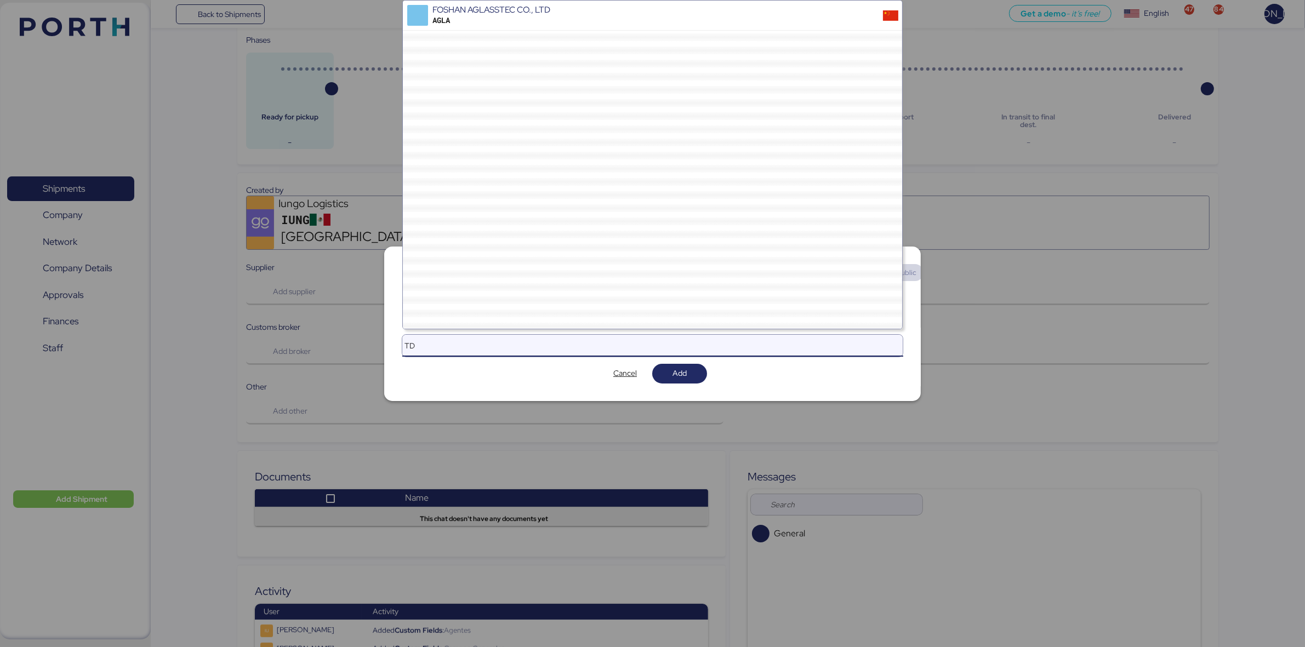
type input "T"
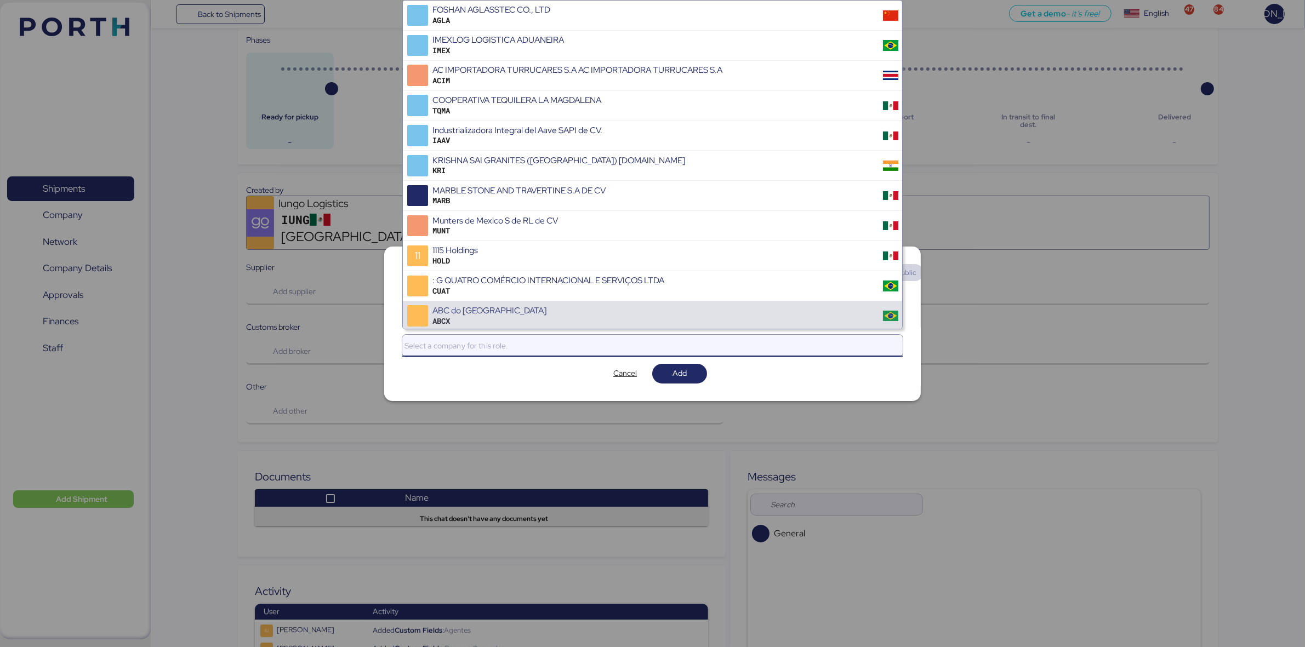
click at [504, 379] on div "Add Broker Public Improve the customs processes by adding your customs broker t…" at bounding box center [652, 324] width 537 height 155
